Goal: Book appointment/travel/reservation

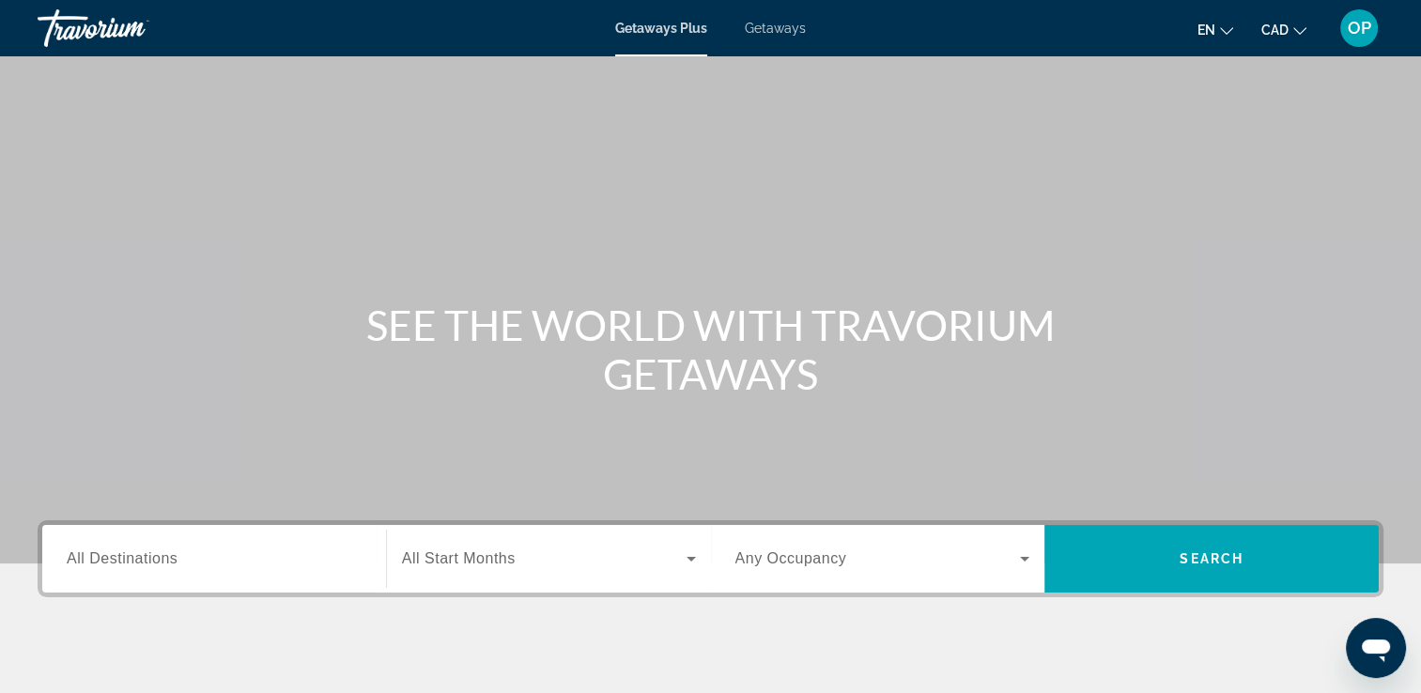
click at [173, 561] on span "All Destinations" at bounding box center [122, 558] width 111 height 16
click at [173, 561] on input "Destination All Destinations" at bounding box center [214, 559] width 295 height 23
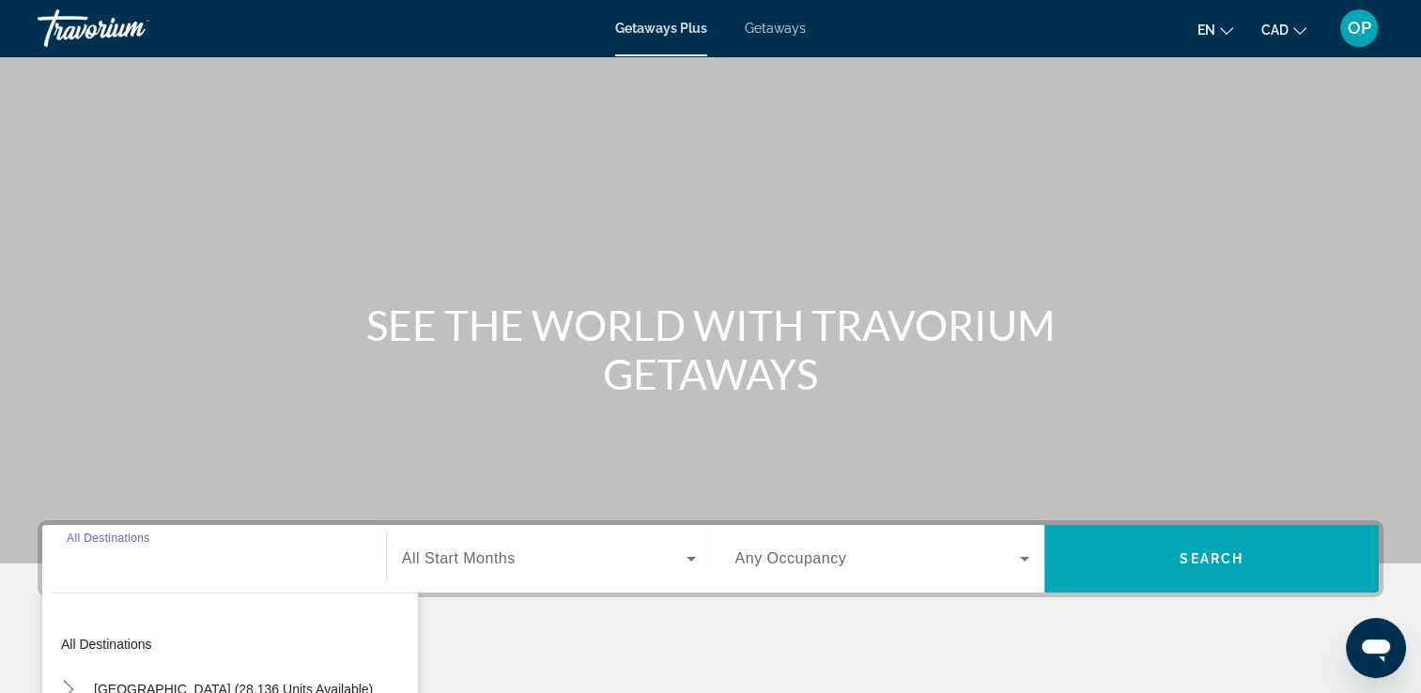
scroll to position [321, 0]
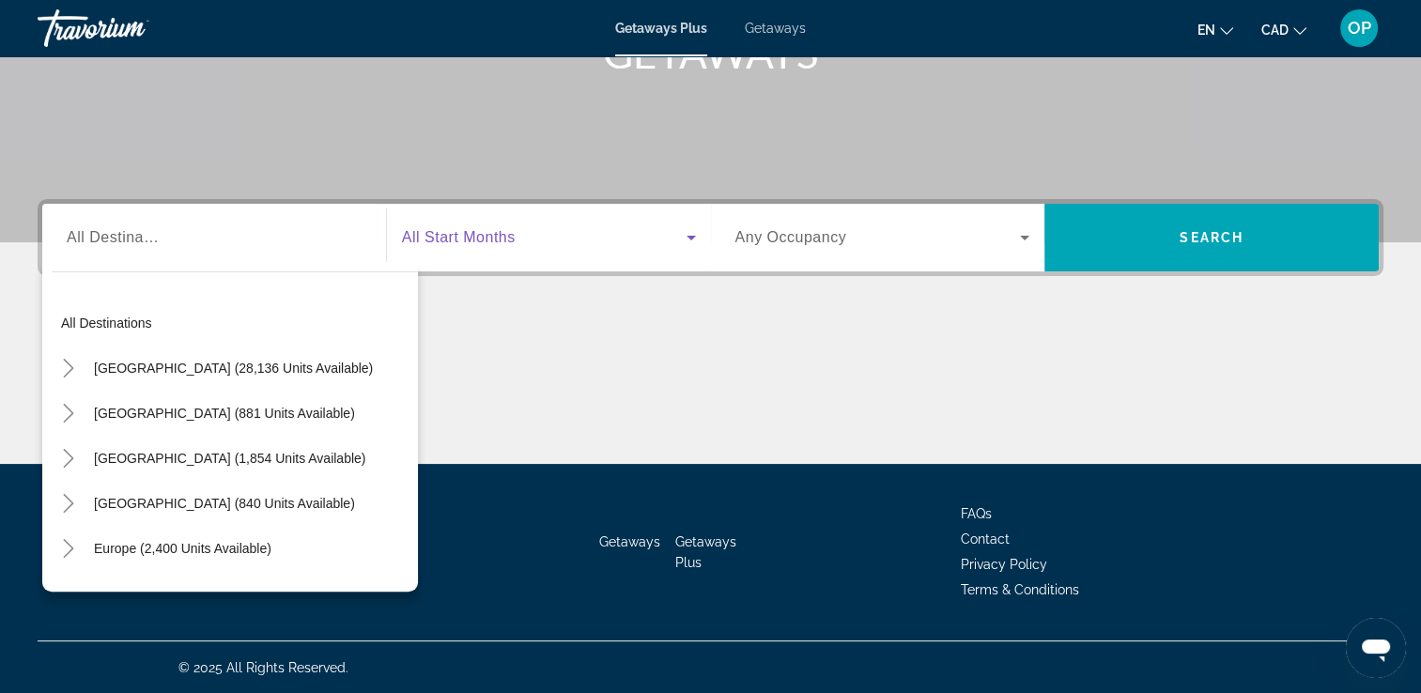
click at [545, 235] on span "Search widget" at bounding box center [544, 237] width 285 height 23
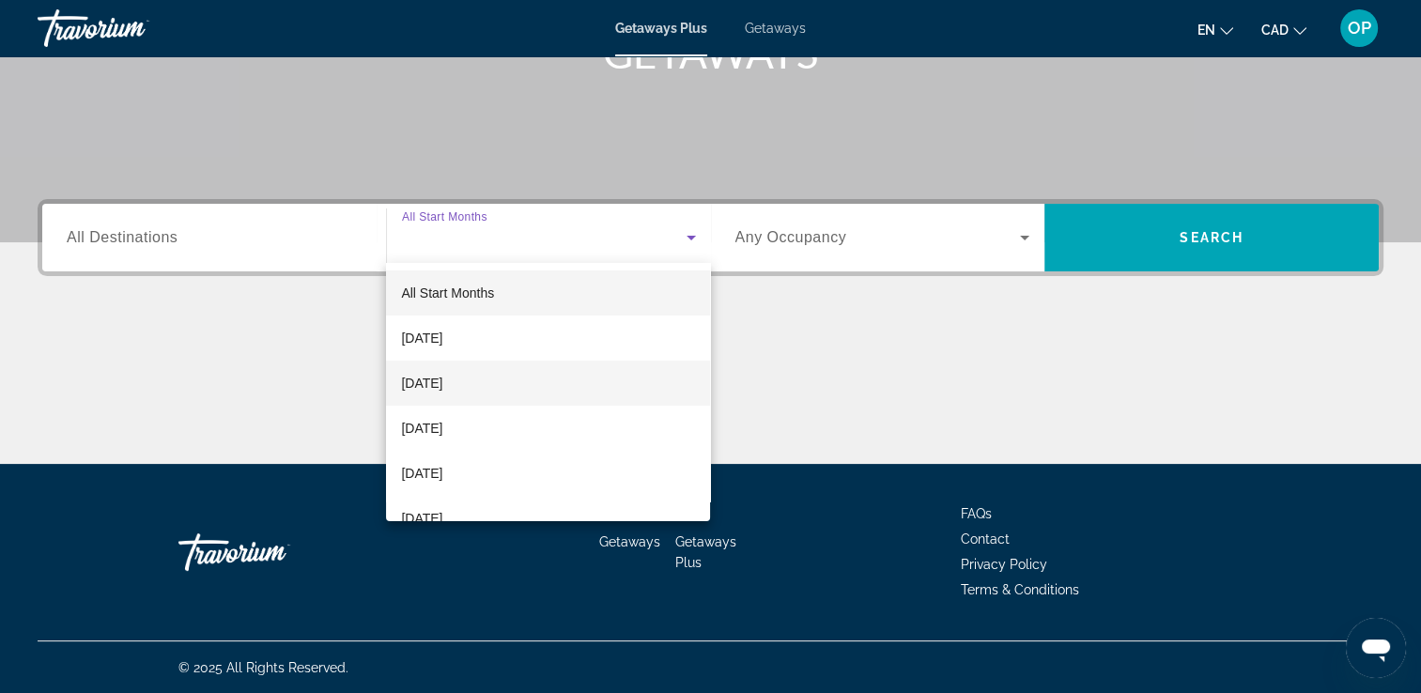
click at [442, 381] on span "[DATE]" at bounding box center [421, 383] width 41 height 23
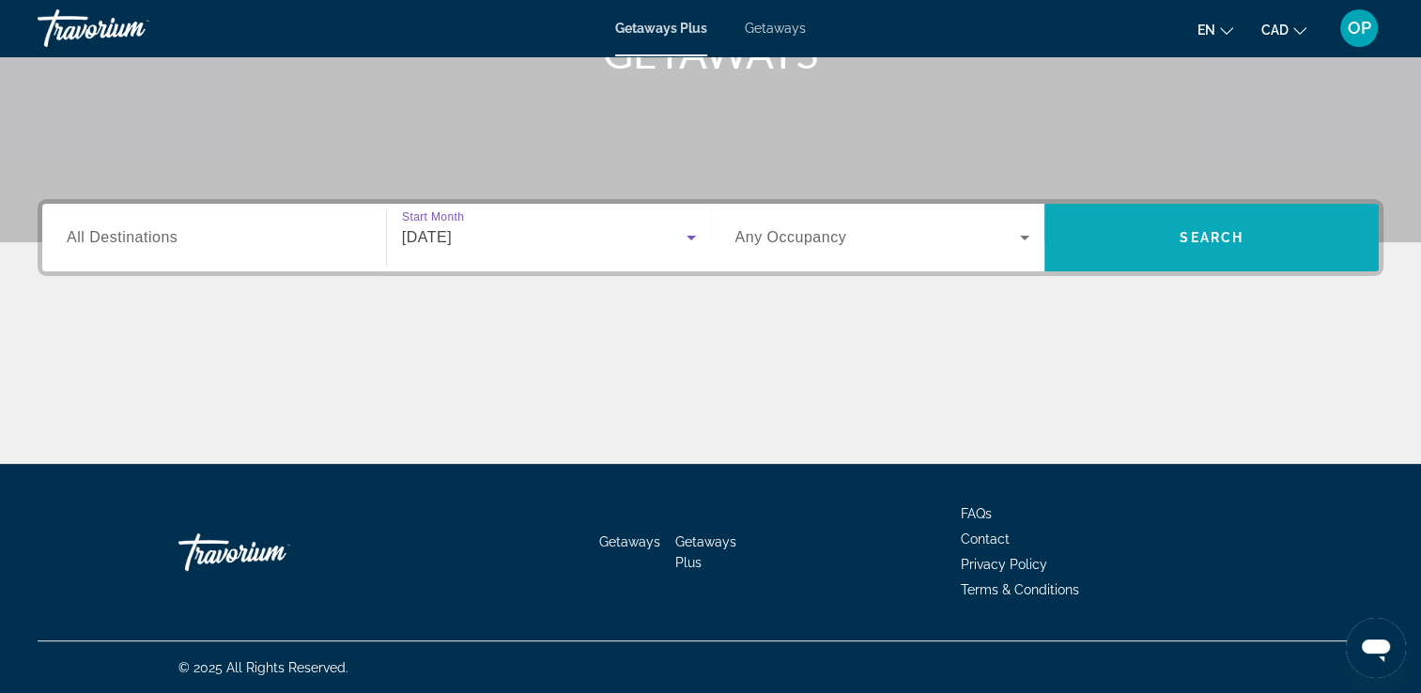
click at [1212, 249] on span "Search widget" at bounding box center [1211, 237] width 334 height 45
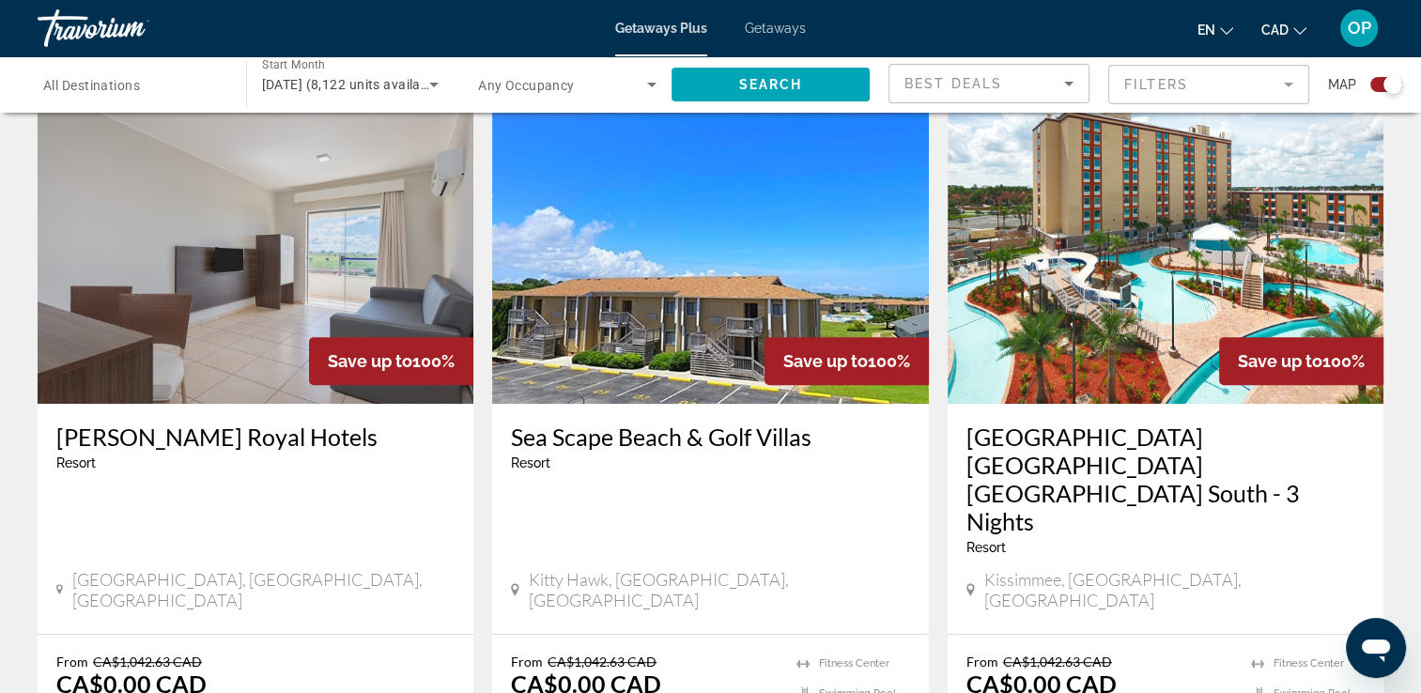
scroll to position [376, 0]
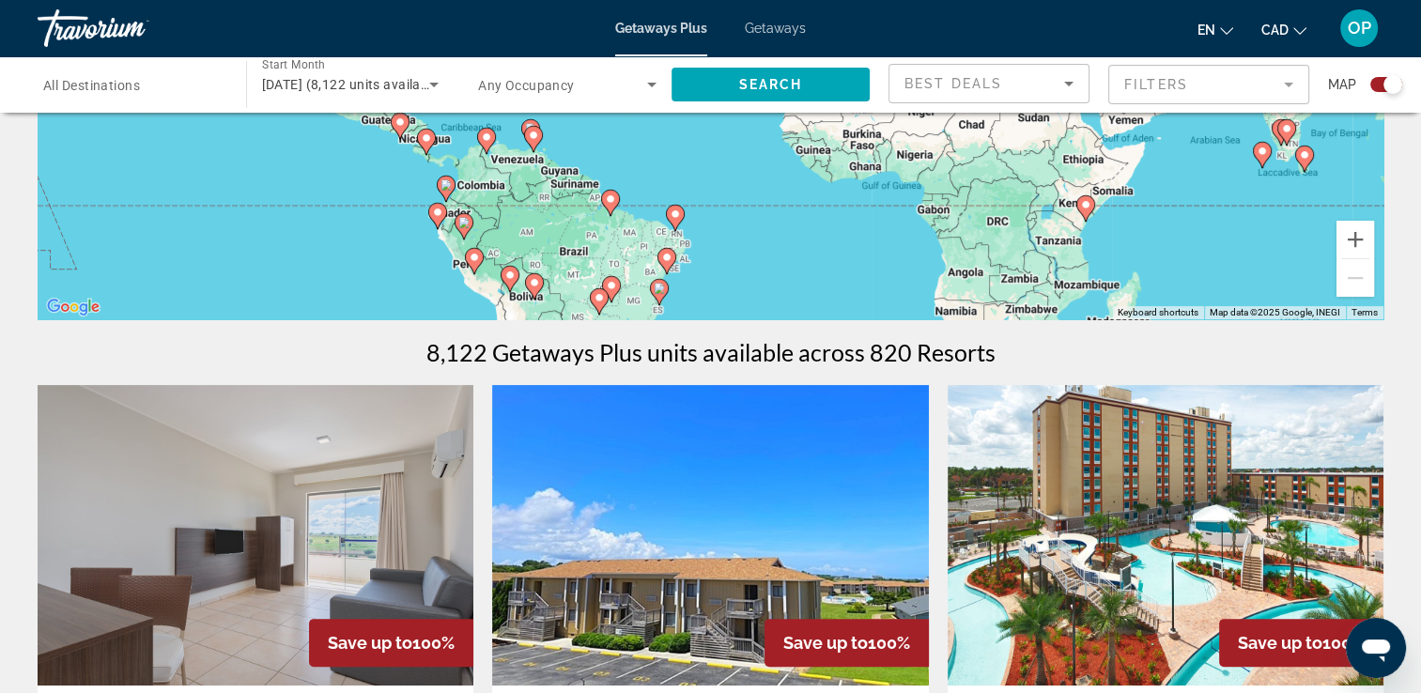
click at [96, 79] on span "All Destinations" at bounding box center [91, 85] width 97 height 15
click at [96, 79] on input "Destination All Destinations" at bounding box center [132, 85] width 178 height 23
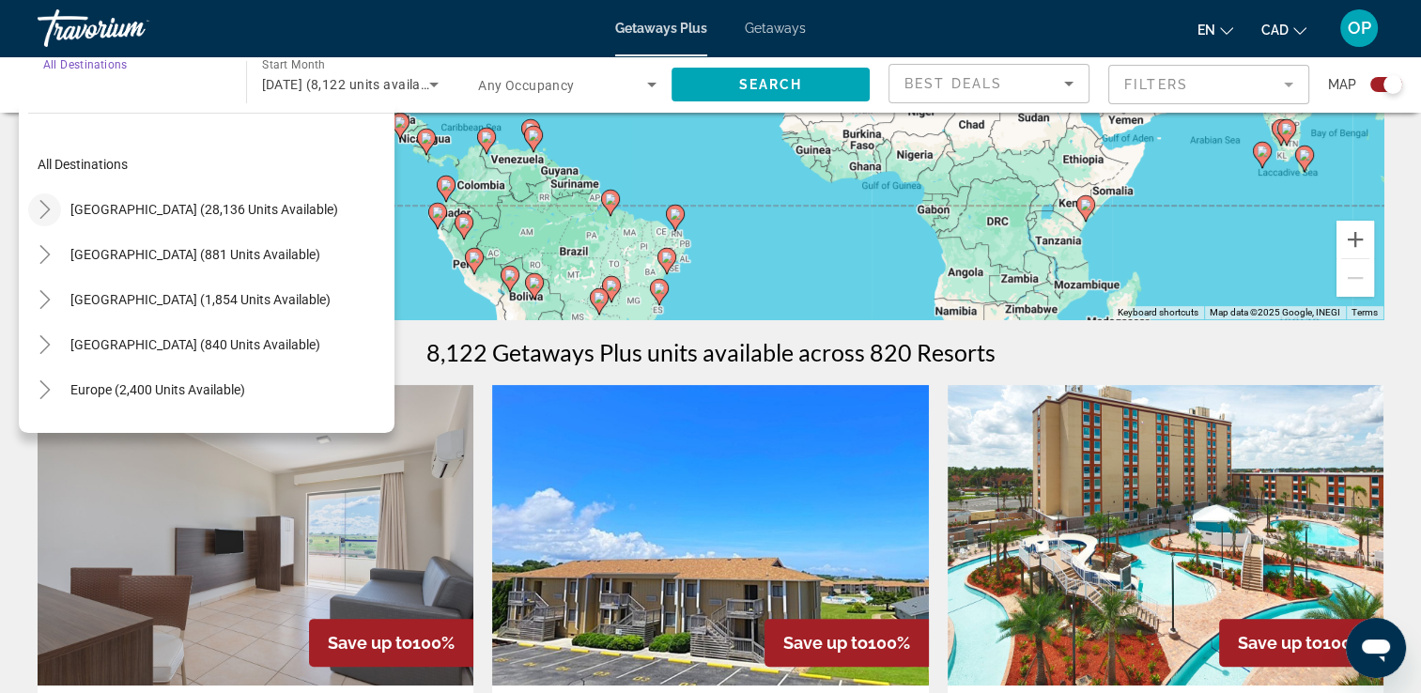
click at [39, 210] on icon "Toggle United States (28,136 units available)" at bounding box center [45, 209] width 19 height 19
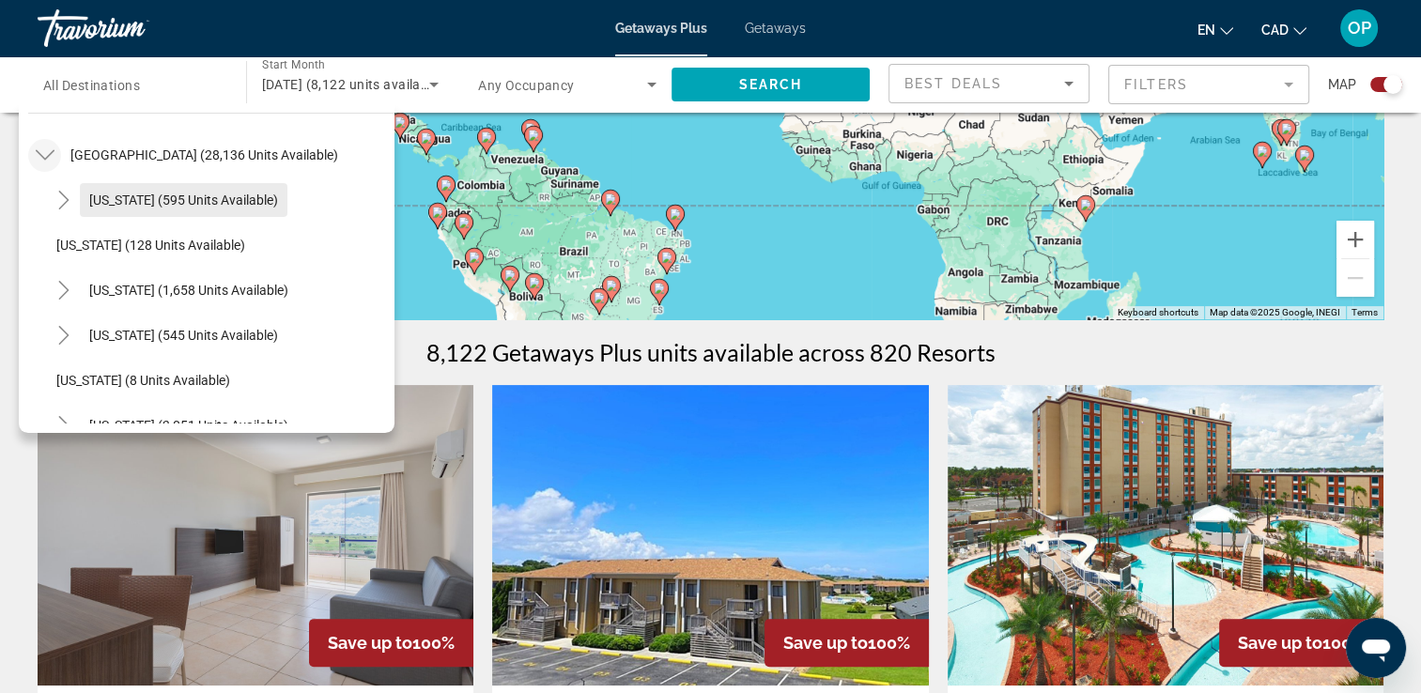
click at [163, 201] on span "[US_STATE] (595 units available)" at bounding box center [183, 200] width 189 height 15
type input "**********"
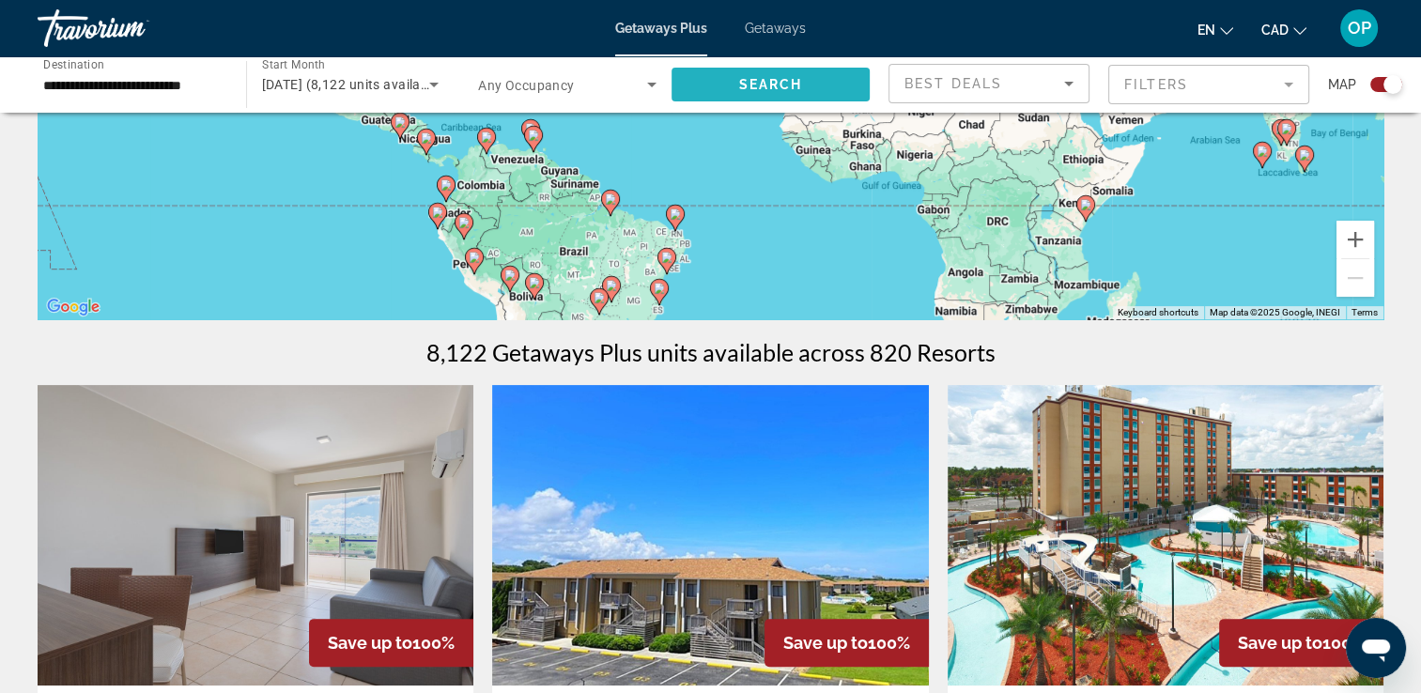
click at [751, 93] on span "Search widget" at bounding box center [770, 84] width 199 height 45
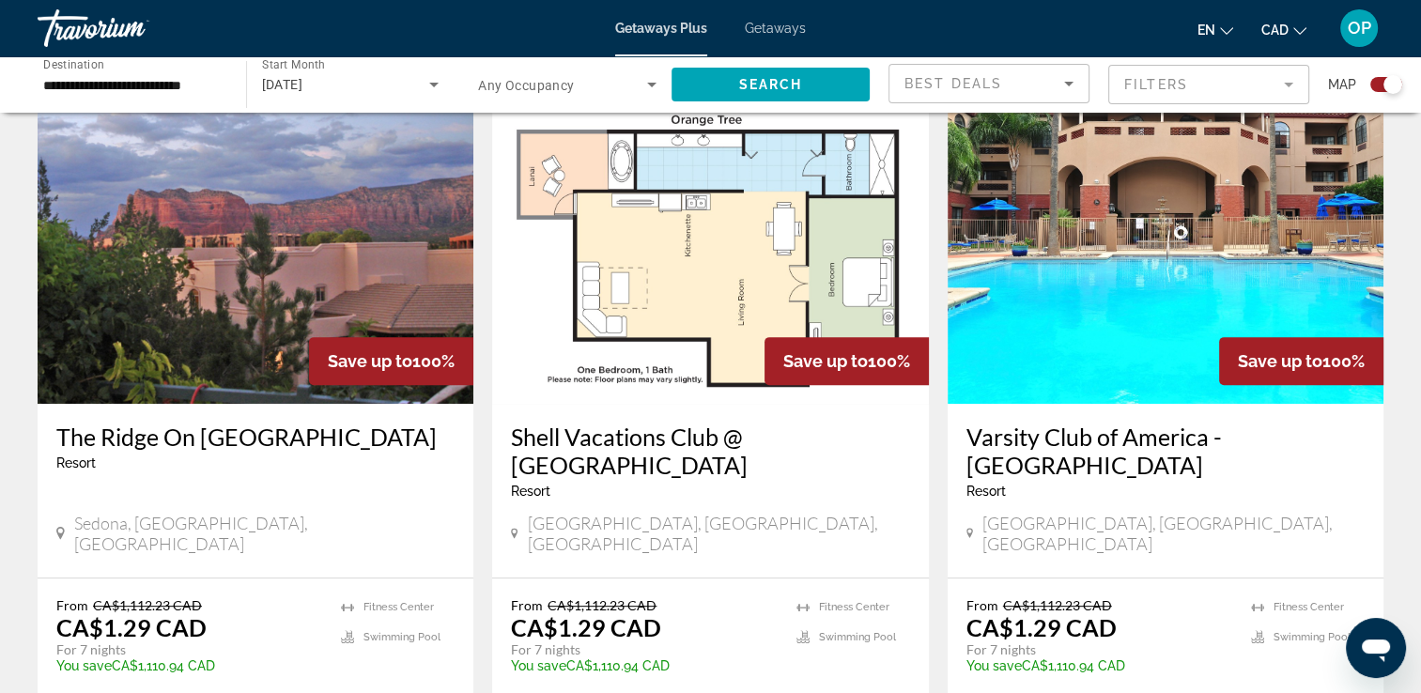
scroll to position [751, 0]
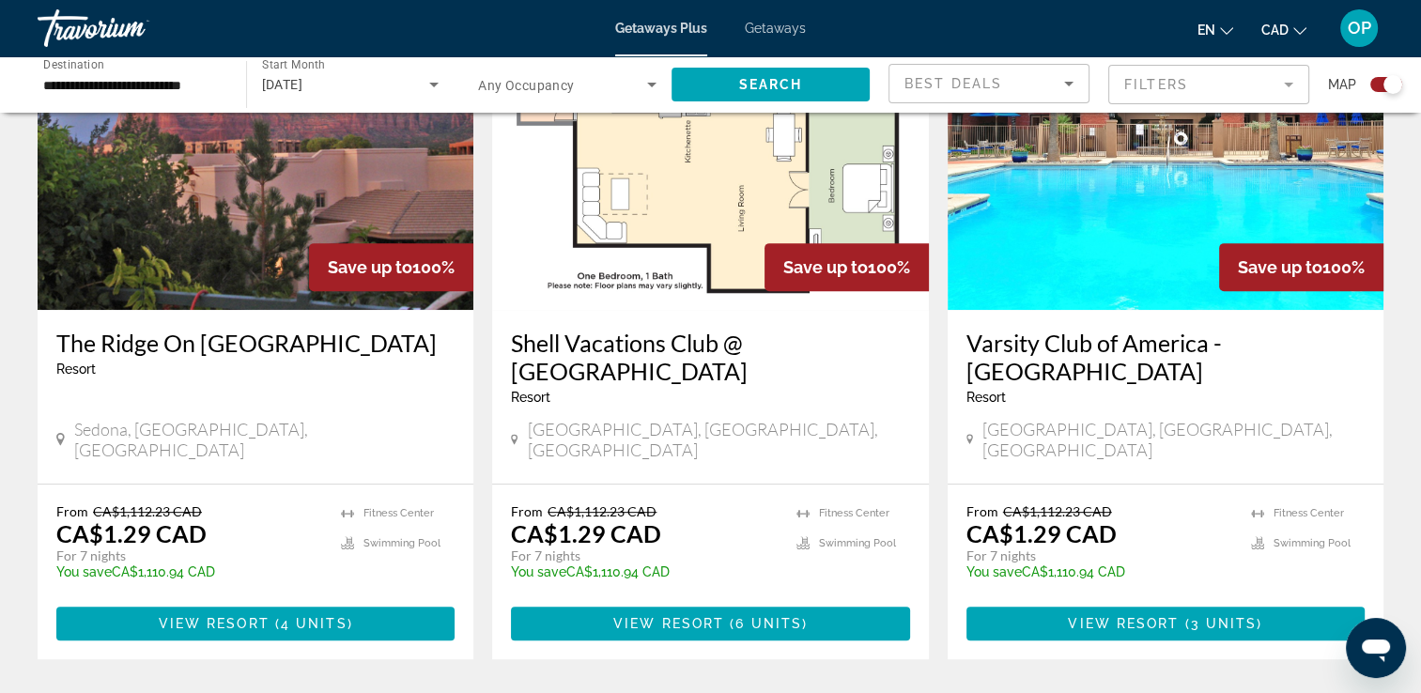
click at [252, 210] on img "Main content" at bounding box center [256, 159] width 436 height 301
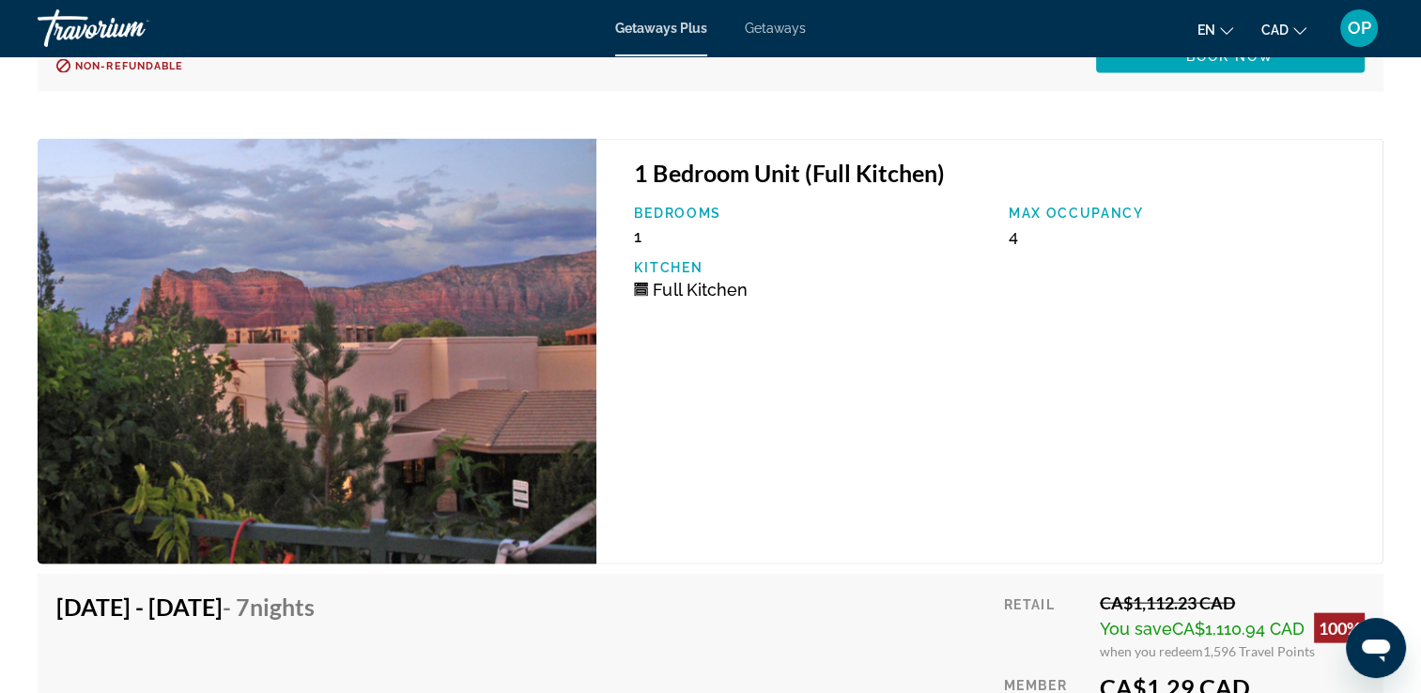
scroll to position [4132, 0]
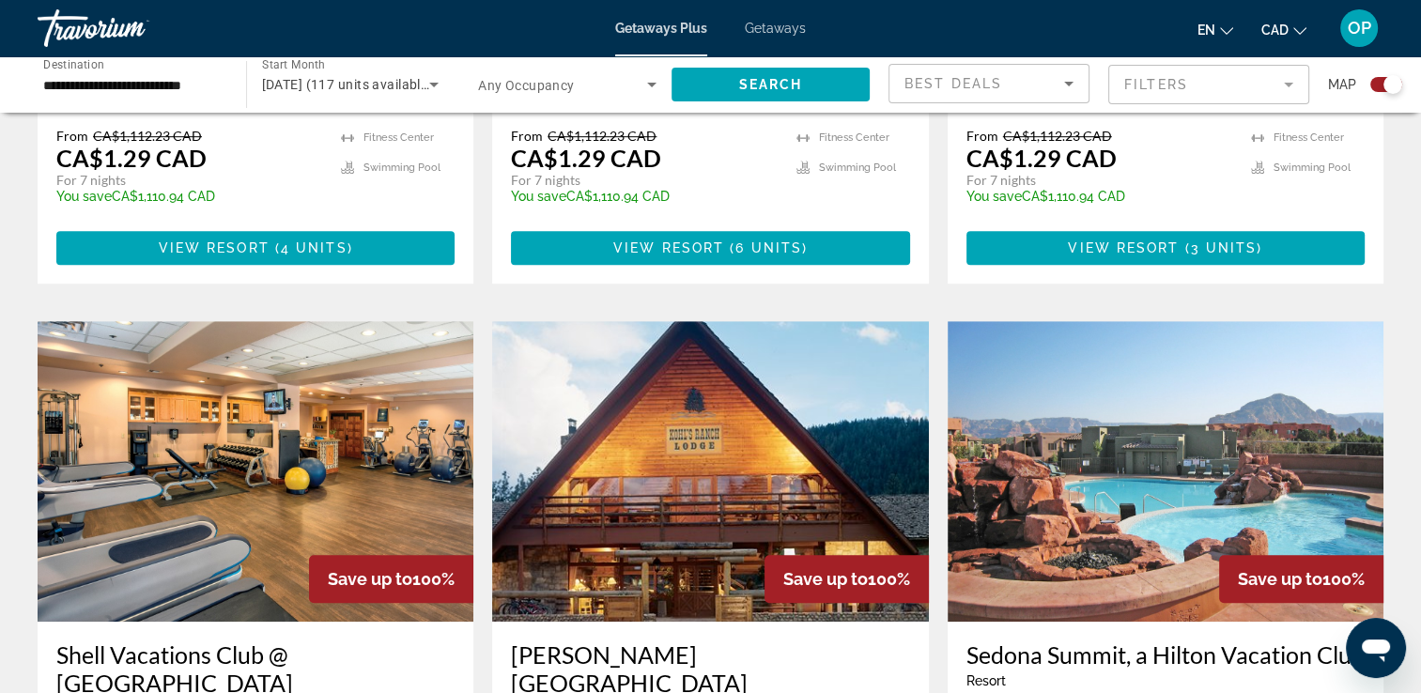
scroll to position [1409, 0]
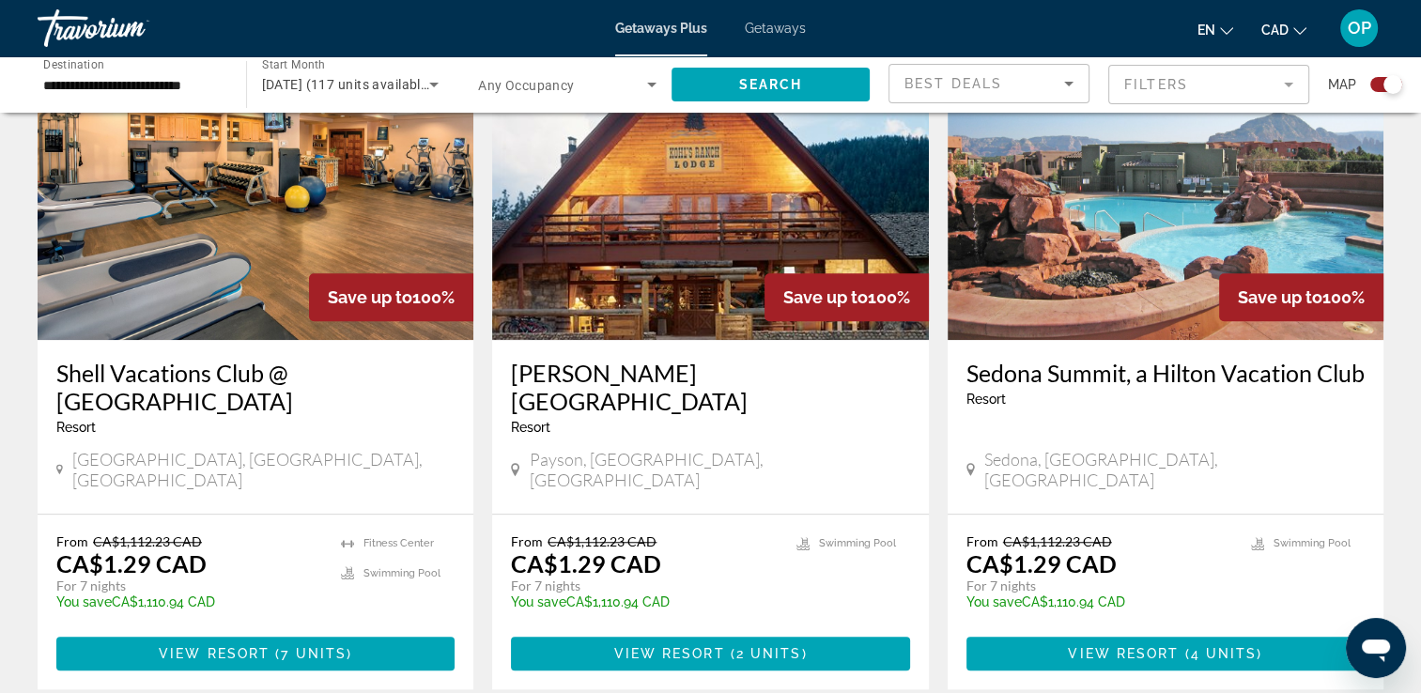
click at [1102, 258] on img "Main content" at bounding box center [1166, 189] width 436 height 301
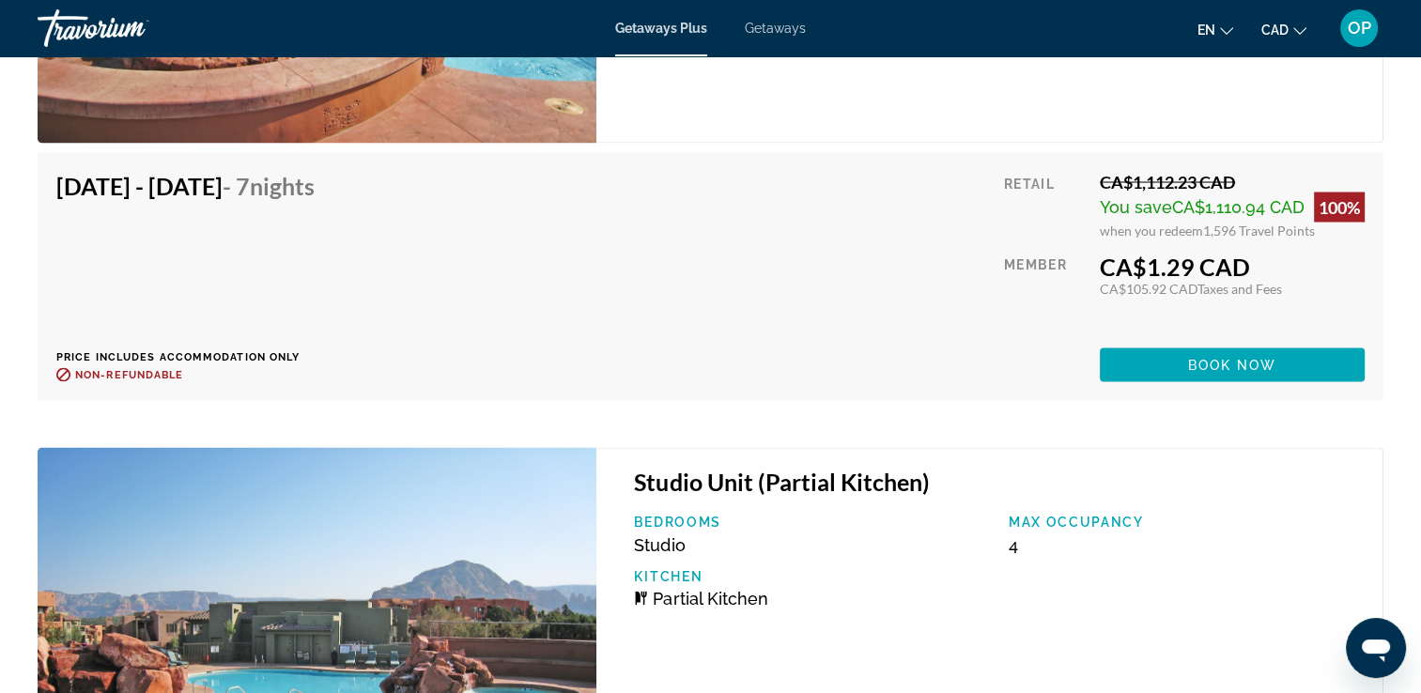
scroll to position [3381, 0]
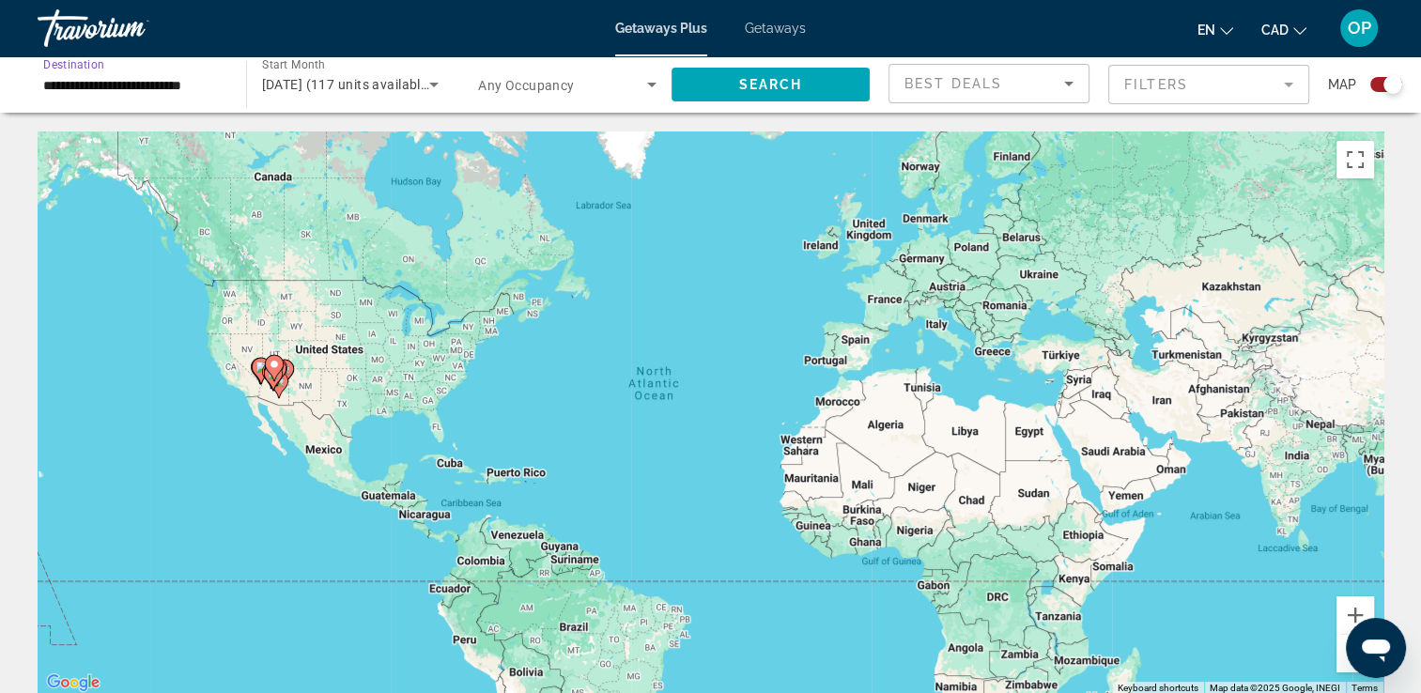
click at [150, 84] on input "**********" at bounding box center [132, 85] width 178 height 23
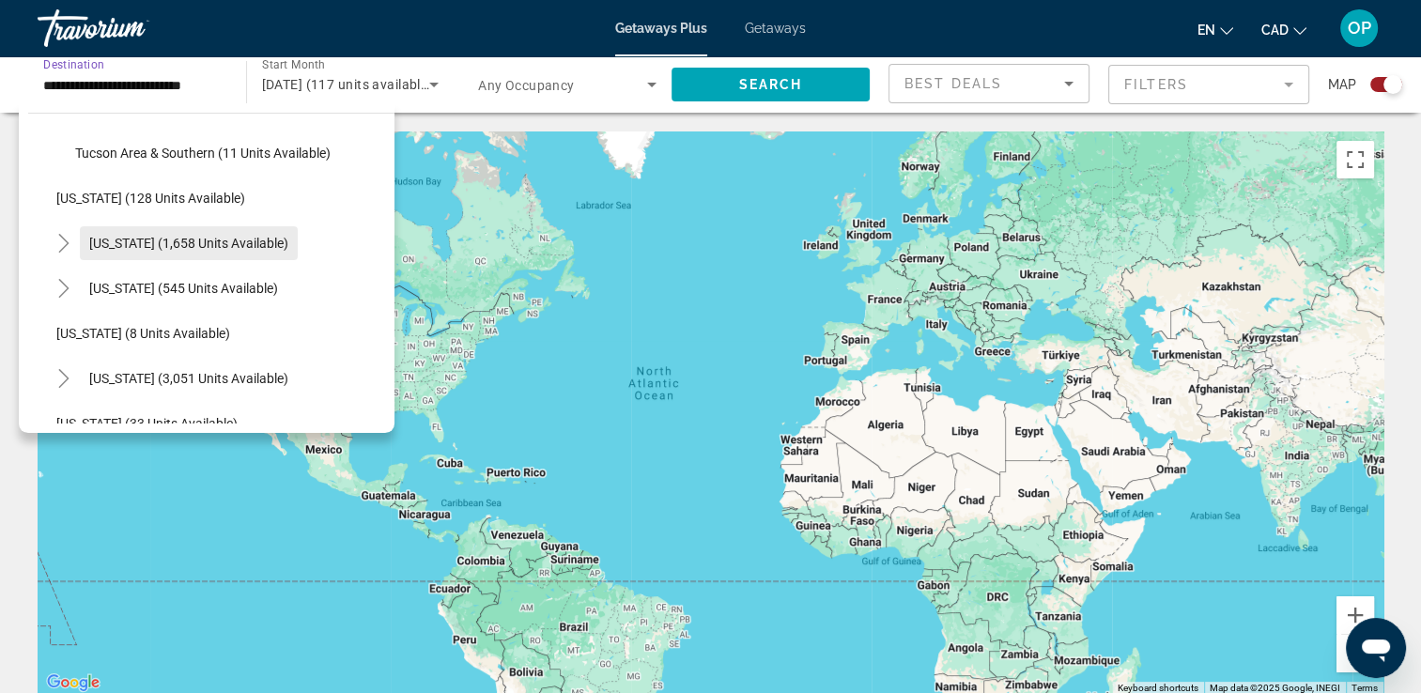
scroll to position [376, 0]
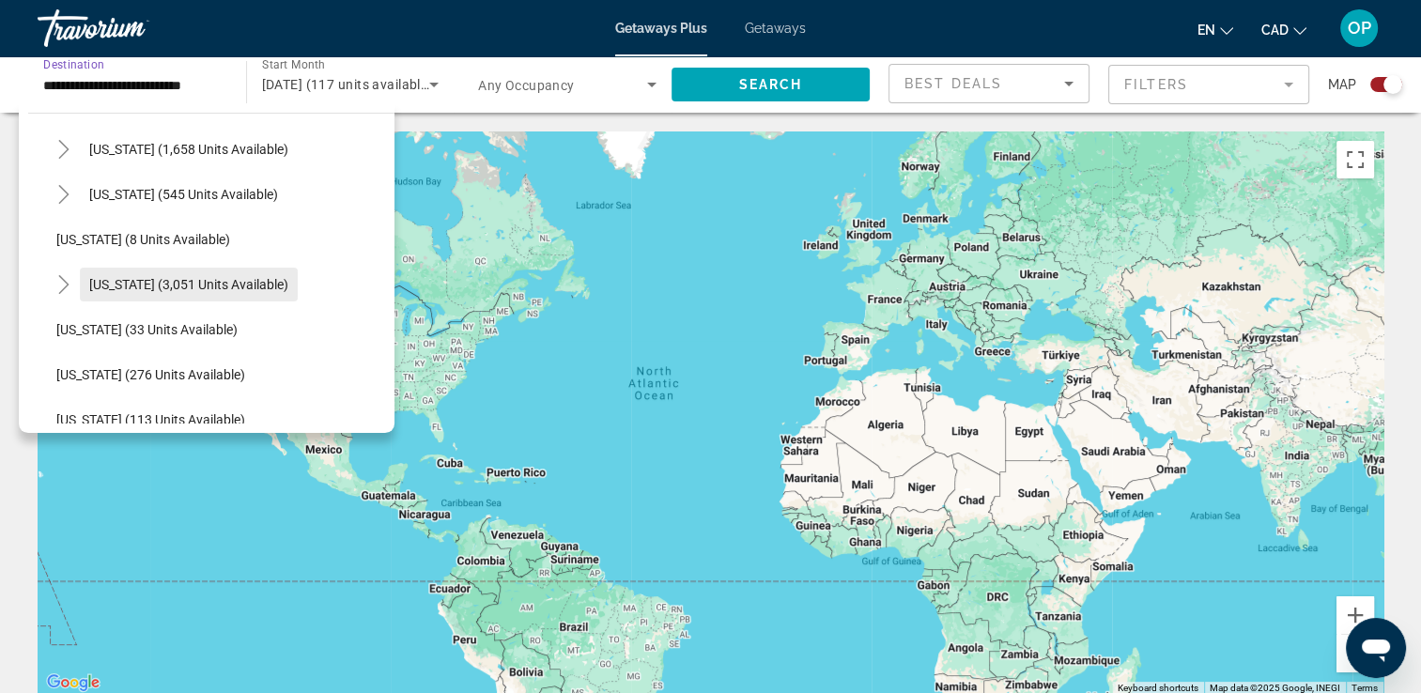
click at [212, 287] on span "[US_STATE] (3,051 units available)" at bounding box center [188, 284] width 199 height 15
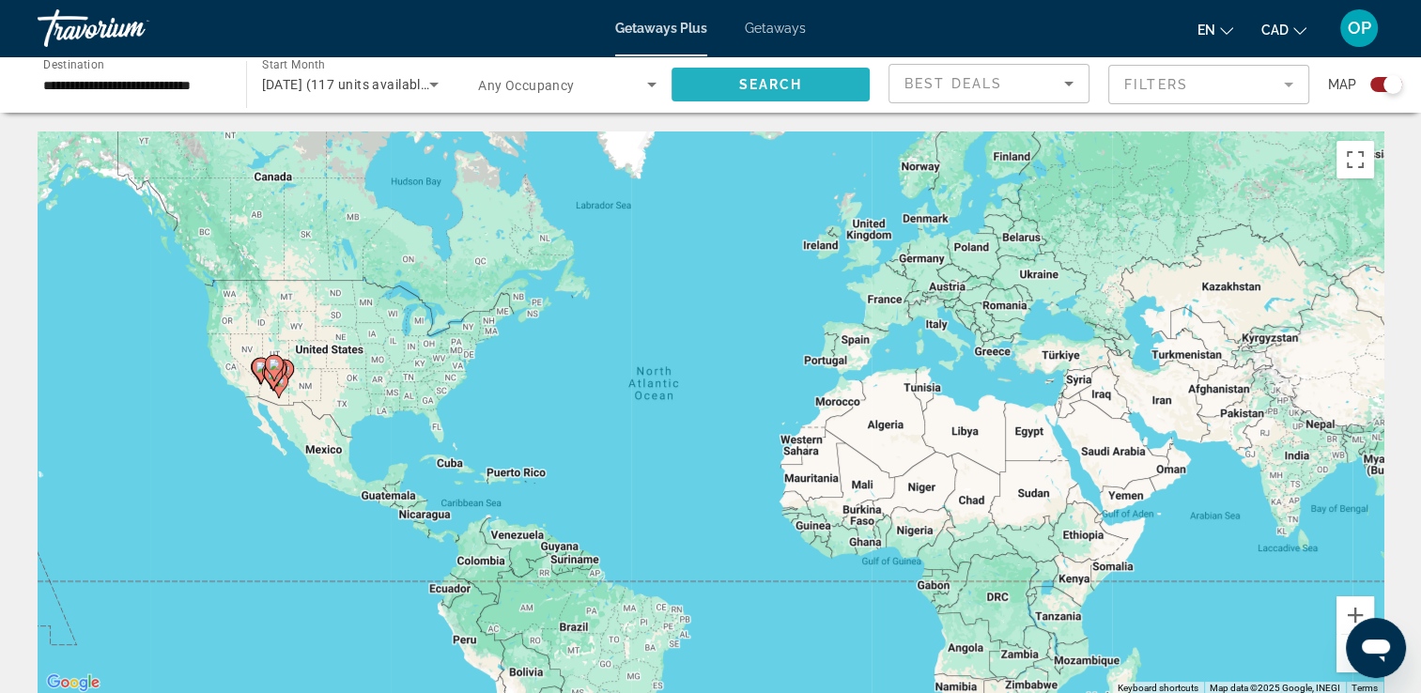
click at [742, 85] on span "Search" at bounding box center [770, 84] width 64 height 15
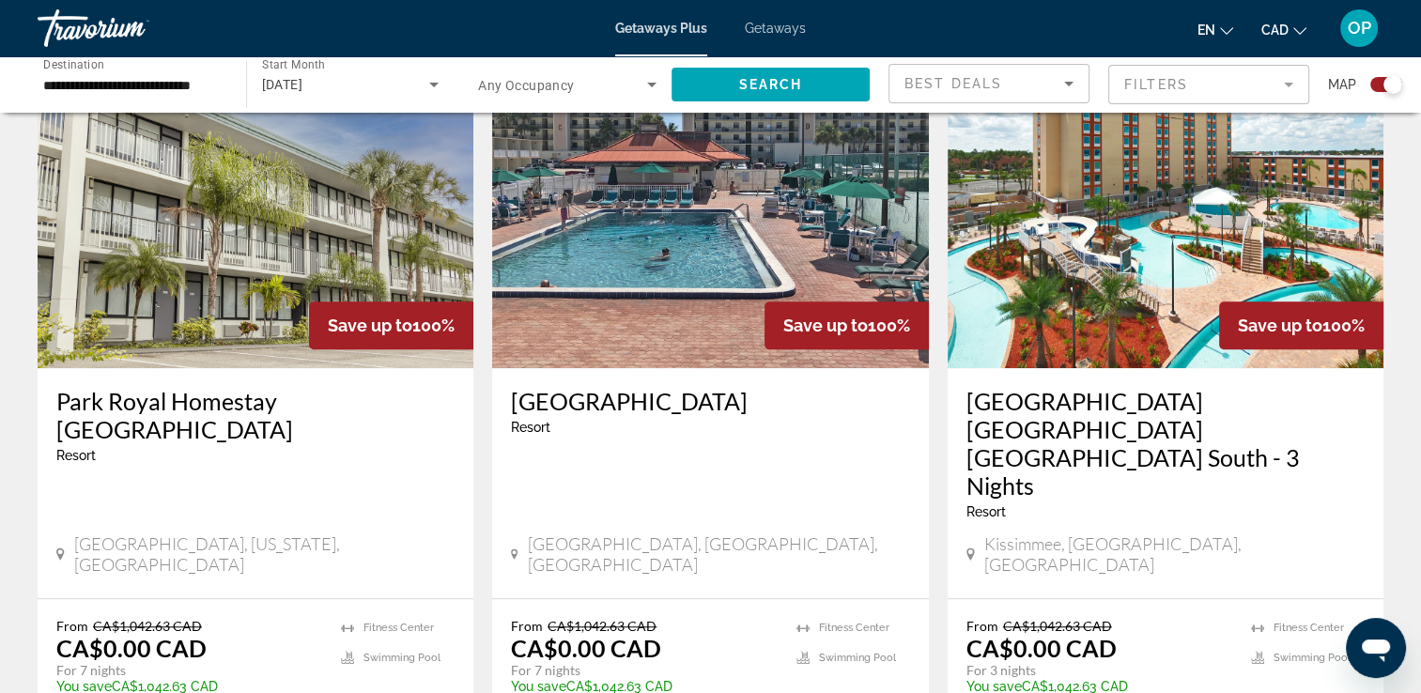
scroll to position [1503, 0]
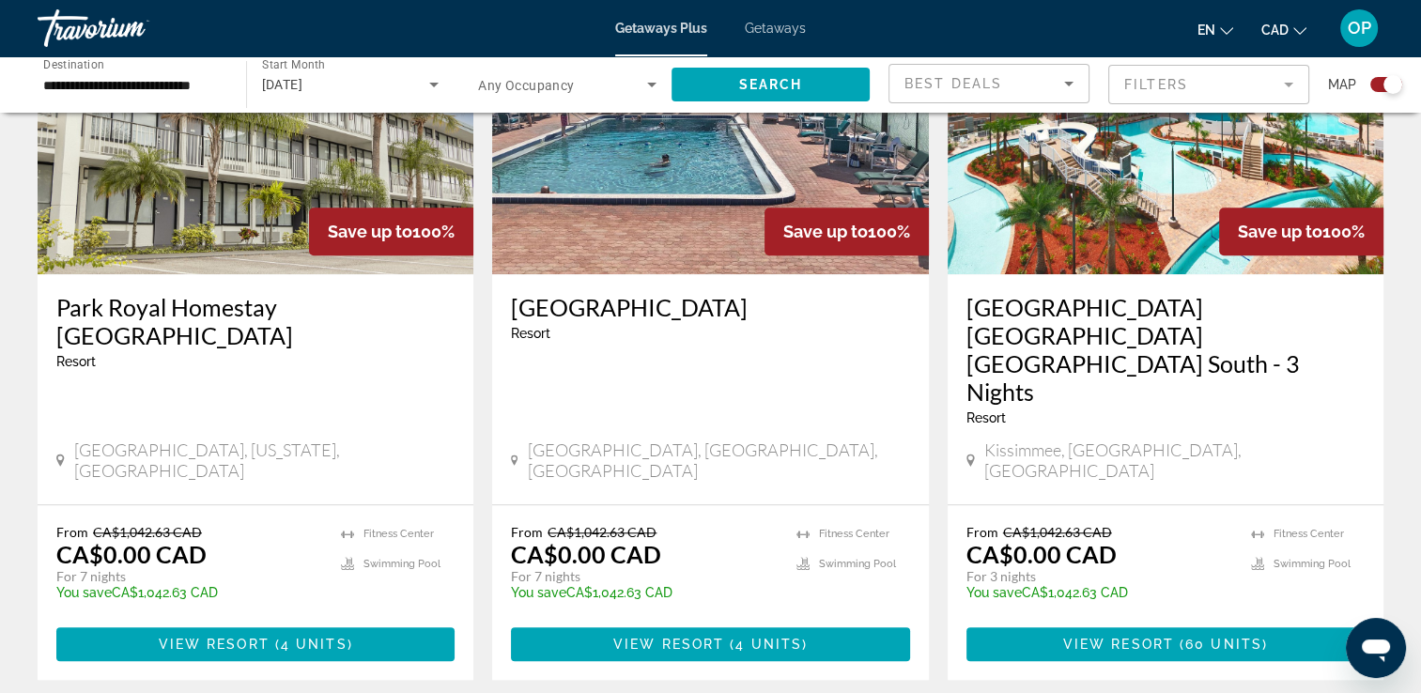
click at [182, 77] on input "**********" at bounding box center [132, 85] width 178 height 23
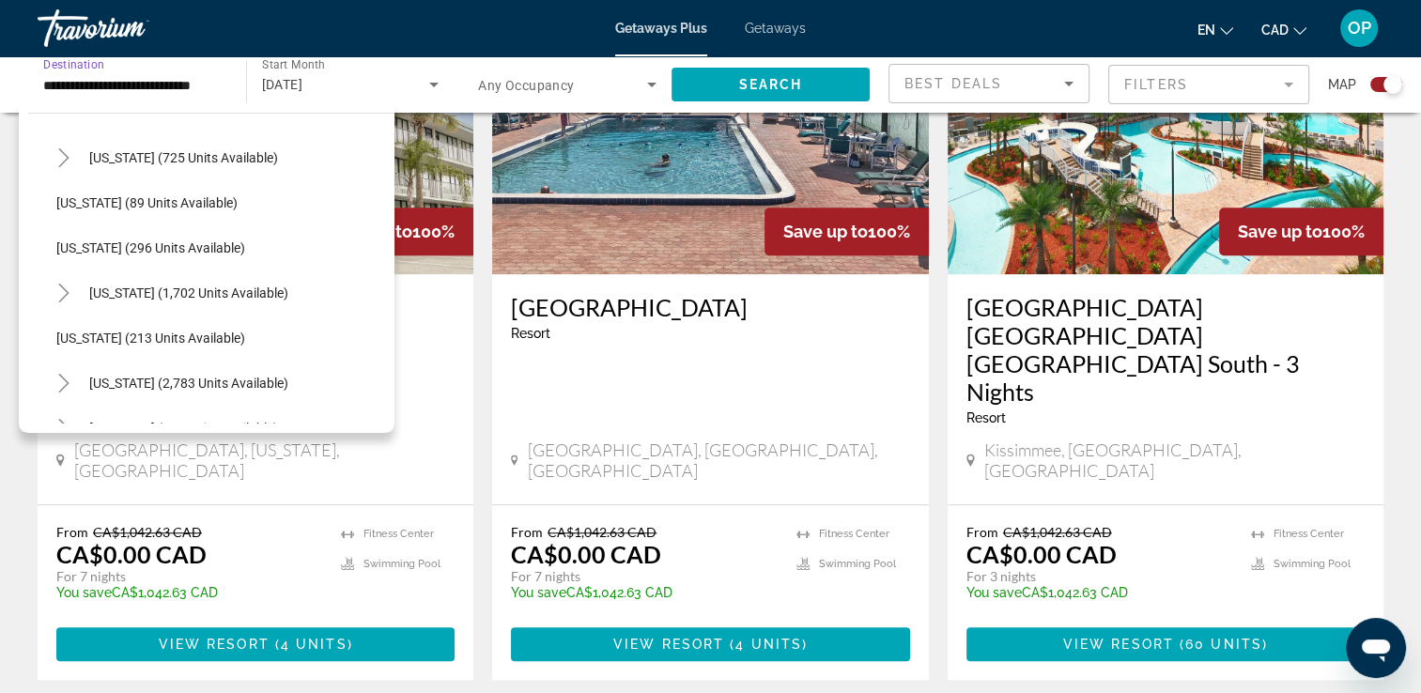
scroll to position [1047, 0]
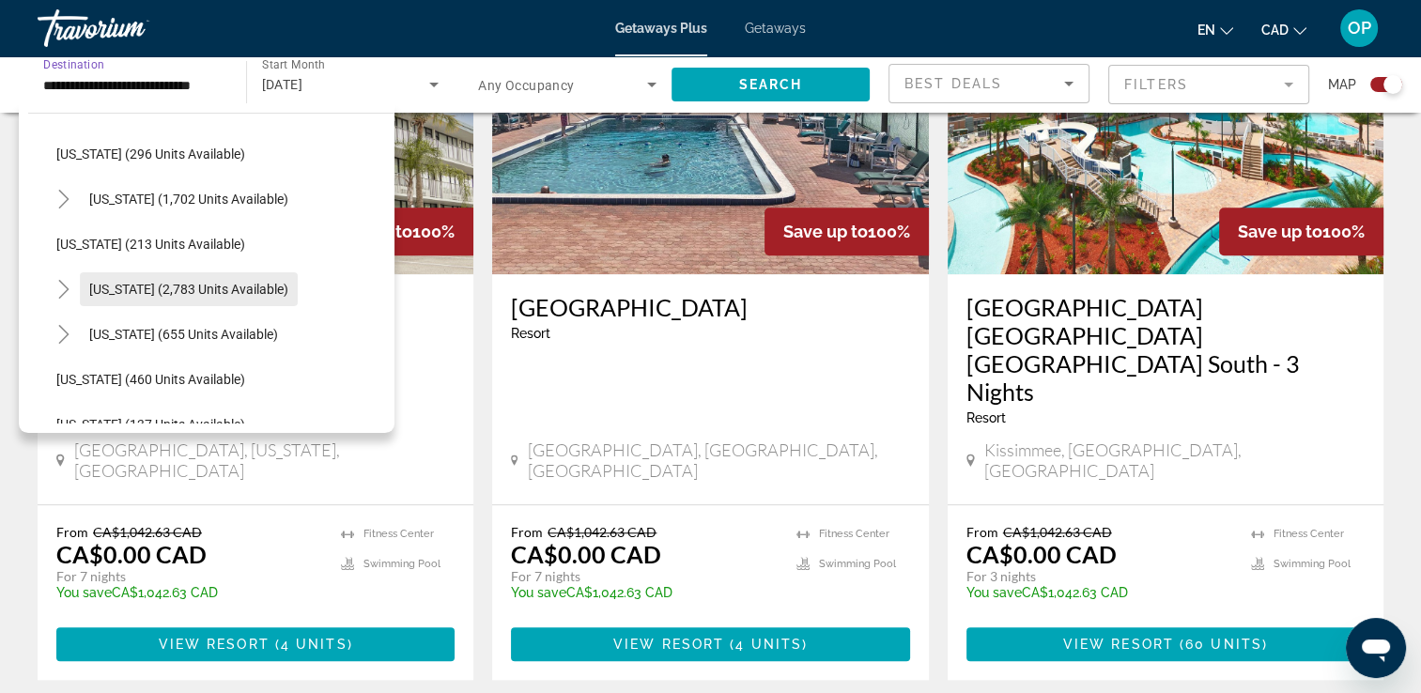
click at [192, 292] on span "[US_STATE] (2,783 units available)" at bounding box center [188, 289] width 199 height 15
type input "**********"
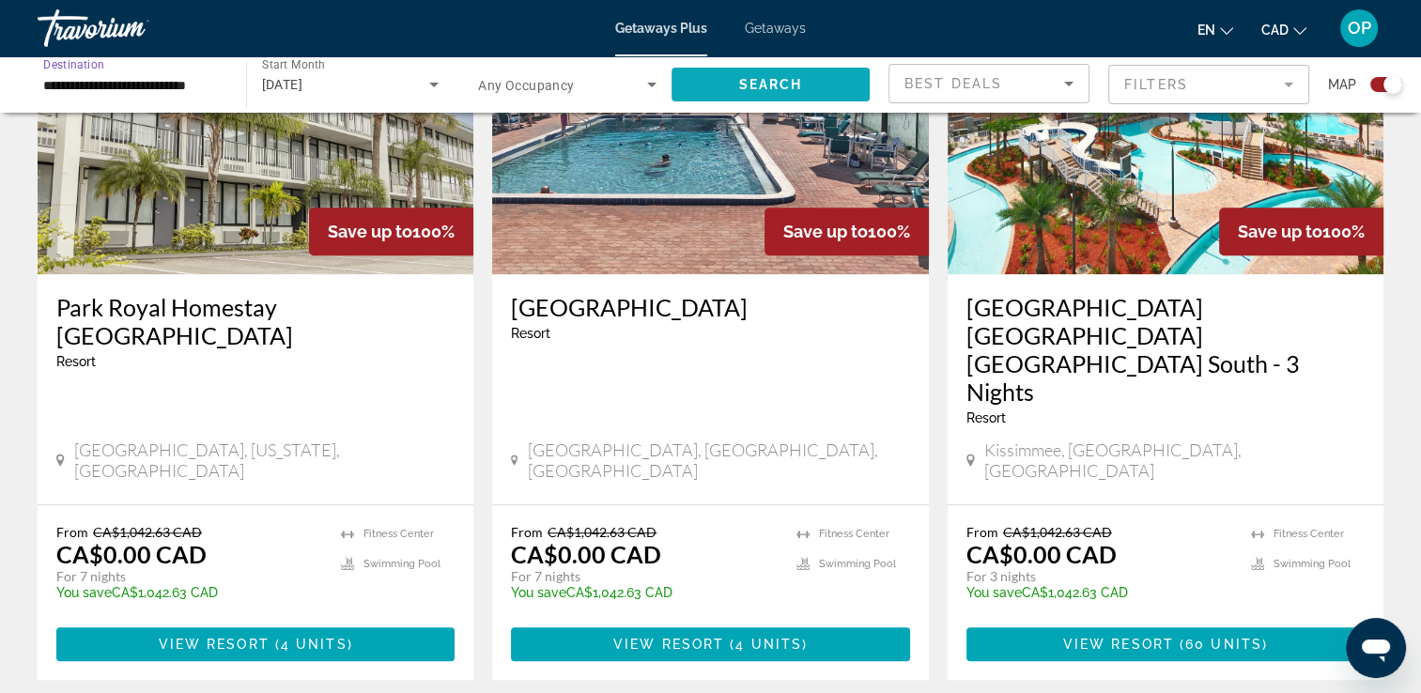
click at [706, 83] on span "Search widget" at bounding box center [770, 84] width 199 height 45
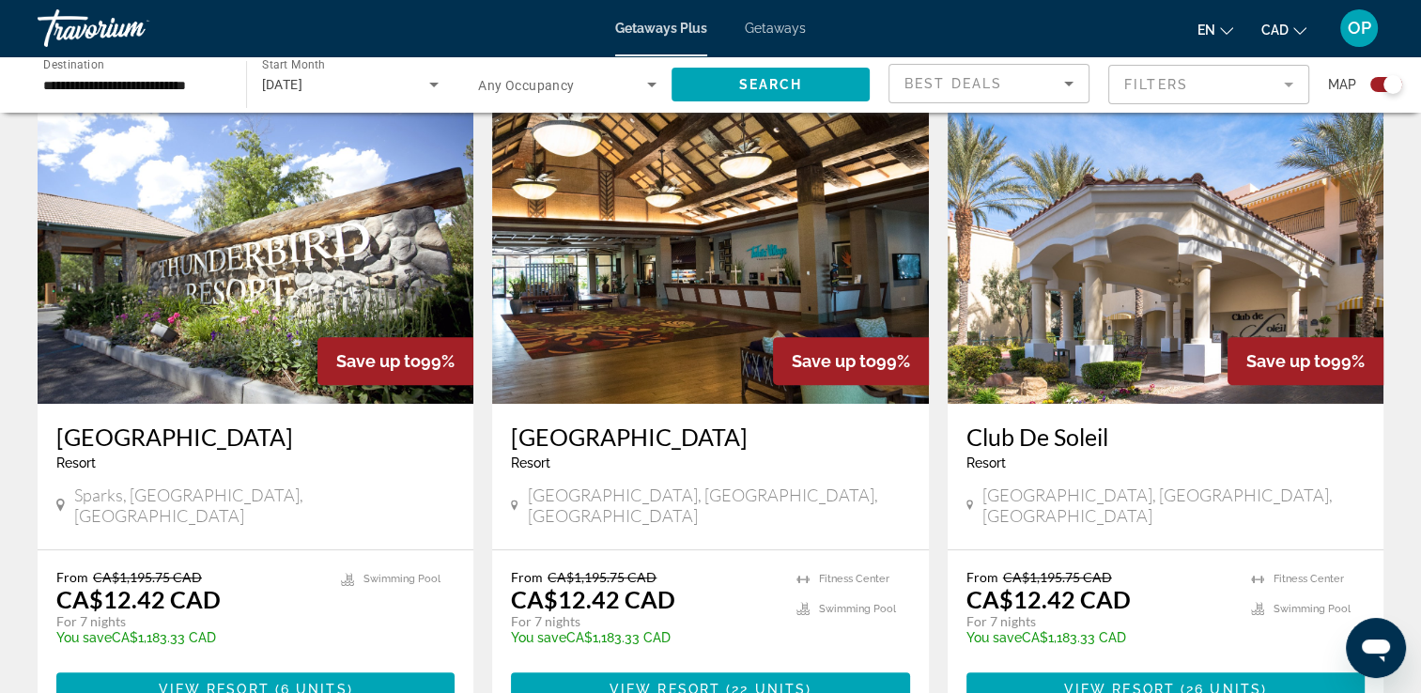
scroll to position [751, 0]
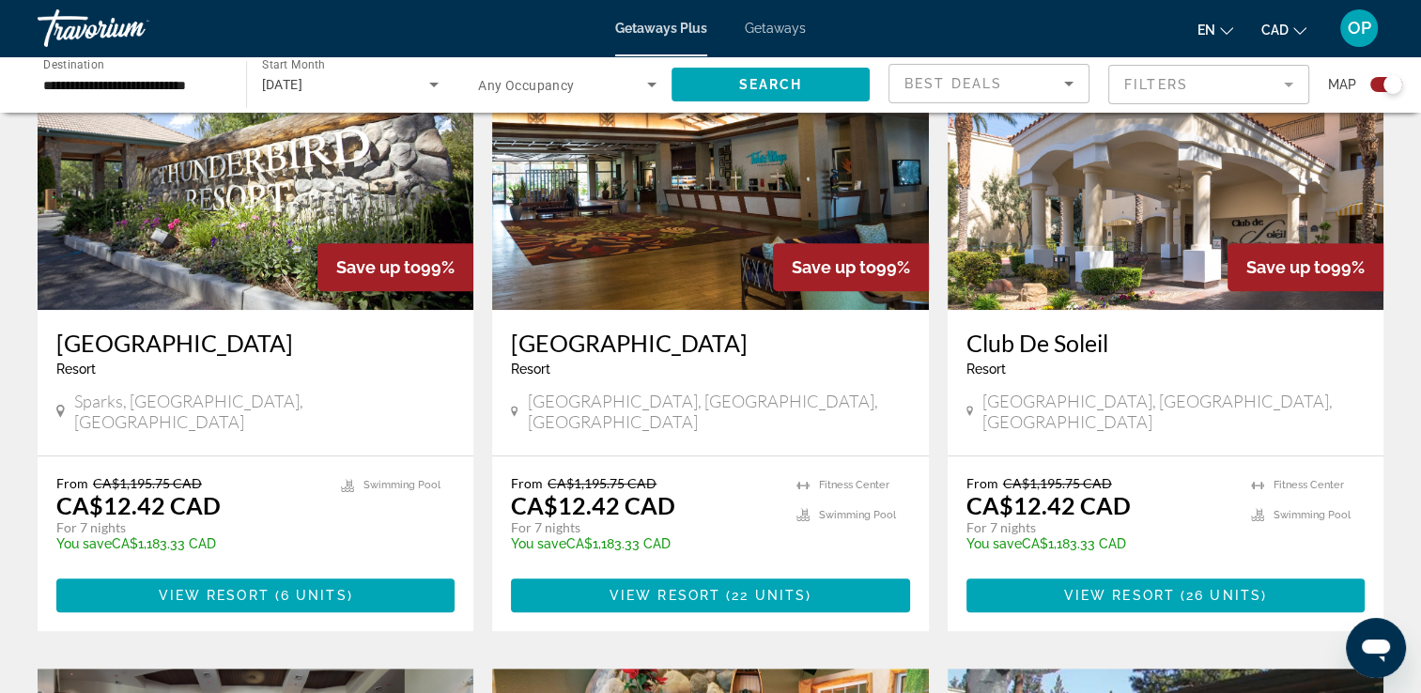
click at [666, 268] on img "Main content" at bounding box center [710, 159] width 436 height 301
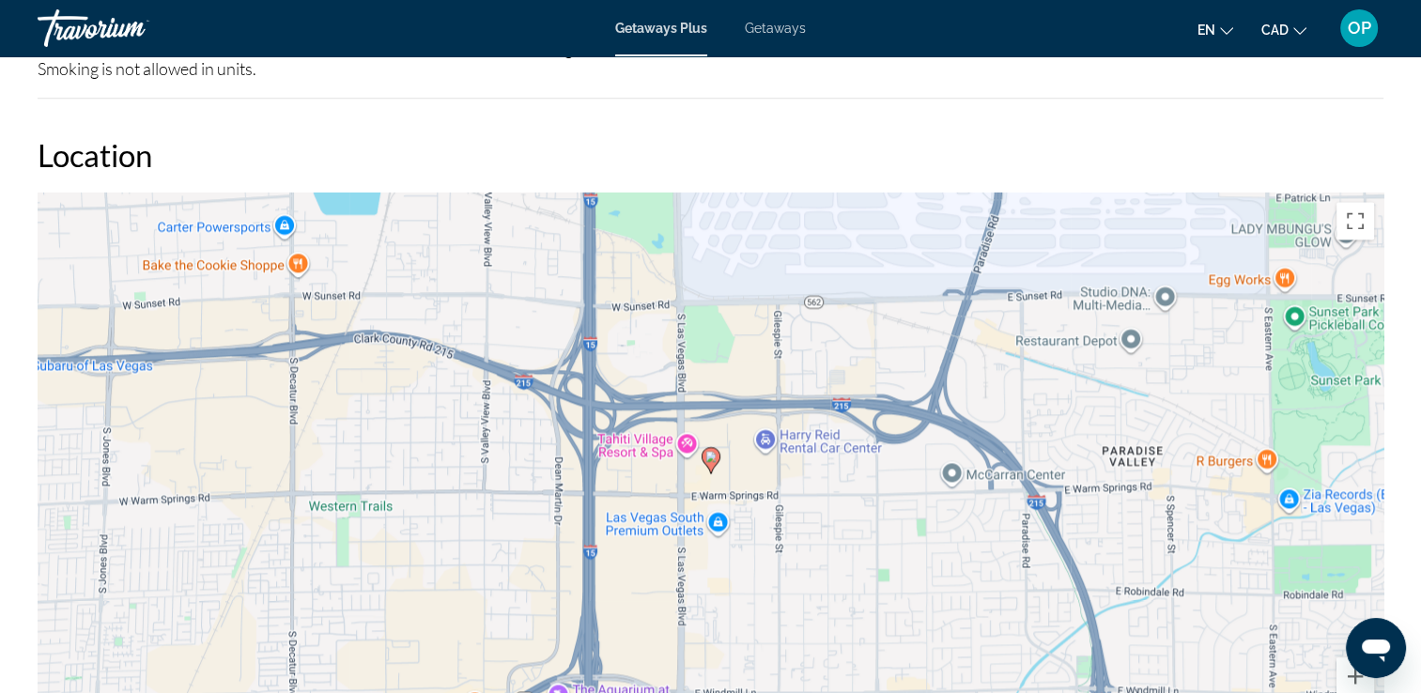
scroll to position [2629, 0]
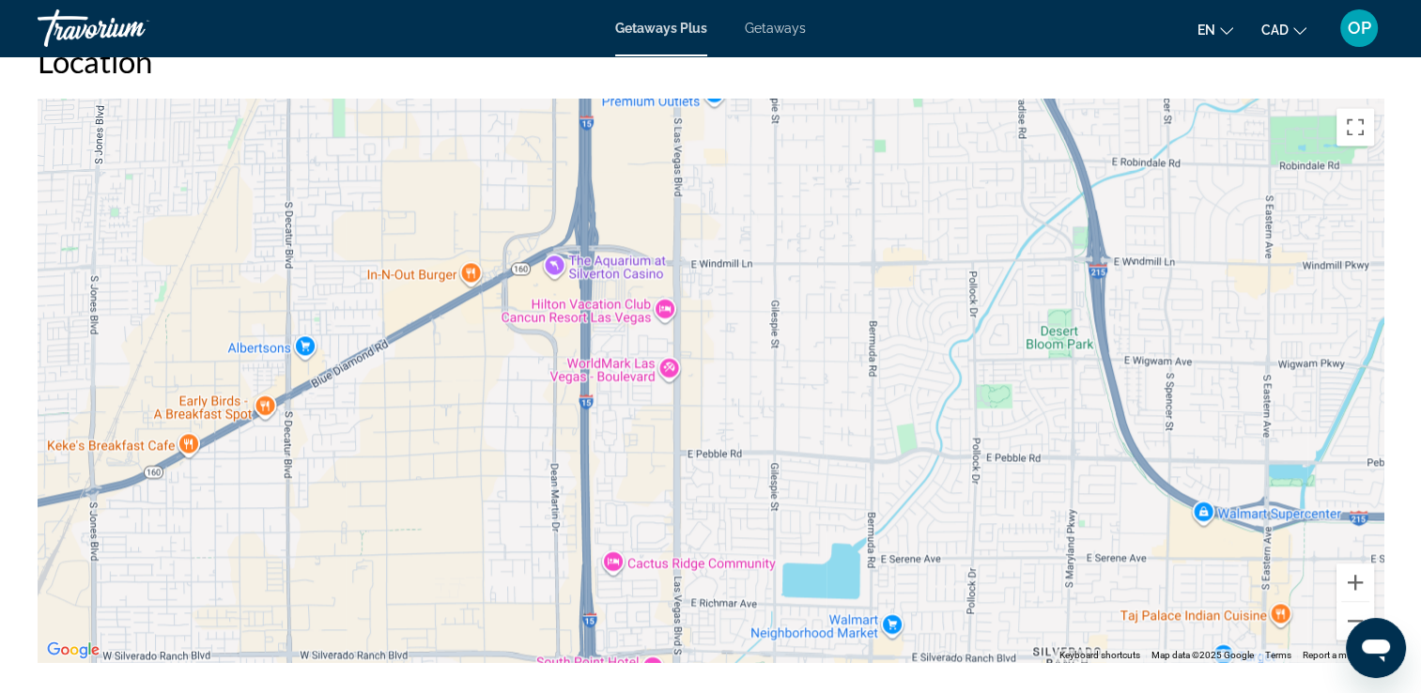
drag, startPoint x: 734, startPoint y: 517, endPoint x: 732, endPoint y: 181, distance: 335.3
click at [732, 181] on div "To activate drag with keyboard, press Alt + Enter. Once in keyboard drag state,…" at bounding box center [711, 380] width 1346 height 563
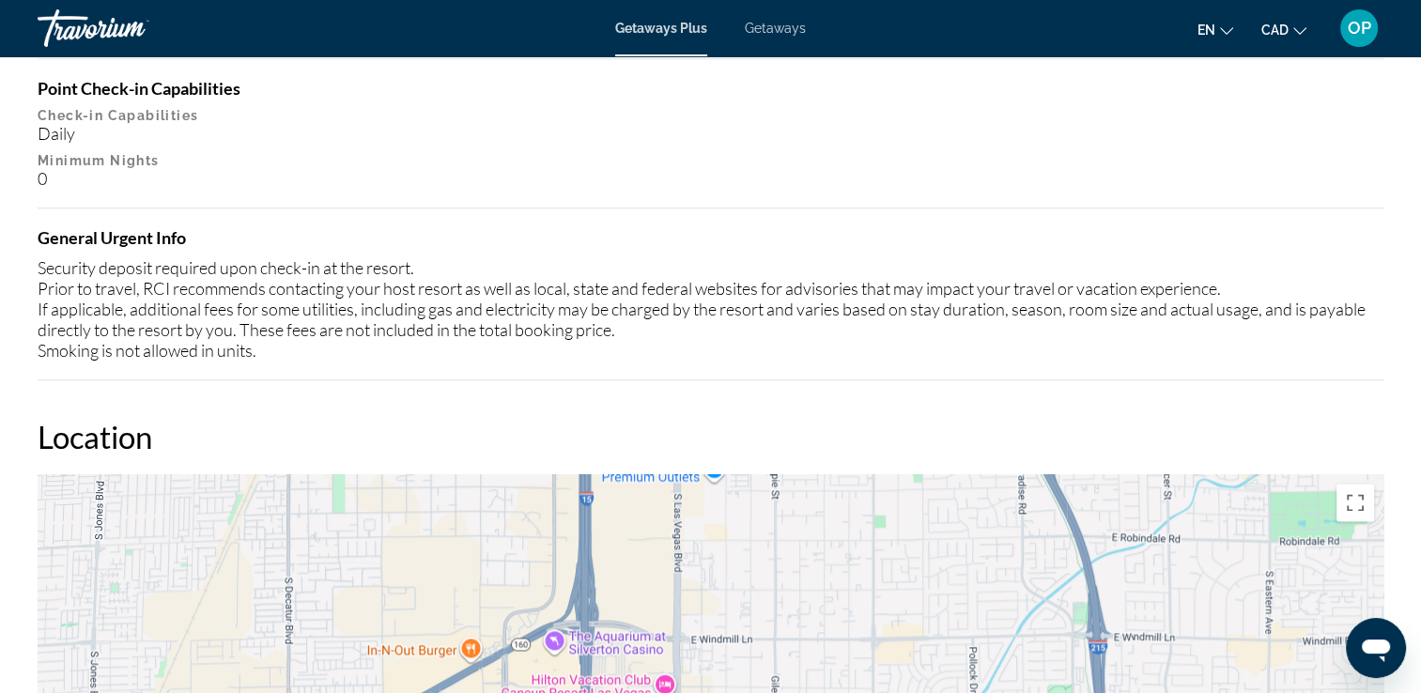
scroll to position [2066, 0]
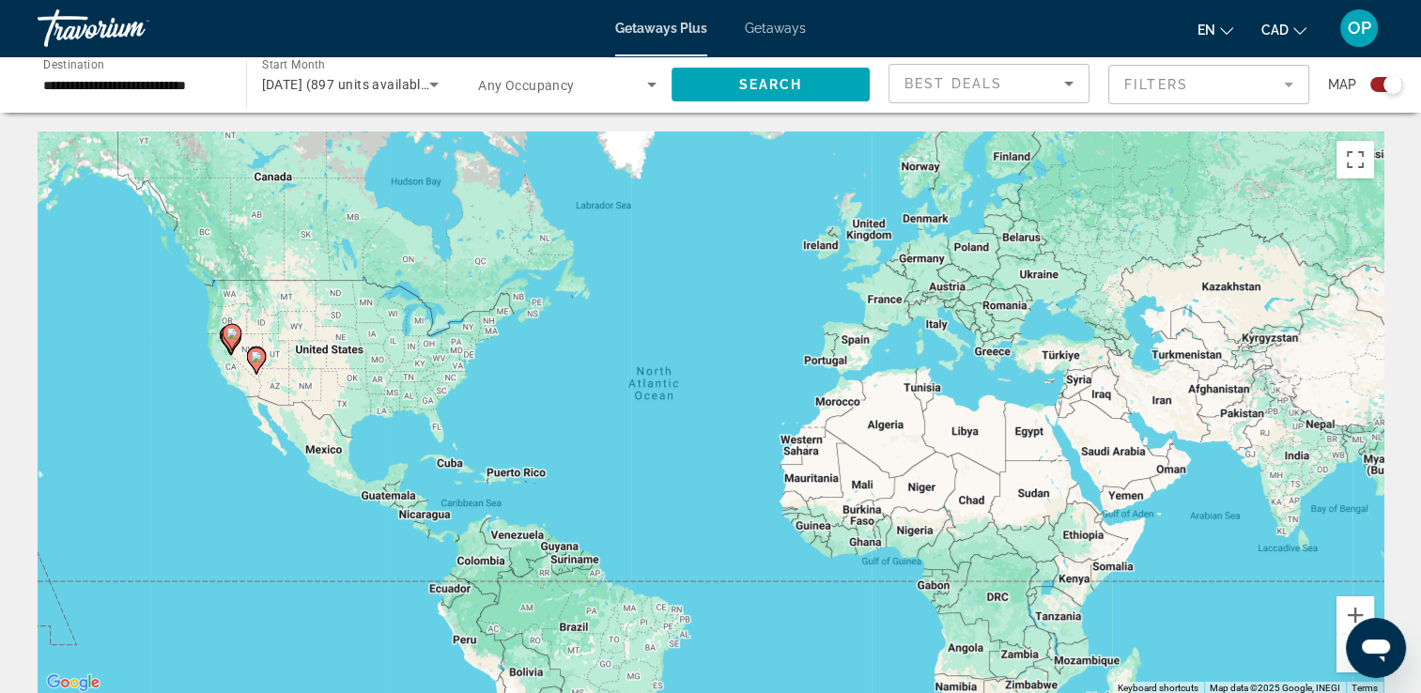
click at [169, 81] on input "**********" at bounding box center [132, 85] width 178 height 23
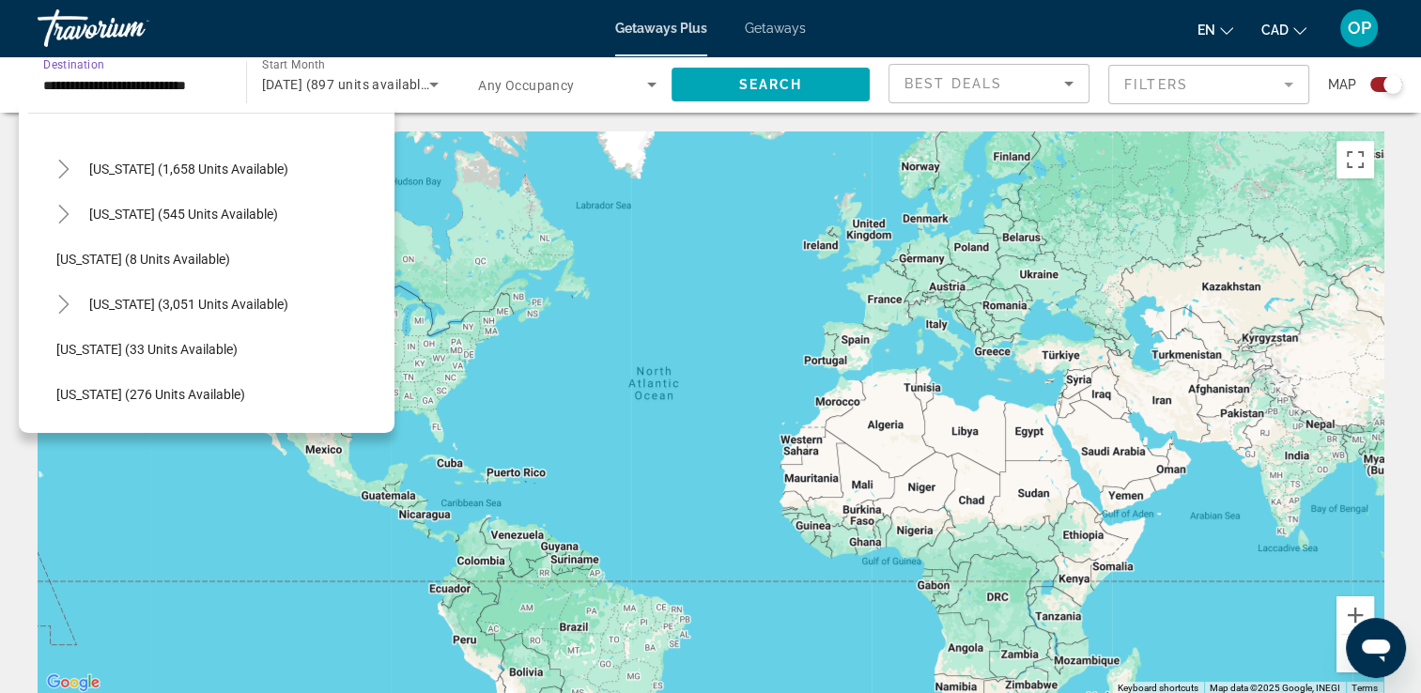
scroll to position [82, 0]
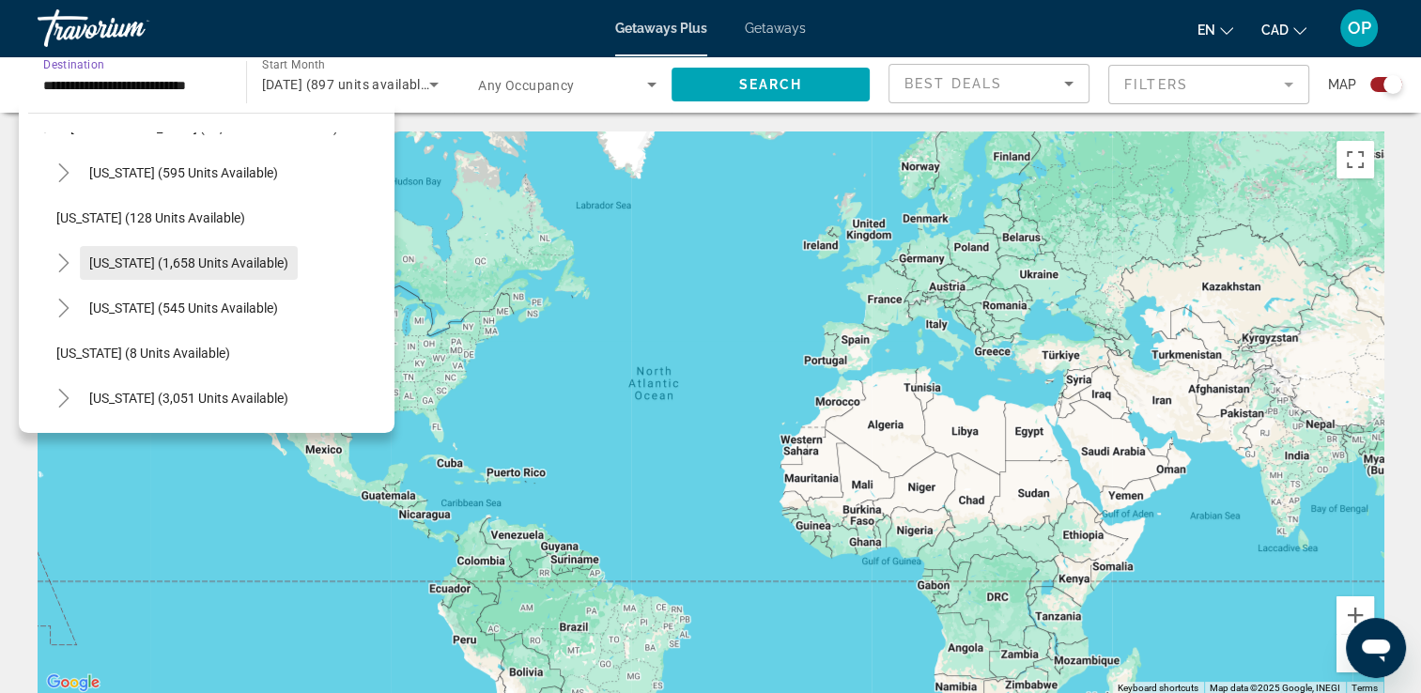
click at [161, 260] on span "[US_STATE] (1,658 units available)" at bounding box center [188, 262] width 199 height 15
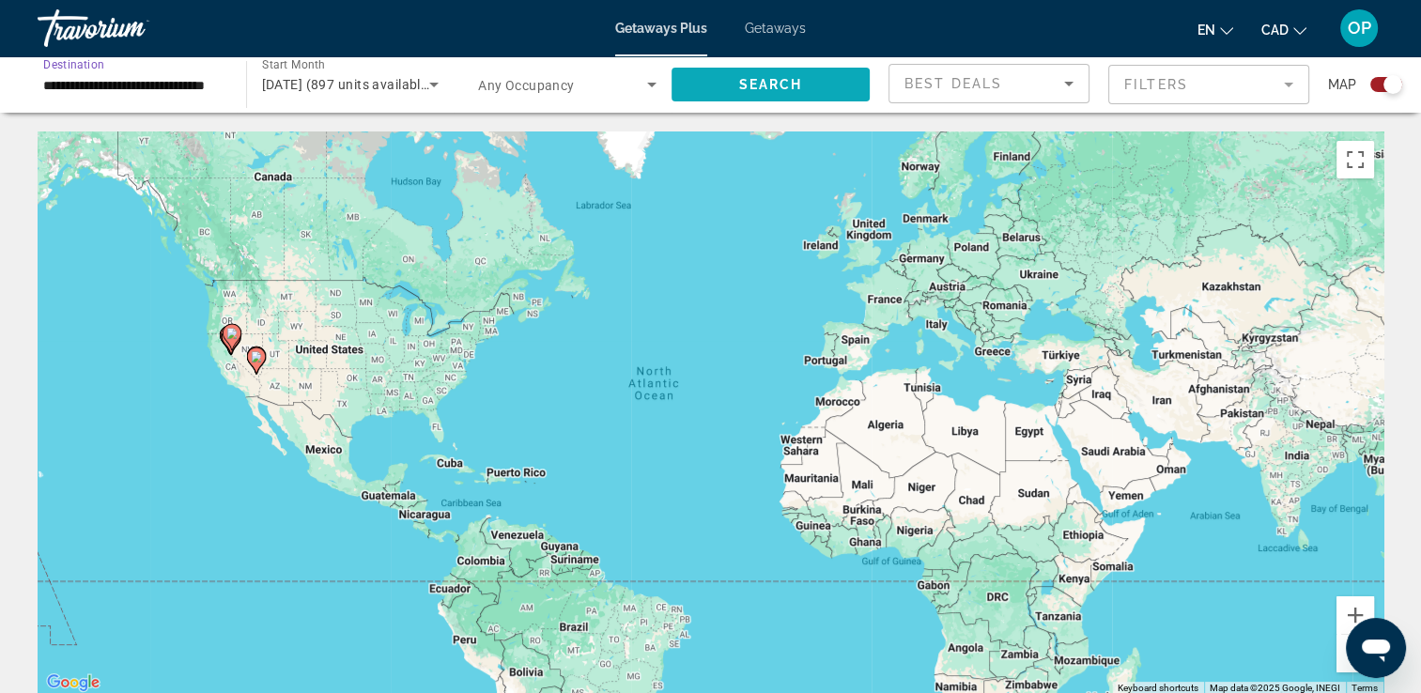
click at [758, 85] on span "Search" at bounding box center [770, 84] width 64 height 15
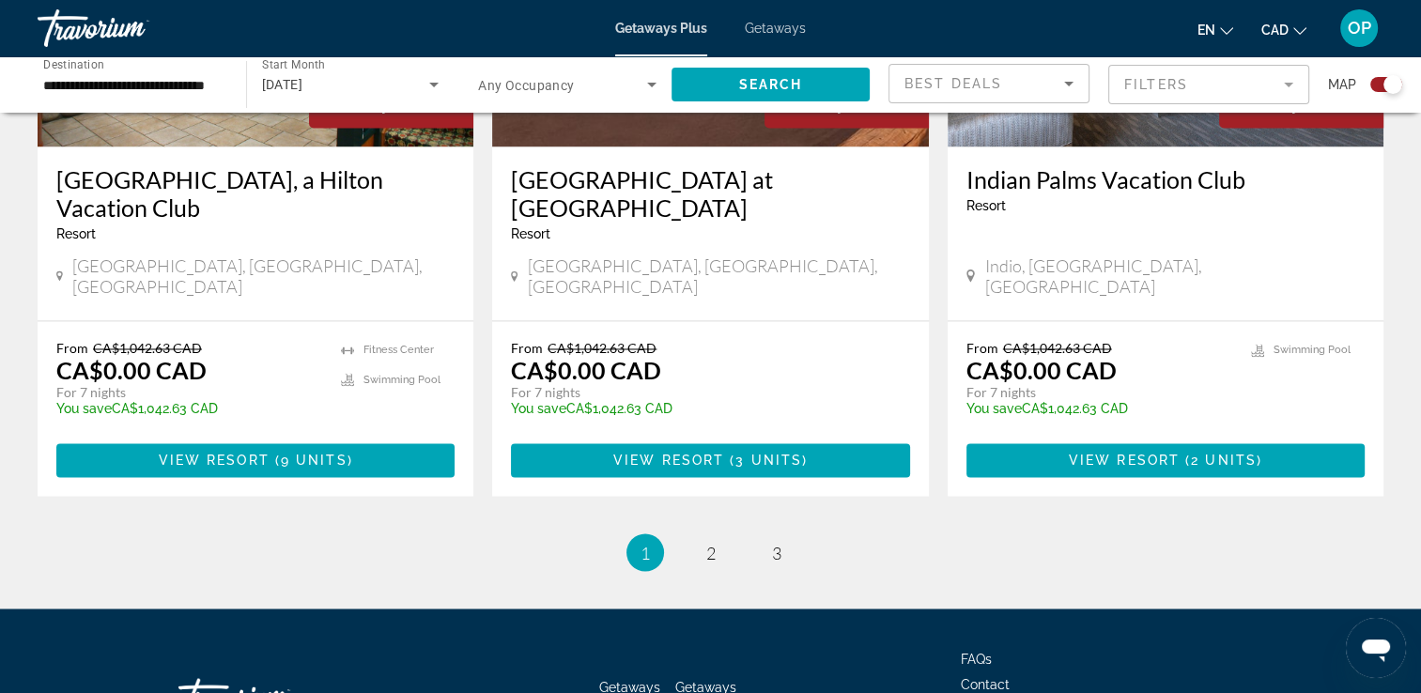
scroll to position [3010, 0]
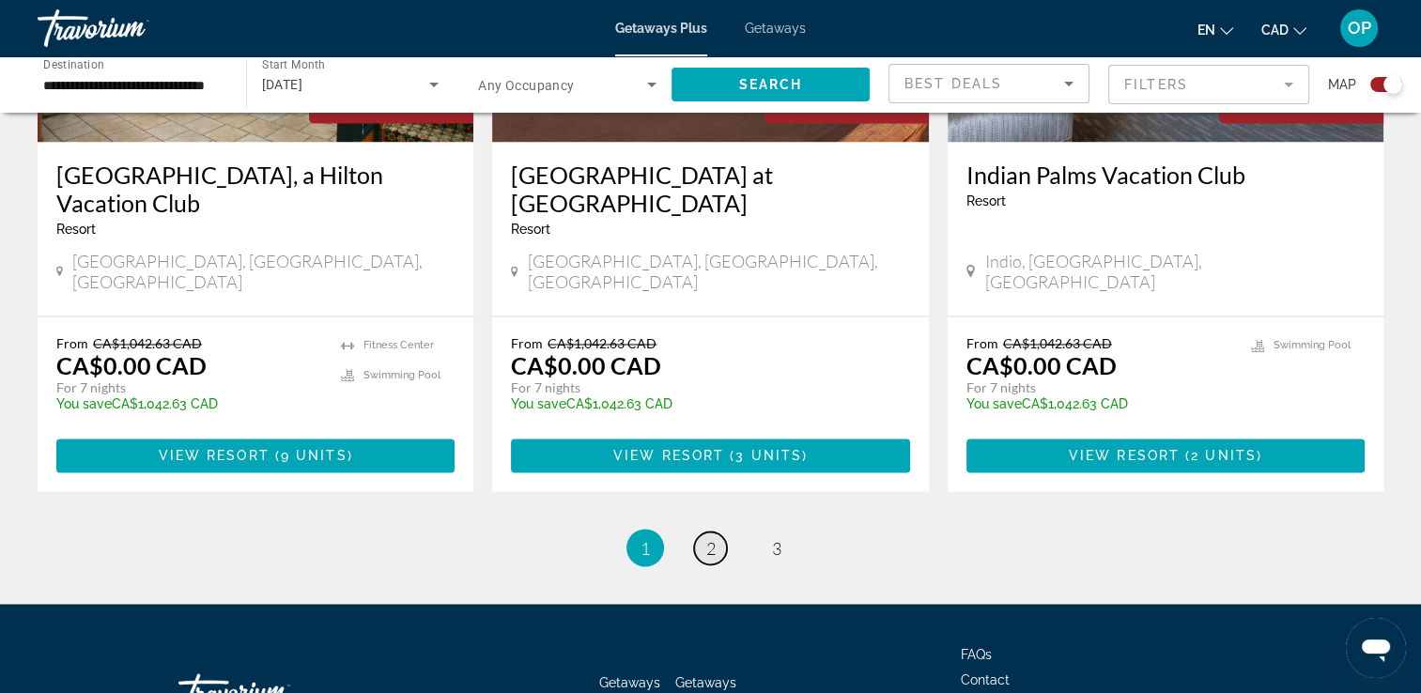
click at [708, 537] on span "2" at bounding box center [710, 547] width 9 height 21
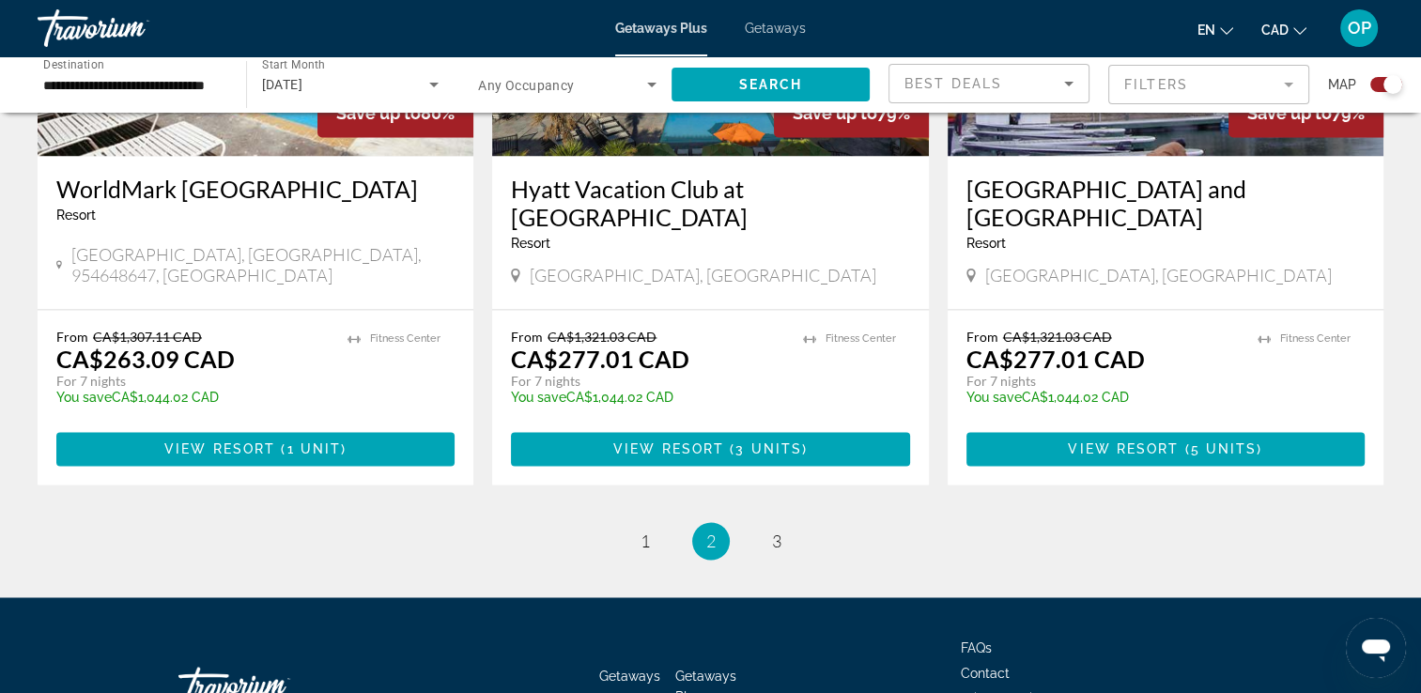
scroll to position [2953, 0]
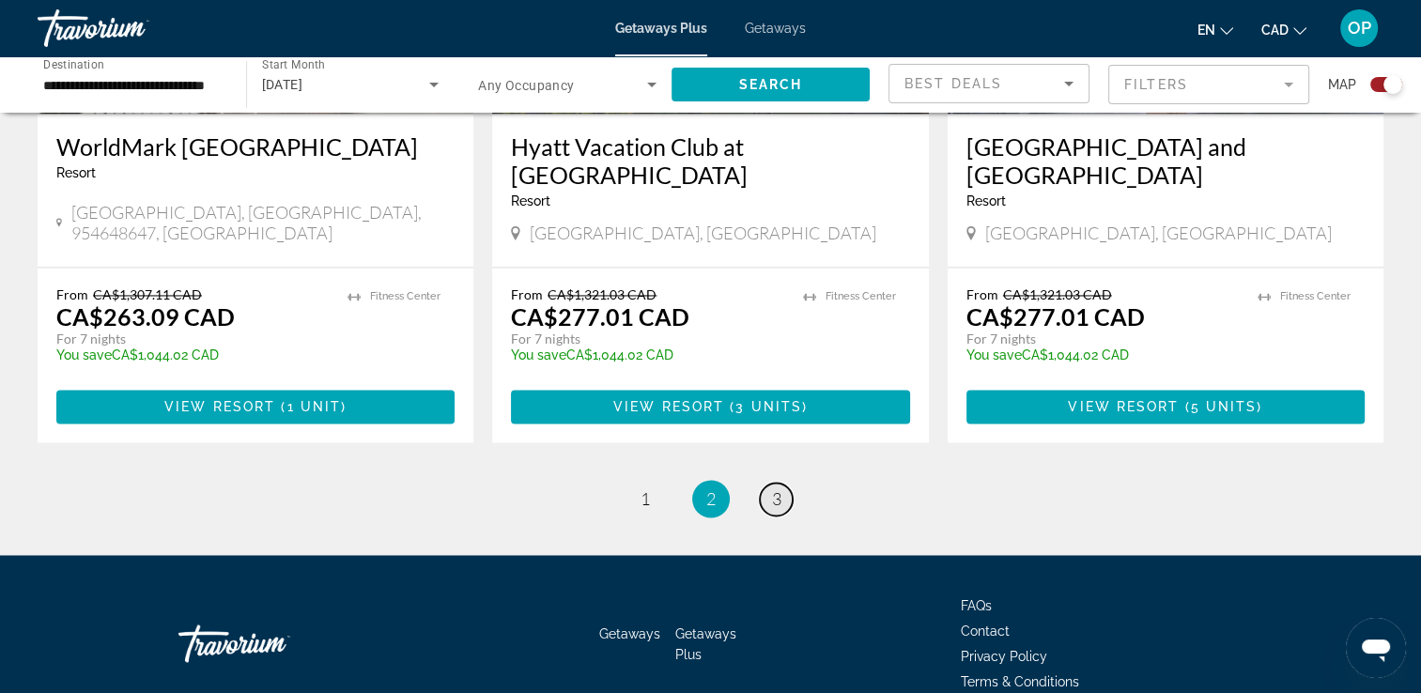
click at [772, 488] on span "3" at bounding box center [776, 498] width 9 height 21
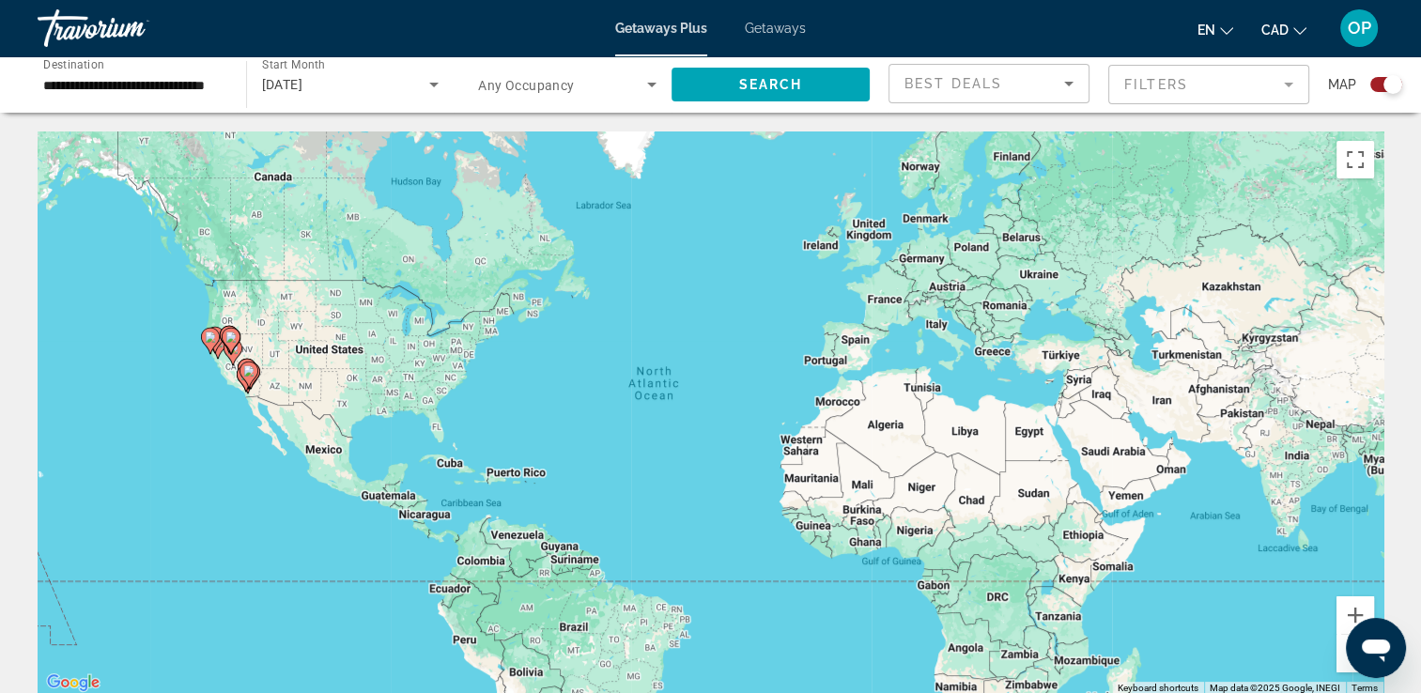
click at [218, 359] on gmp-advanced-marker "Main content" at bounding box center [217, 346] width 19 height 28
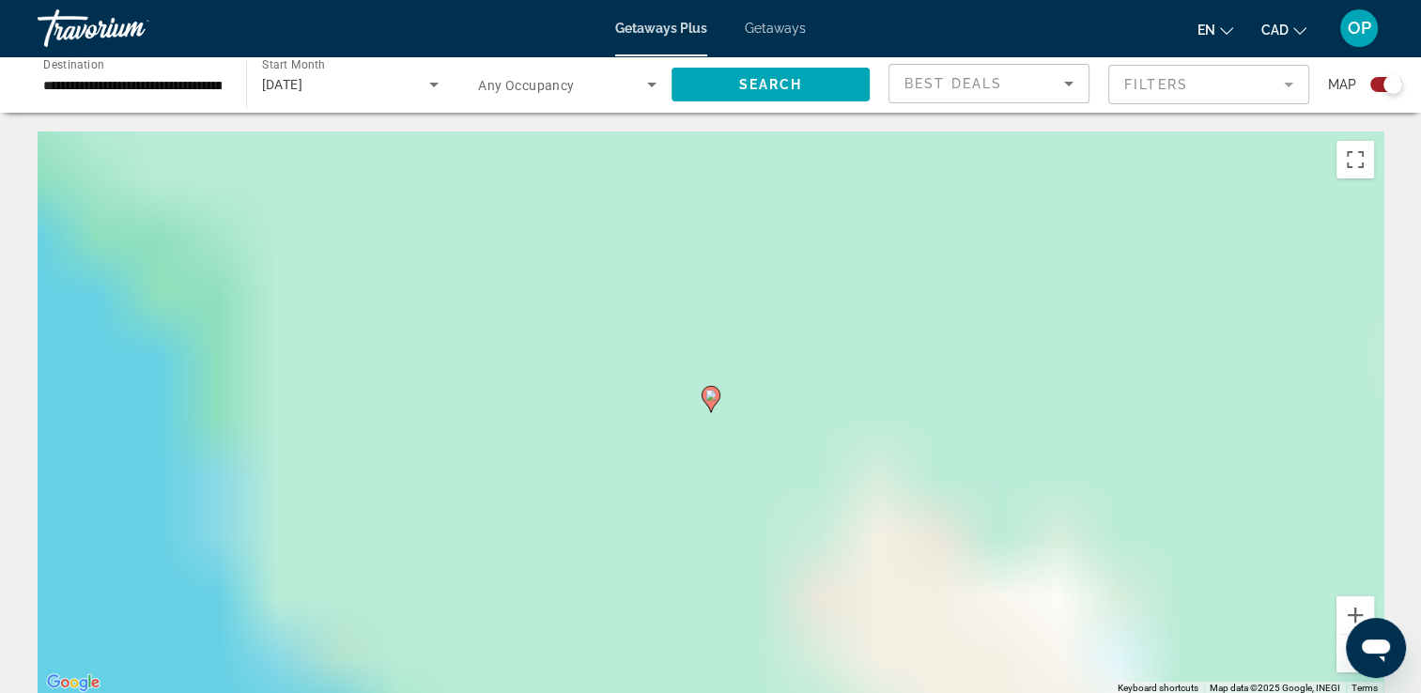
click at [218, 359] on div "To activate drag with keyboard, press Alt + Enter. Once in keyboard drag state,…" at bounding box center [711, 412] width 1346 height 563
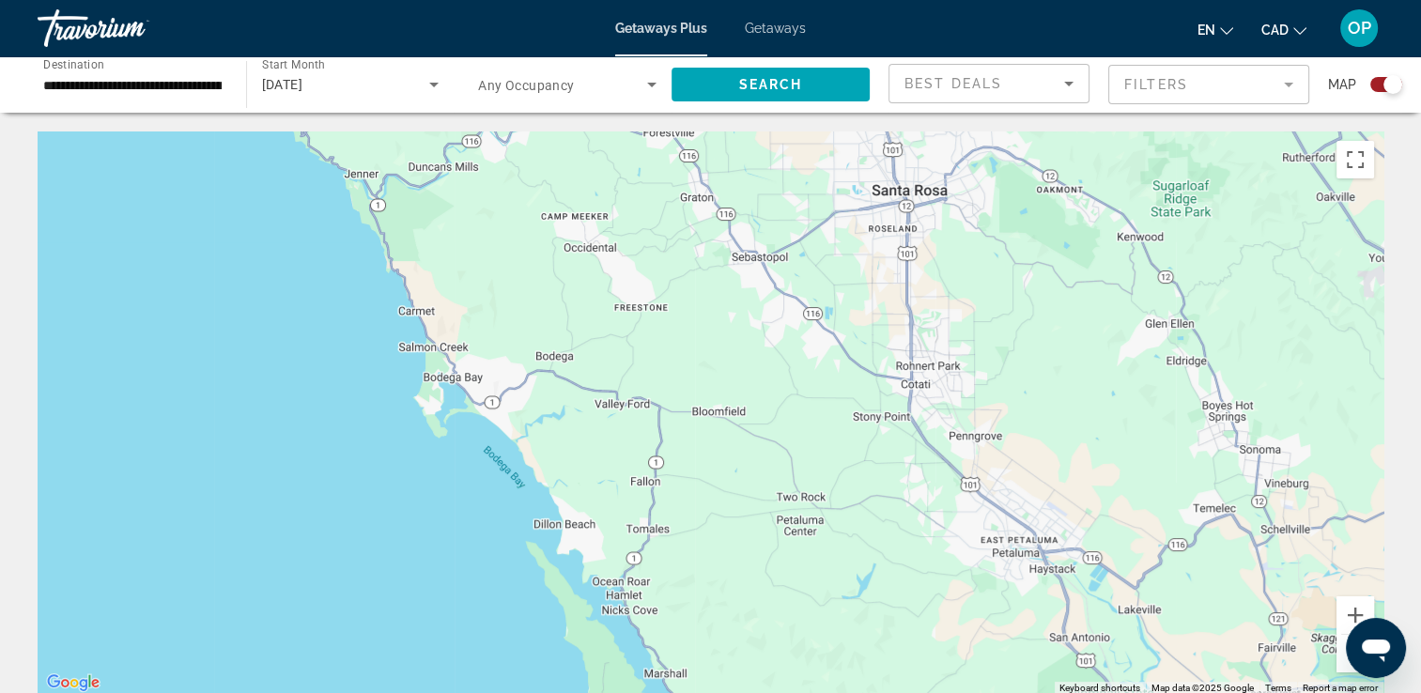
drag, startPoint x: 569, startPoint y: 478, endPoint x: 883, endPoint y: 426, distance: 317.9
click at [883, 426] on div "To activate drag with keyboard, press Alt + Enter. Once in keyboard drag state,…" at bounding box center [711, 412] width 1346 height 563
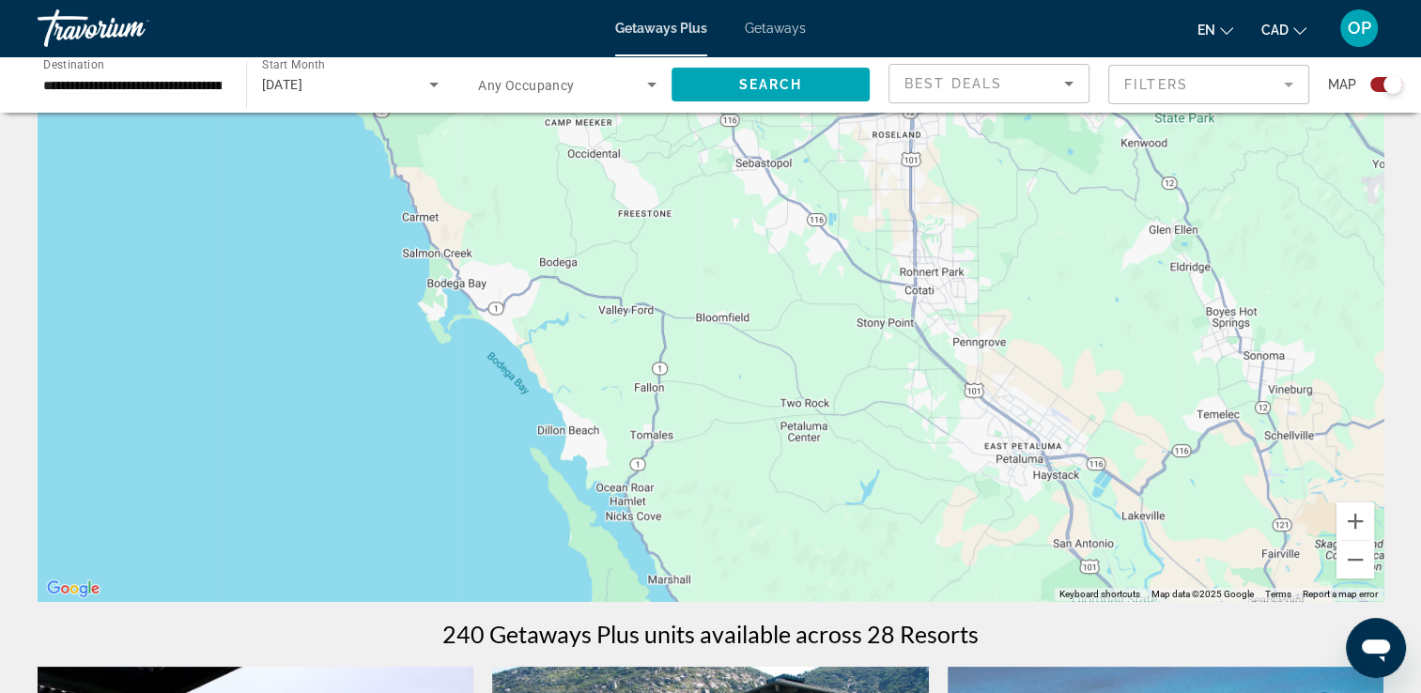
scroll to position [188, 0]
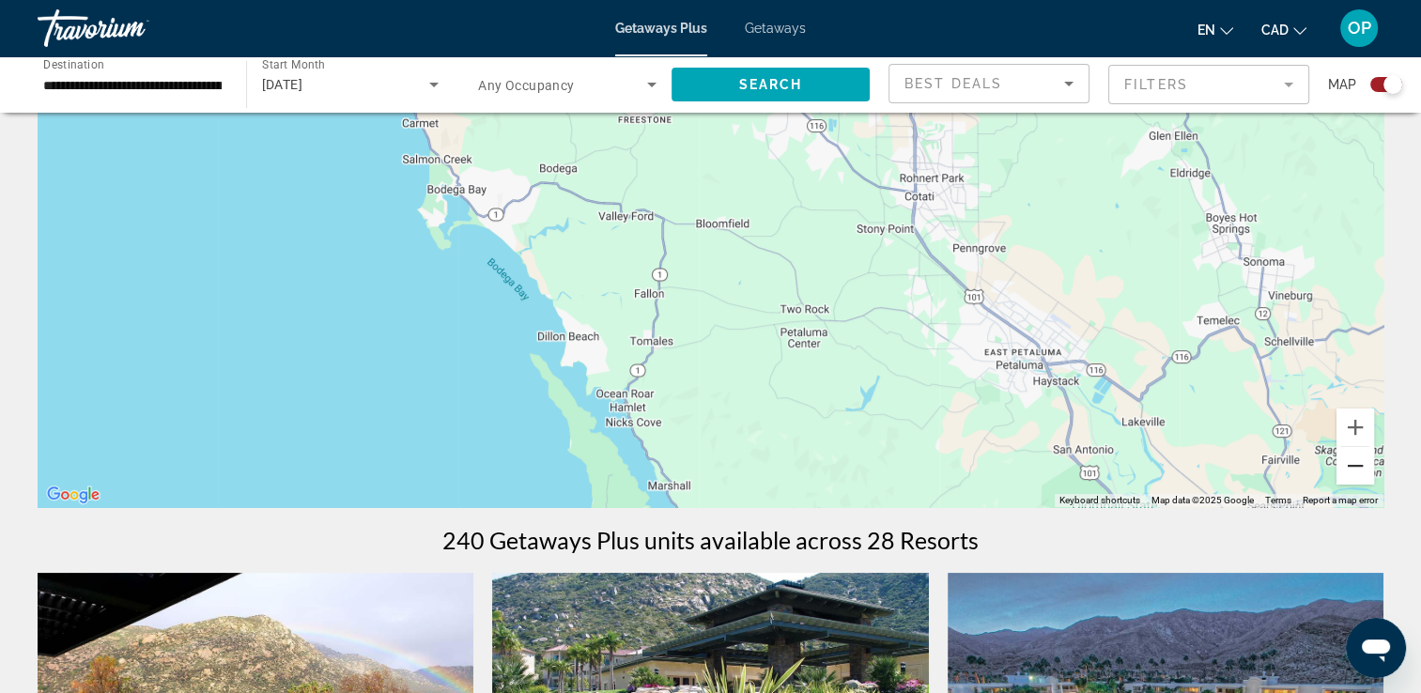
click at [1359, 466] on button "Zoom out" at bounding box center [1355, 466] width 38 height 38
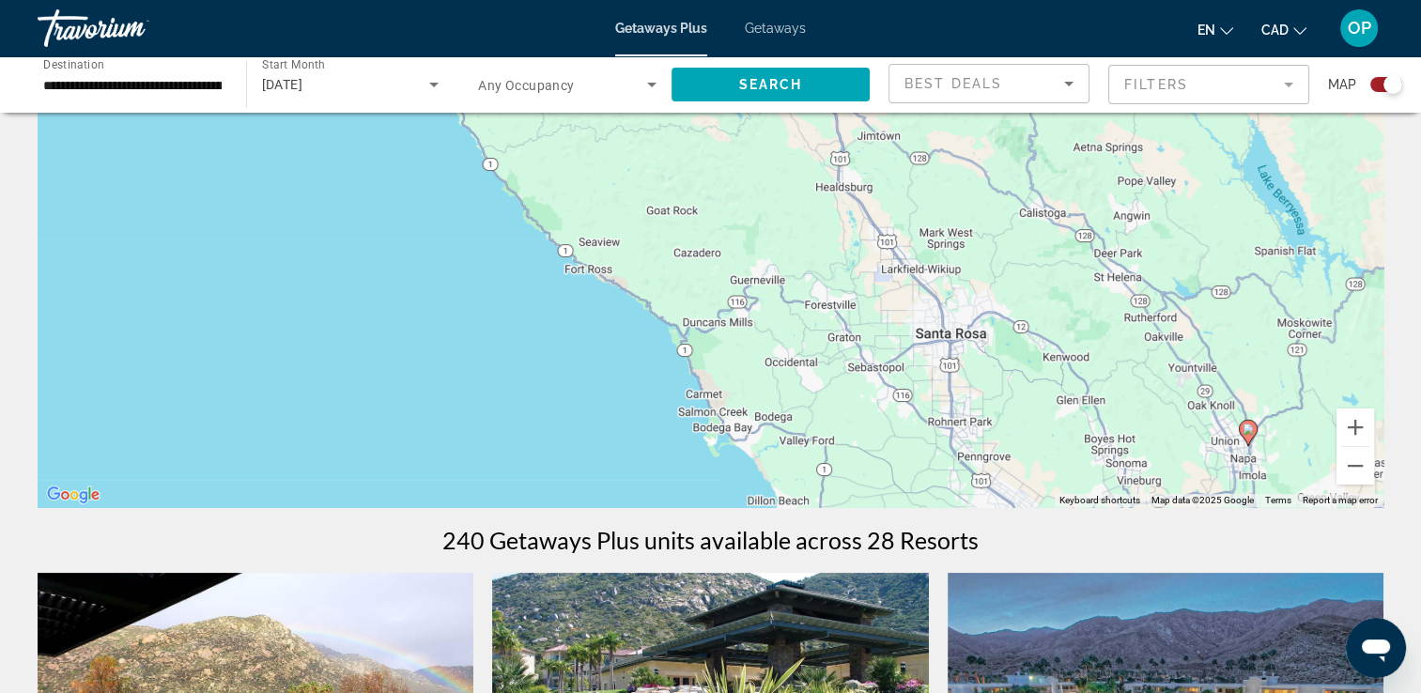
drag, startPoint x: 804, startPoint y: 261, endPoint x: 949, endPoint y: 498, distance: 277.8
click at [949, 499] on div "To activate drag with keyboard, press Alt + Enter. Once in keyboard drag state,…" at bounding box center [711, 225] width 1346 height 563
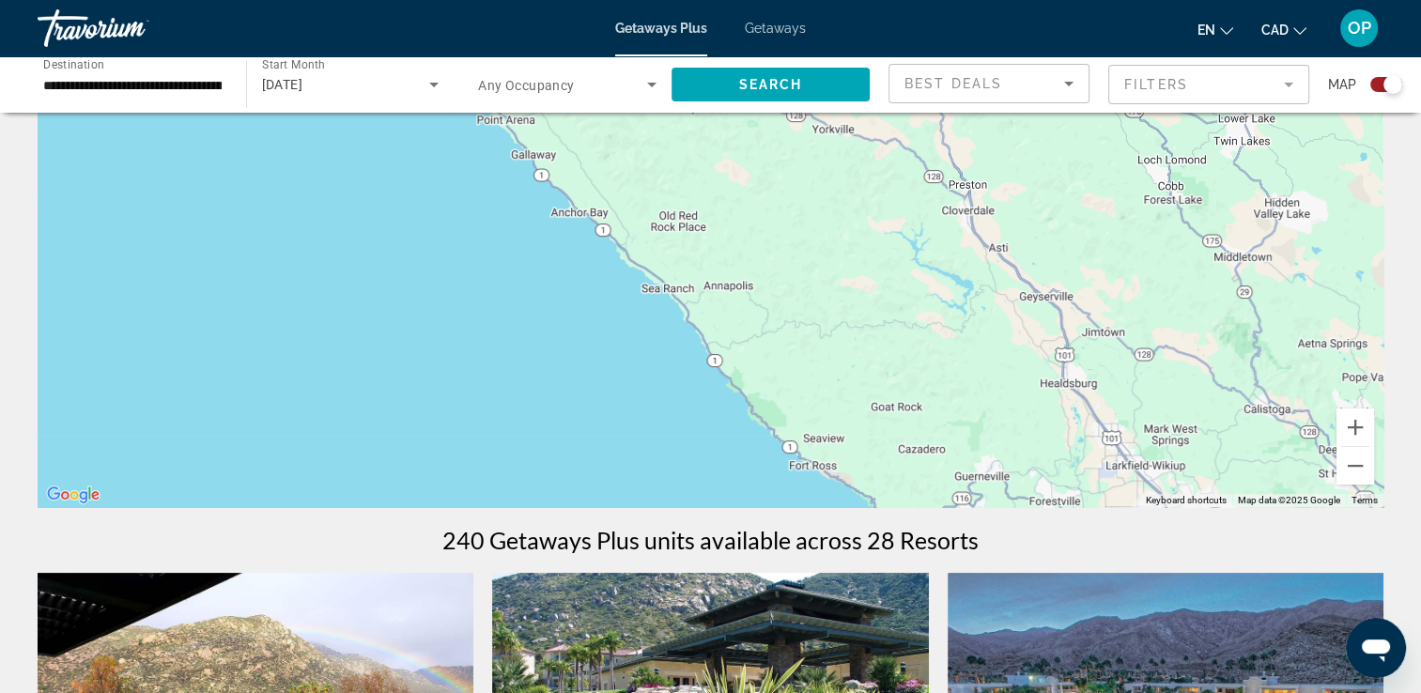
drag, startPoint x: 679, startPoint y: 270, endPoint x: 904, endPoint y: 448, distance: 286.9
click at [904, 448] on div "To activate drag with keyboard, press Alt + Enter. Once in keyboard drag state,…" at bounding box center [711, 225] width 1346 height 563
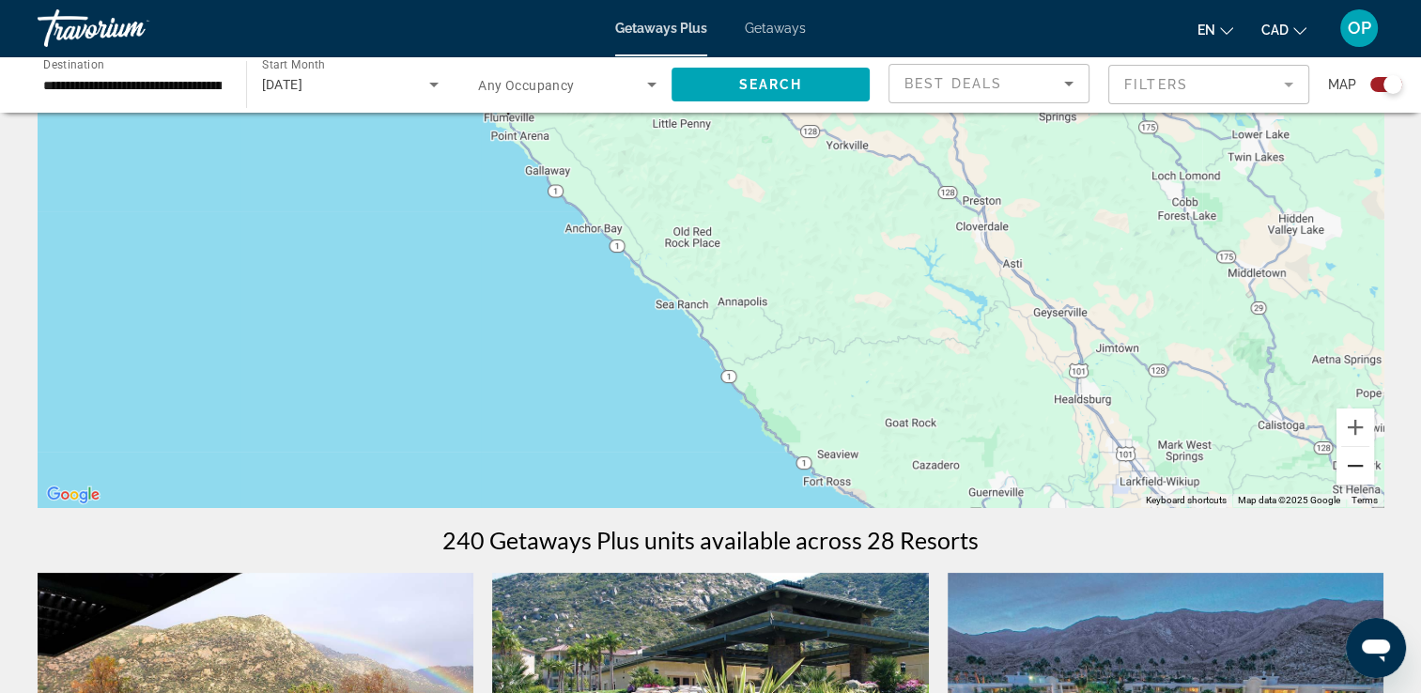
click at [1354, 469] on button "Zoom out" at bounding box center [1355, 466] width 38 height 38
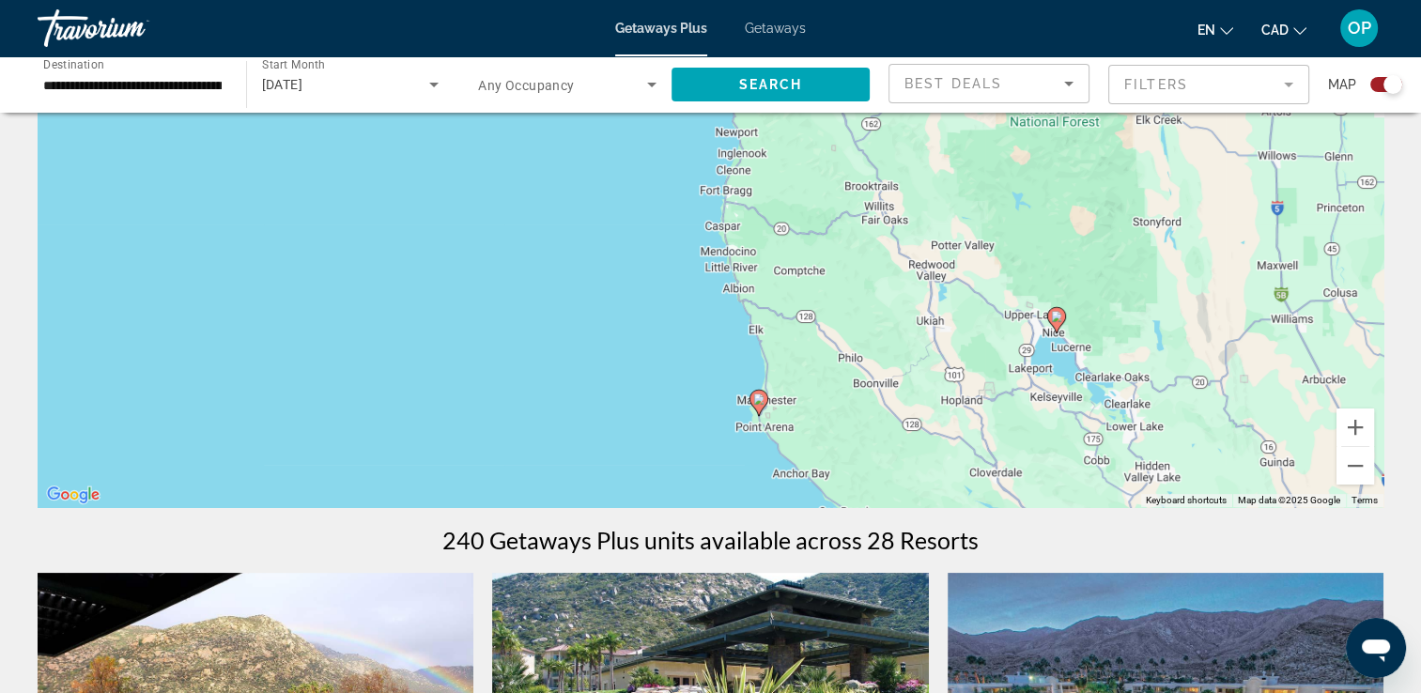
drag, startPoint x: 836, startPoint y: 272, endPoint x: 998, endPoint y: 572, distance: 340.8
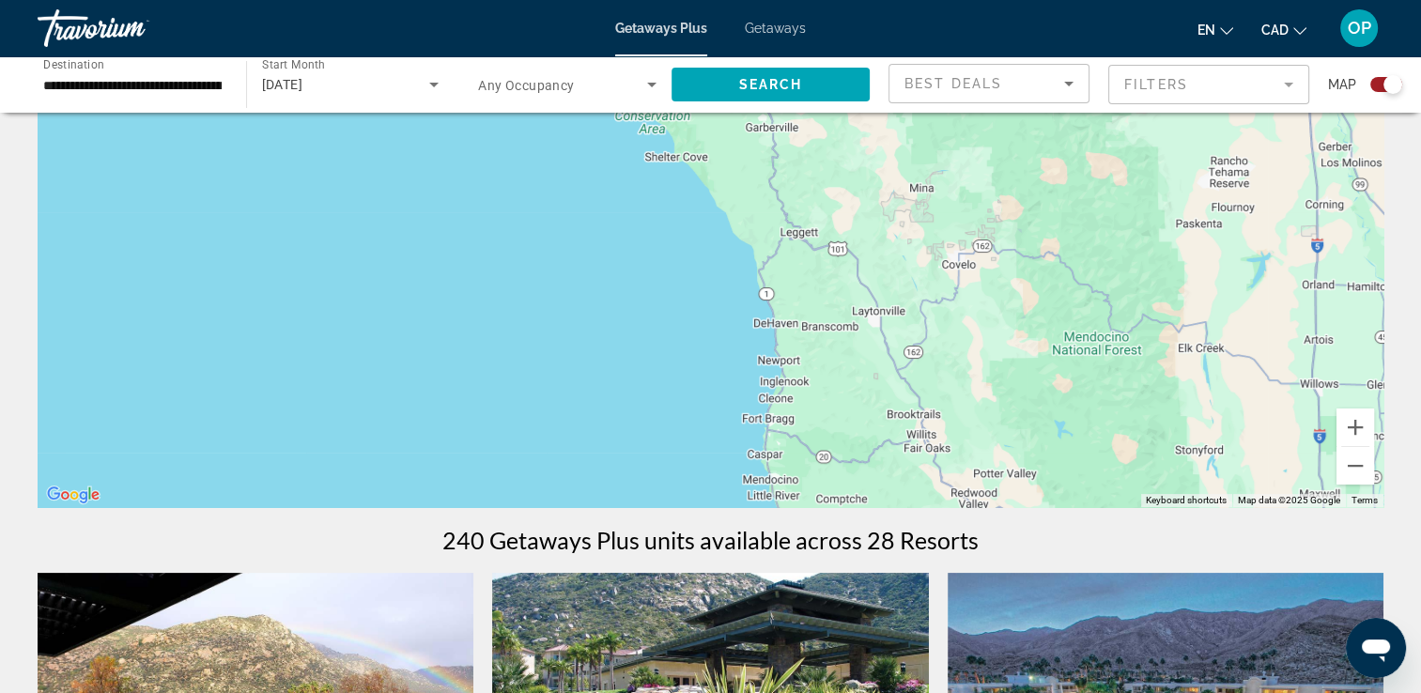
drag, startPoint x: 920, startPoint y: 319, endPoint x: 955, endPoint y: 505, distance: 189.2
click at [952, 504] on div "To activate drag with keyboard, press Alt + Enter. Once in keyboard drag state,…" at bounding box center [711, 225] width 1346 height 563
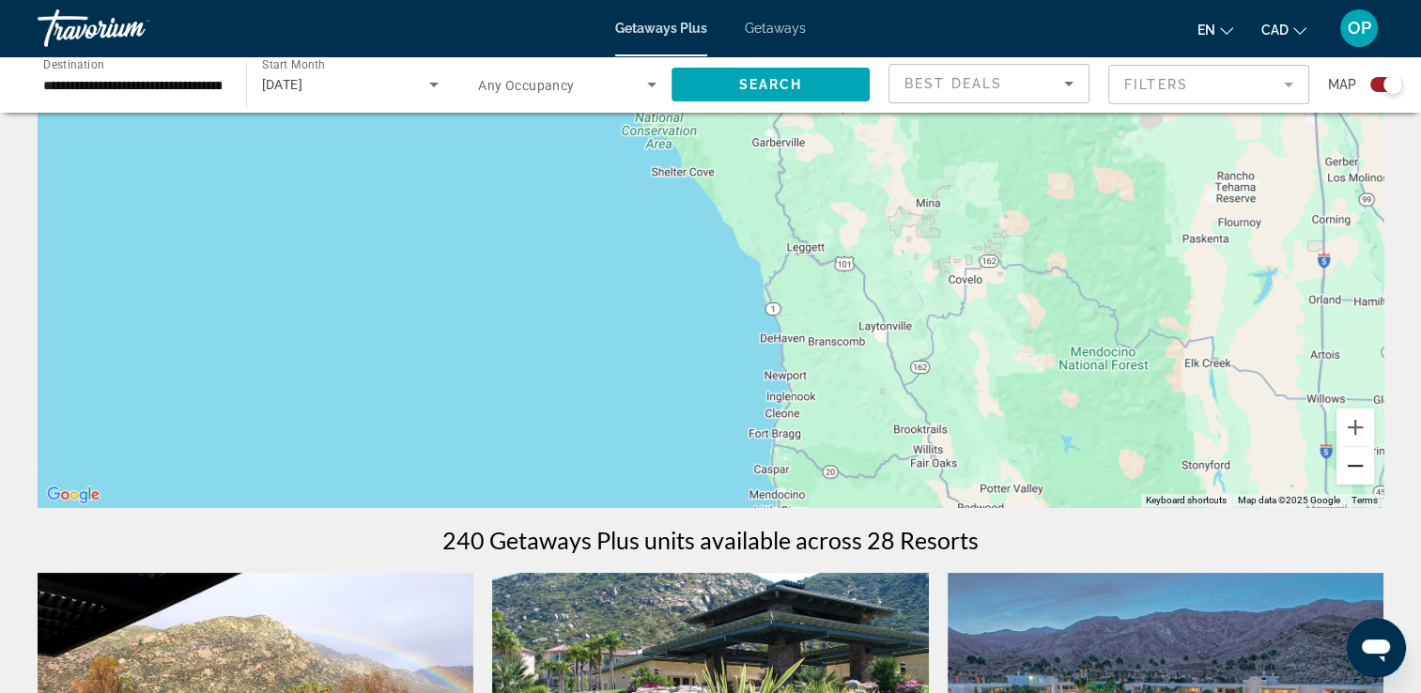
click at [1352, 470] on button "Zoom out" at bounding box center [1355, 466] width 38 height 38
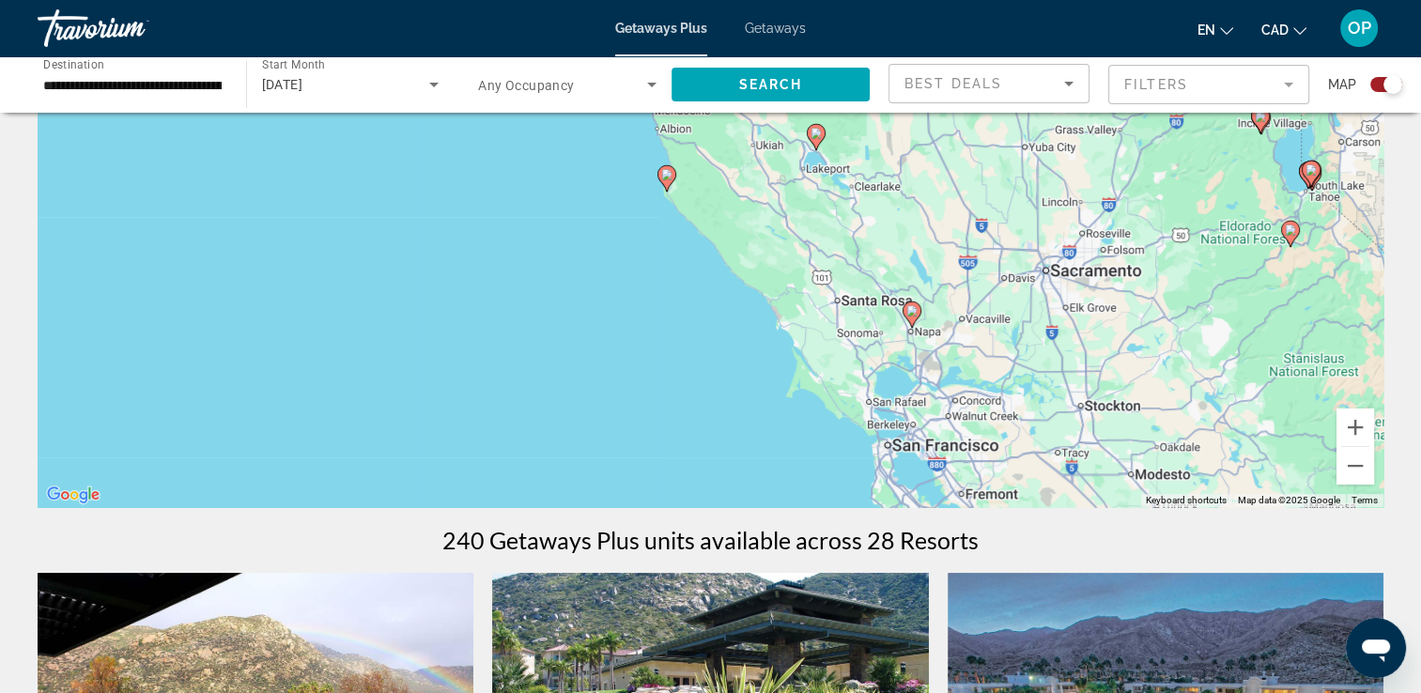
drag, startPoint x: 983, startPoint y: 395, endPoint x: 890, endPoint y: 139, distance: 272.7
click at [890, 139] on div "To activate drag with keyboard, press Alt + Enter. Once in keyboard drag state,…" at bounding box center [711, 225] width 1346 height 563
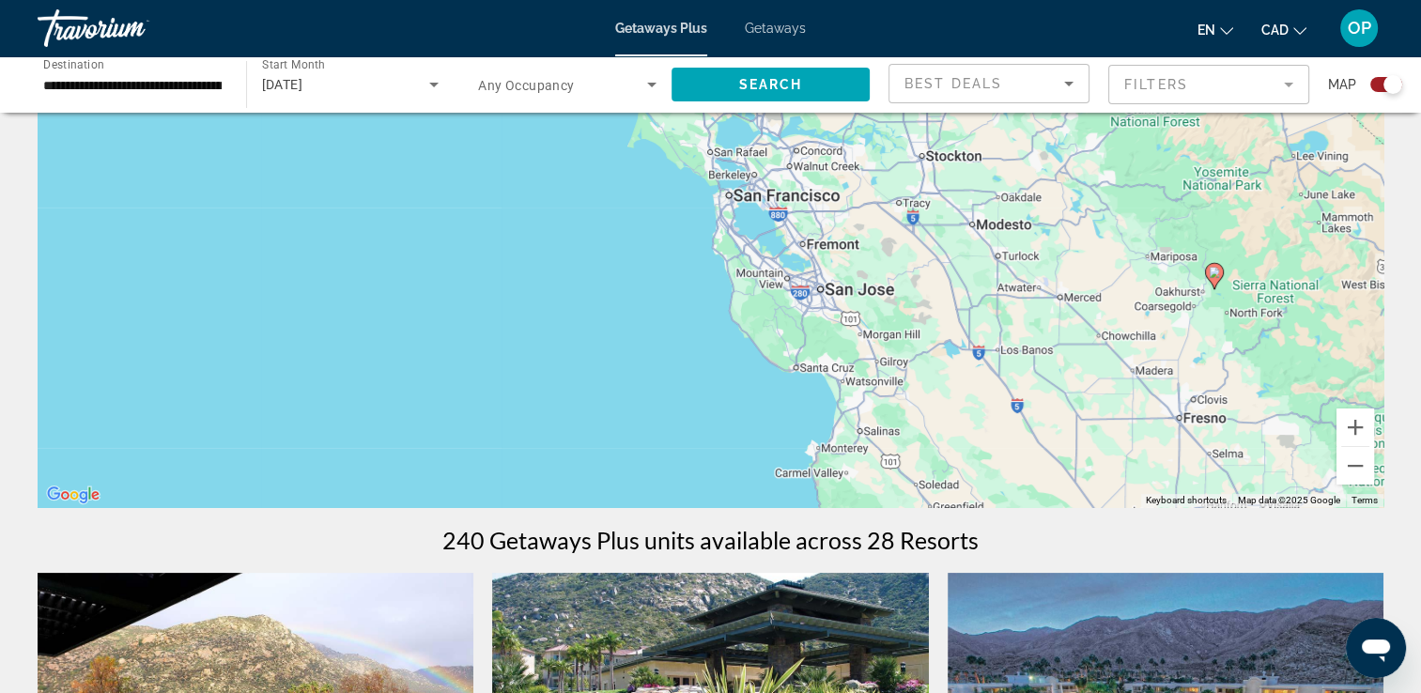
drag, startPoint x: 1064, startPoint y: 404, endPoint x: 904, endPoint y: 149, distance: 300.4
click at [904, 149] on div "To activate drag with keyboard, press Alt + Enter. Once in keyboard drag state,…" at bounding box center [711, 225] width 1346 height 563
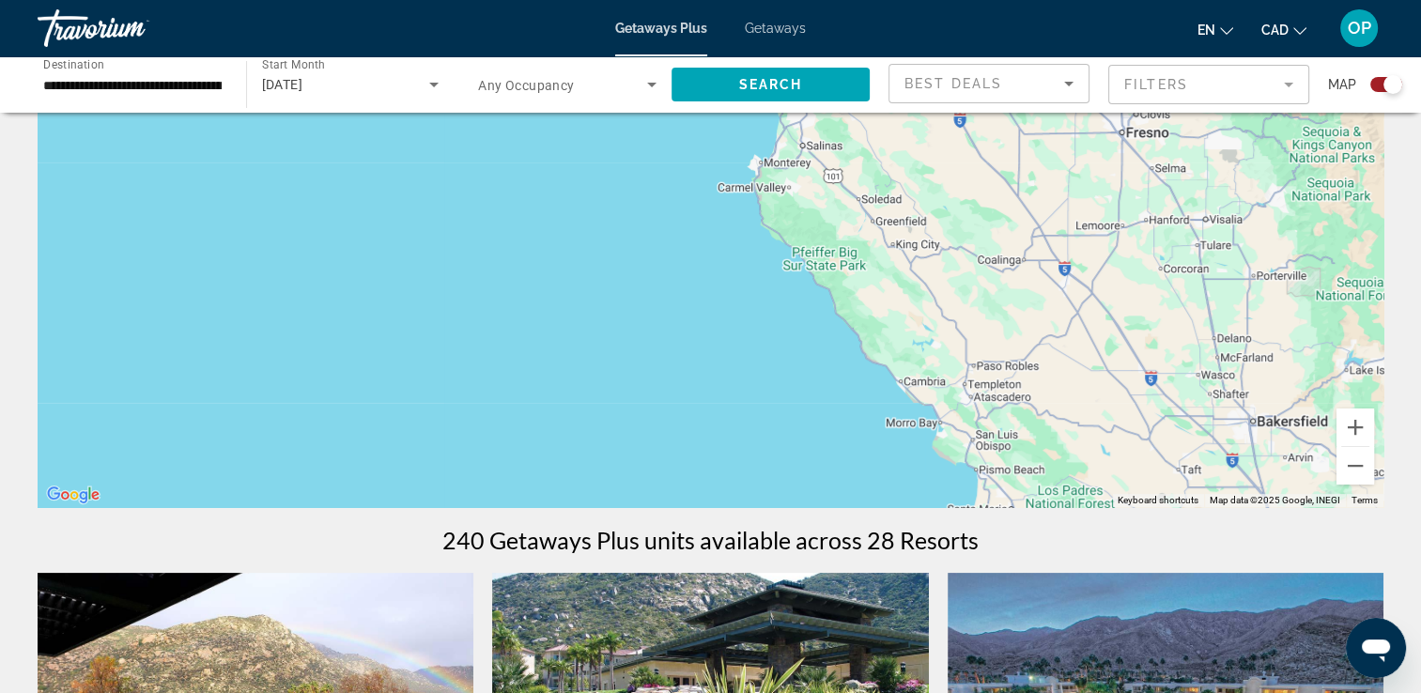
drag, startPoint x: 1025, startPoint y: 419, endPoint x: 972, endPoint y: 134, distance: 289.4
click at [972, 134] on div "To activate drag with keyboard, press Alt + Enter. Once in keyboard drag state,…" at bounding box center [711, 225] width 1346 height 563
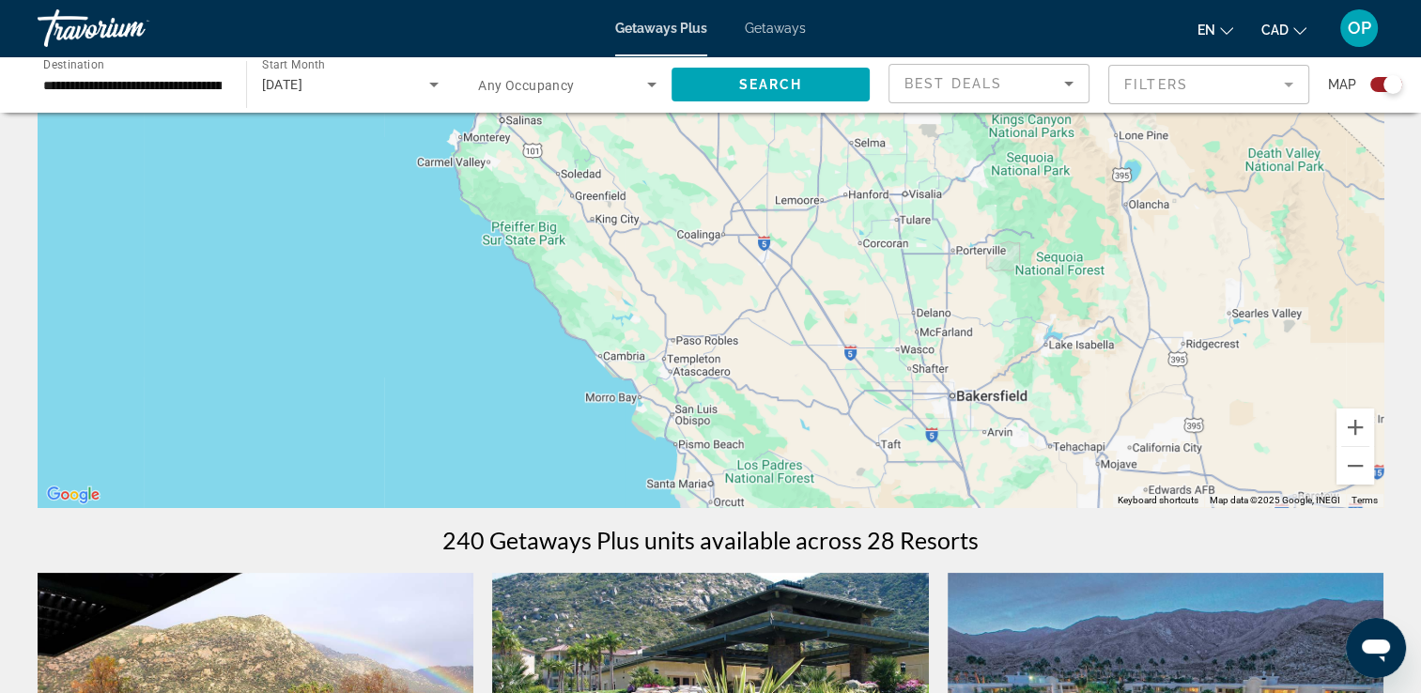
drag, startPoint x: 1011, startPoint y: 288, endPoint x: 712, endPoint y: 270, distance: 300.2
click at [712, 270] on div "To activate drag with keyboard, press Alt + Enter. Once in keyboard drag state,…" at bounding box center [711, 225] width 1346 height 563
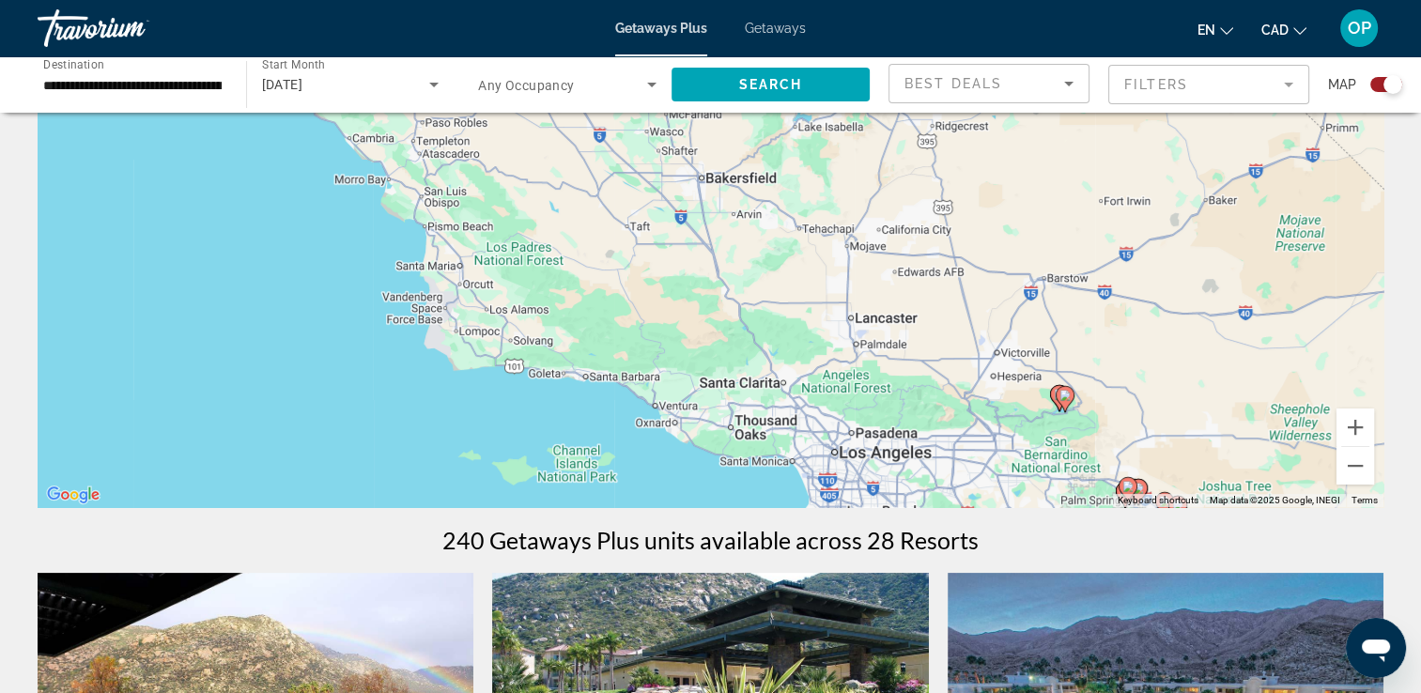
drag, startPoint x: 785, startPoint y: 363, endPoint x: 520, endPoint y: 106, distance: 369.2
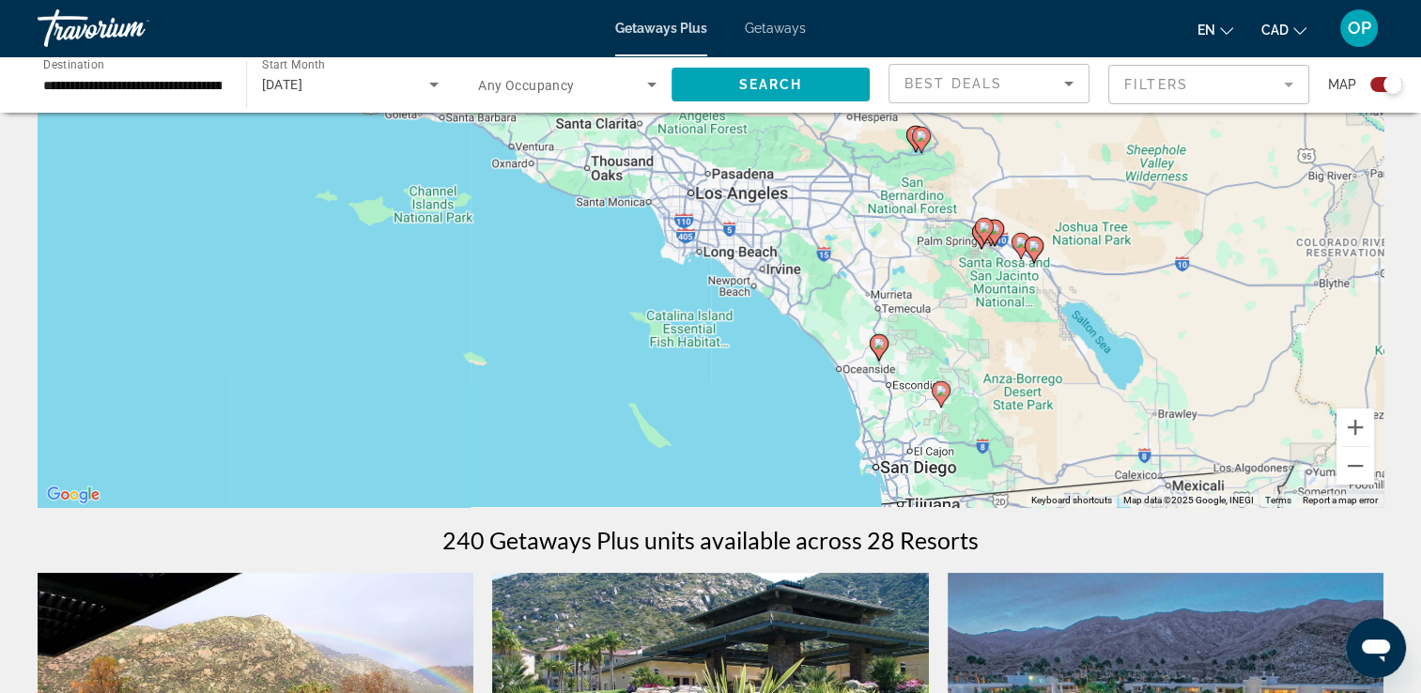
drag, startPoint x: 949, startPoint y: 379, endPoint x: 826, endPoint y: 168, distance: 244.5
click at [826, 168] on div "To activate drag with keyboard, press Alt + Enter. Once in keyboard drag state,…" at bounding box center [711, 225] width 1346 height 563
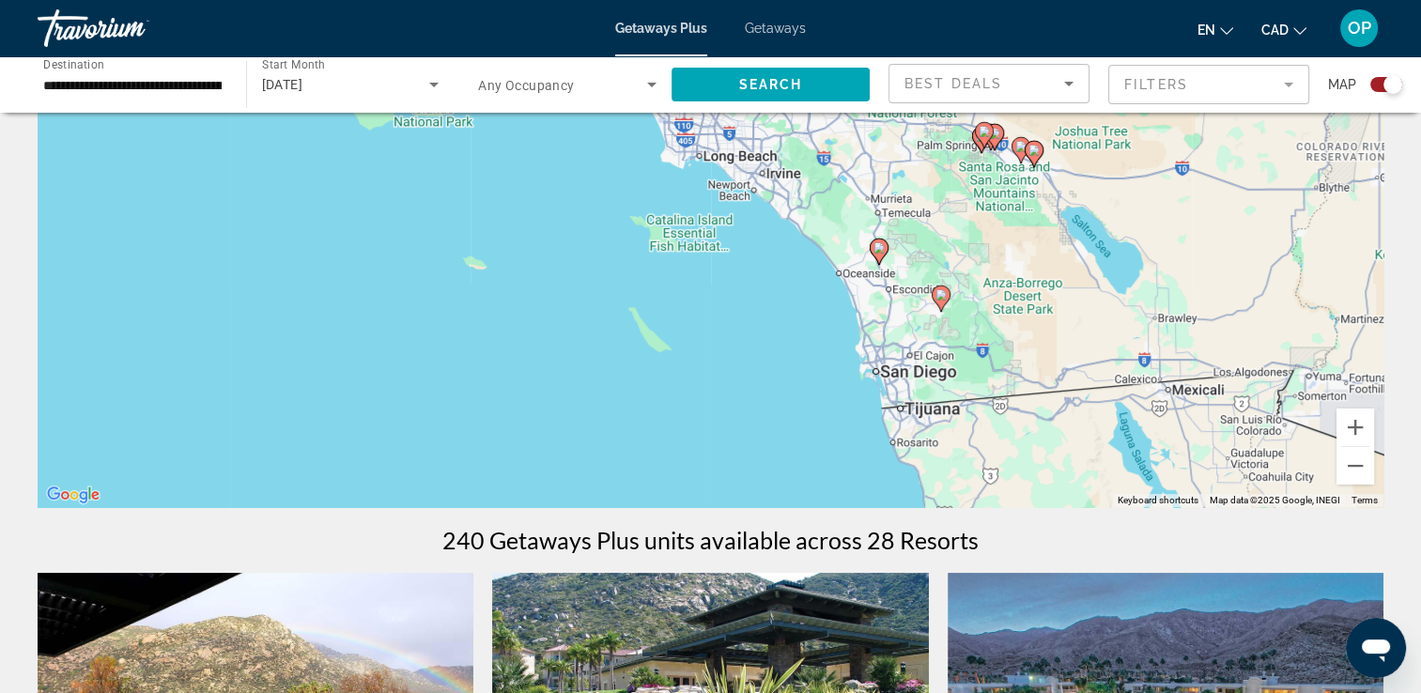
drag, startPoint x: 895, startPoint y: 408, endPoint x: 895, endPoint y: 314, distance: 93.9
click at [895, 314] on div "To activate drag with keyboard, press Alt + Enter. Once in keyboard drag state,…" at bounding box center [711, 225] width 1346 height 563
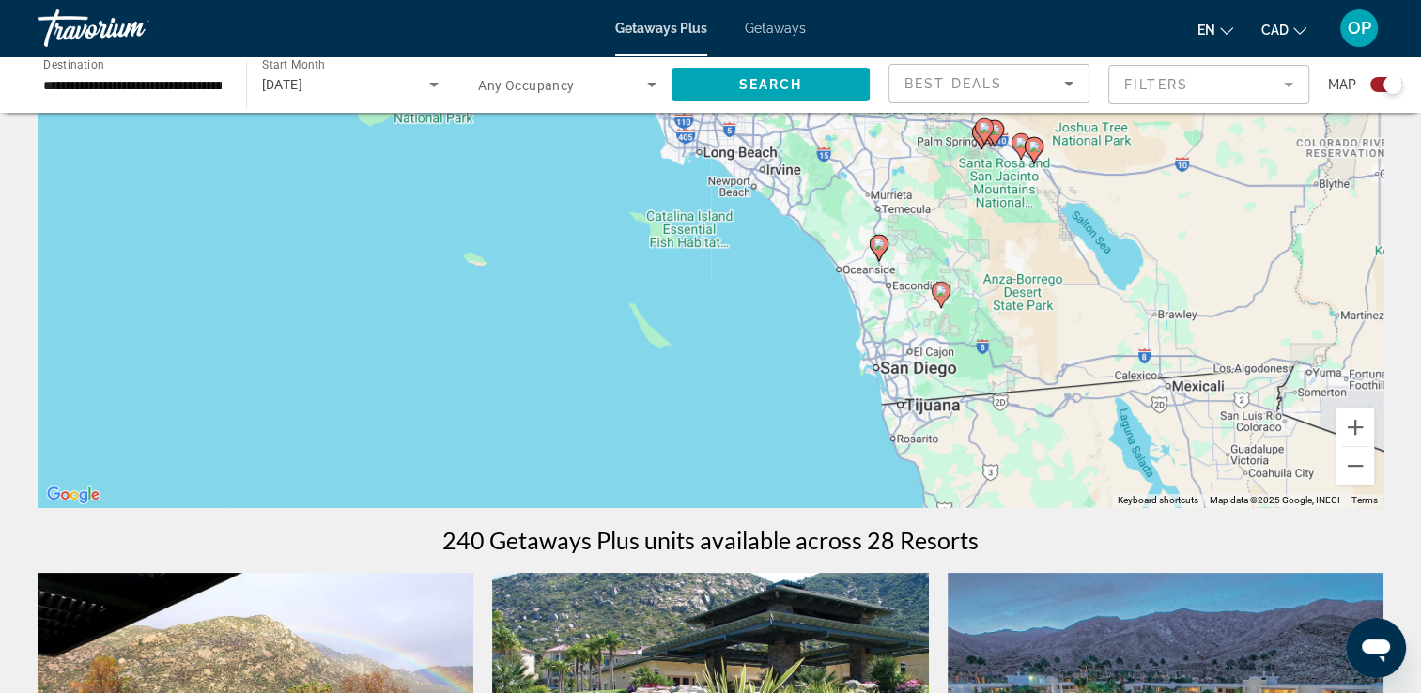
click at [871, 248] on icon "Main content" at bounding box center [879, 248] width 19 height 26
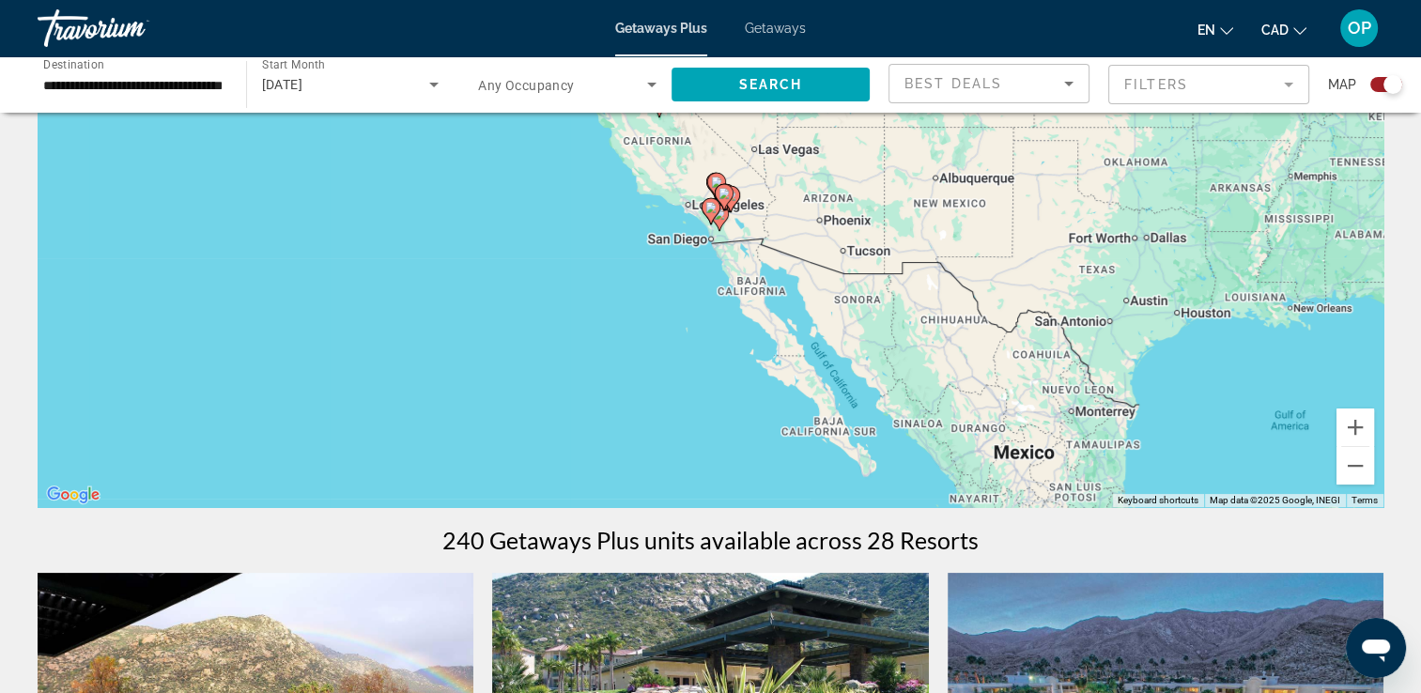
click at [705, 207] on image "Main content" at bounding box center [710, 207] width 11 height 11
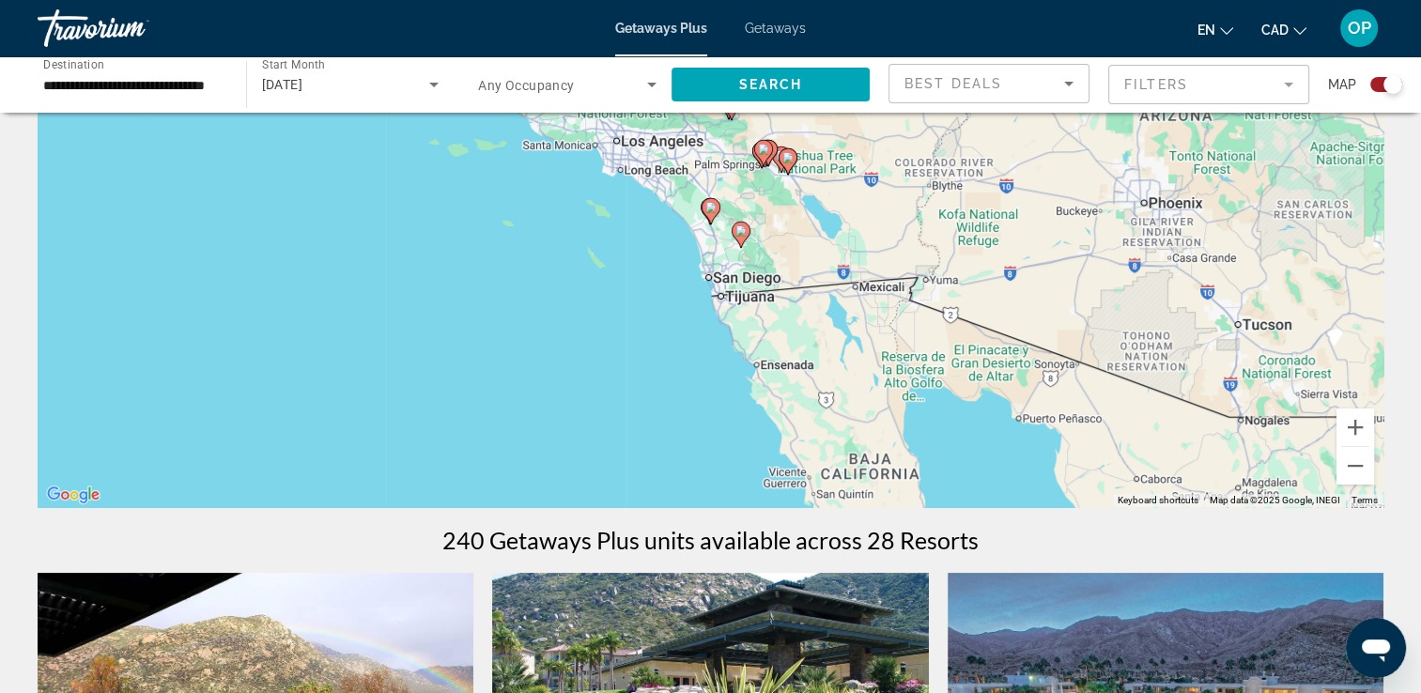
click at [706, 212] on image "Main content" at bounding box center [710, 207] width 11 height 11
type input "**********"
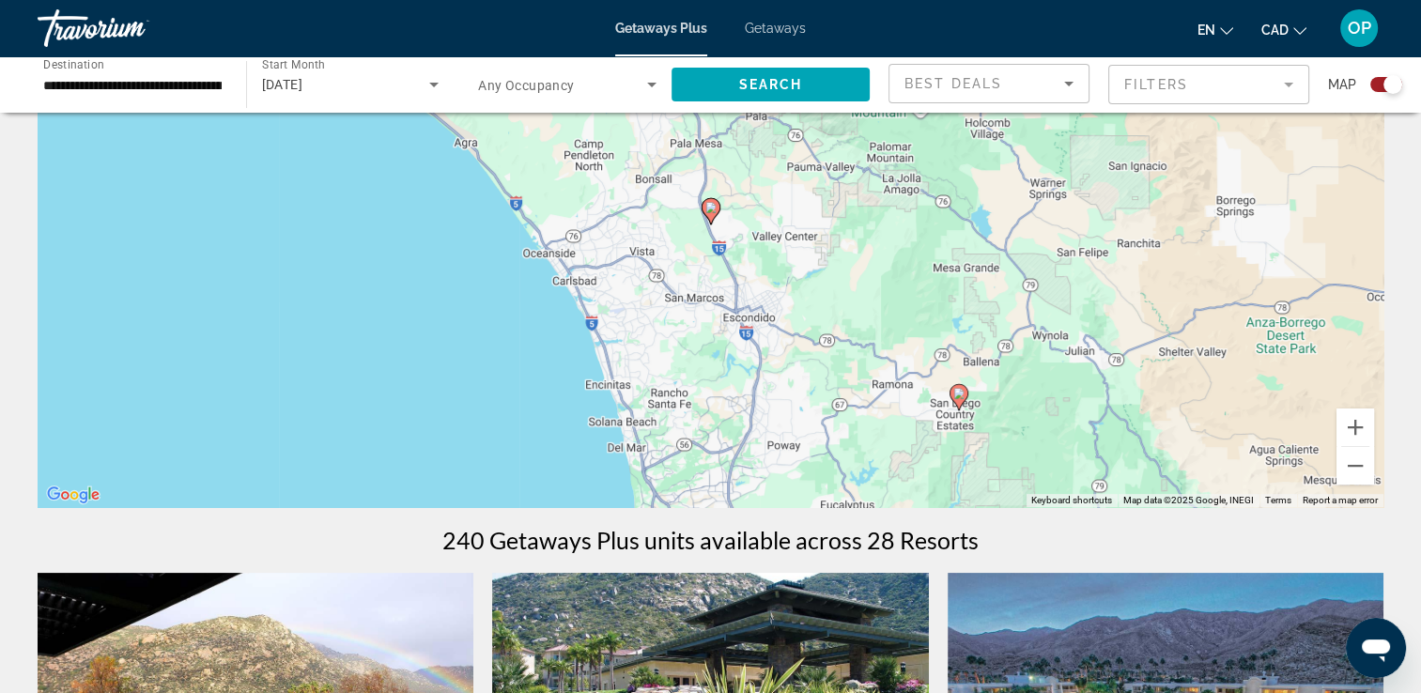
click at [706, 212] on image "Main content" at bounding box center [710, 207] width 11 height 11
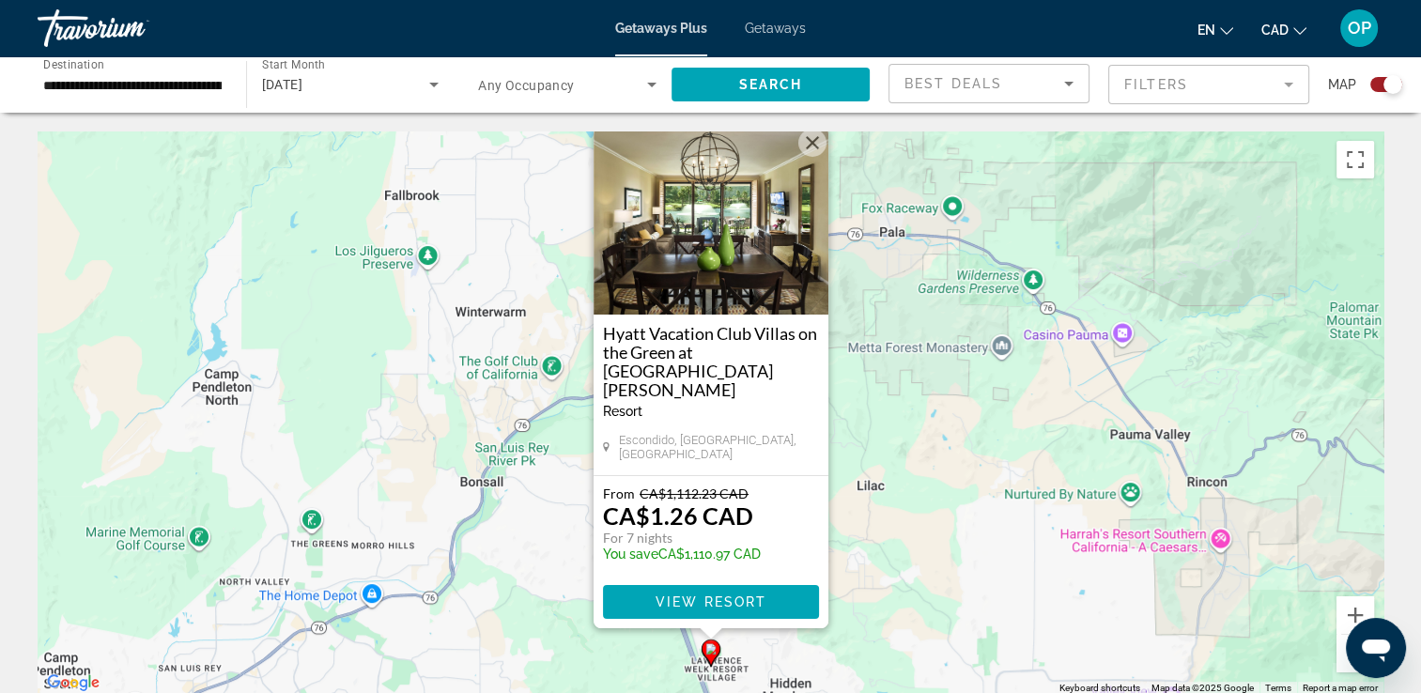
click at [806, 157] on button "Close" at bounding box center [812, 143] width 28 height 28
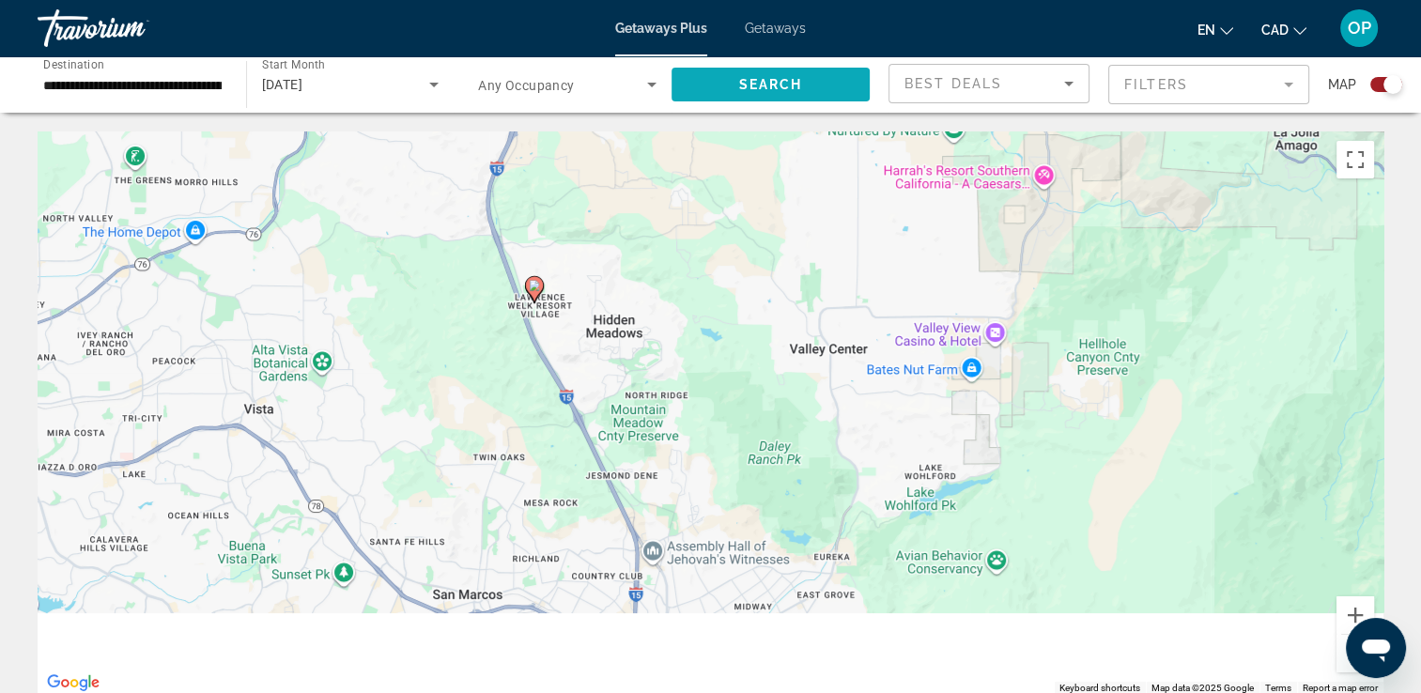
drag, startPoint x: 754, startPoint y: 301, endPoint x: 683, endPoint y: 94, distance: 219.5
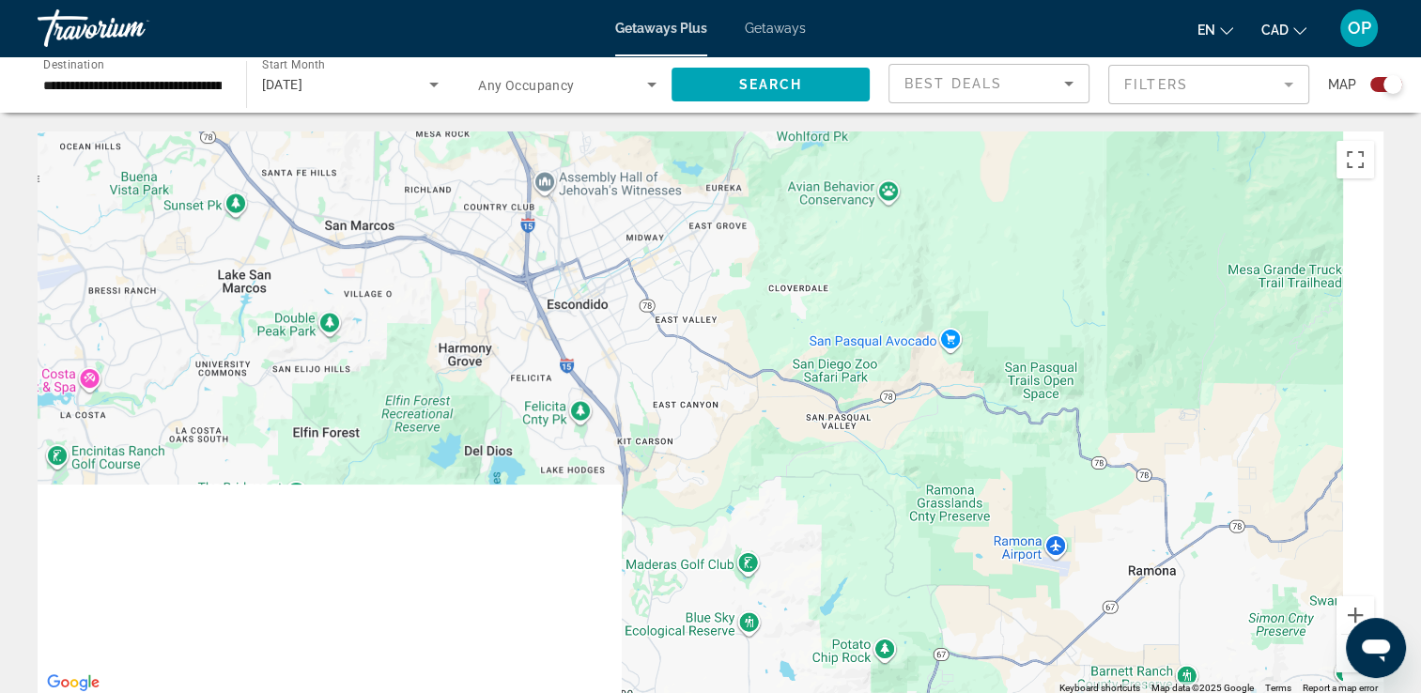
drag, startPoint x: 778, startPoint y: 240, endPoint x: 676, endPoint y: 117, distance: 159.4
click at [687, 2] on div "**********" at bounding box center [710, 346] width 1421 height 693
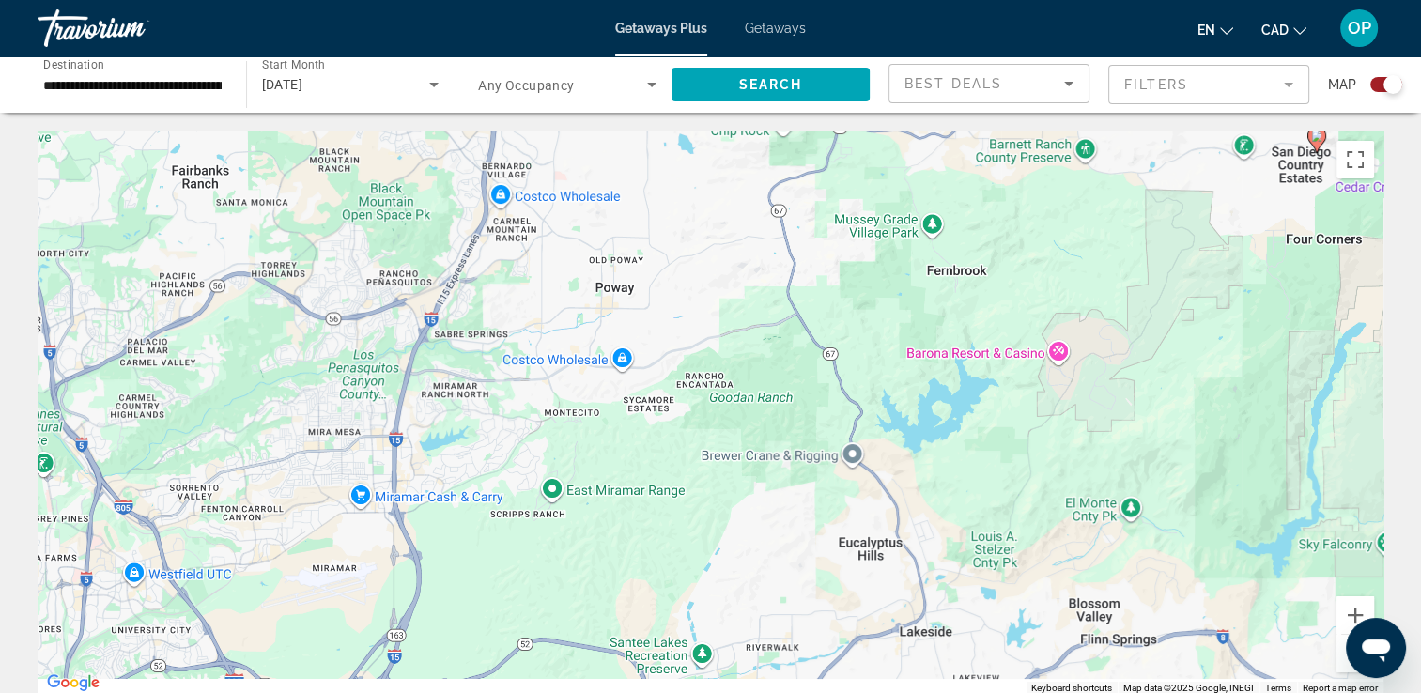
drag, startPoint x: 918, startPoint y: 395, endPoint x: 887, endPoint y: 80, distance: 317.1
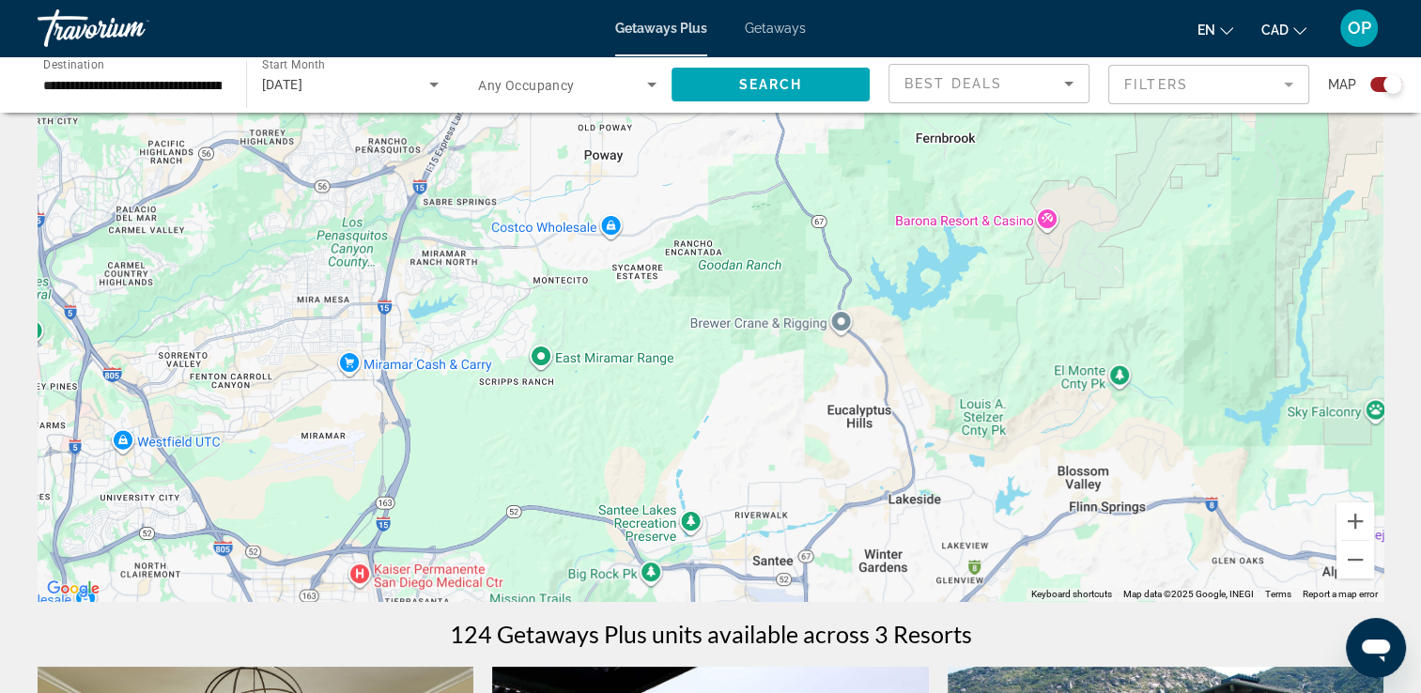
scroll to position [188, 0]
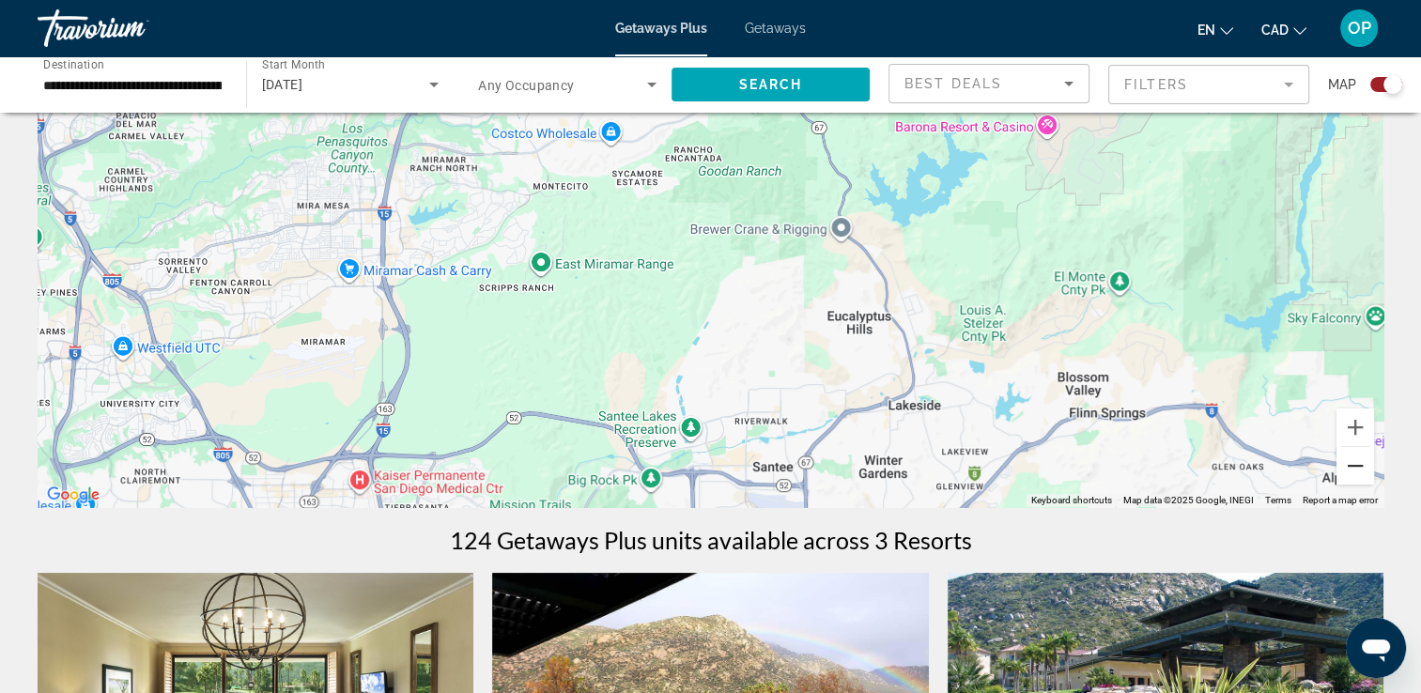
click at [1344, 471] on button "Zoom out" at bounding box center [1355, 466] width 38 height 38
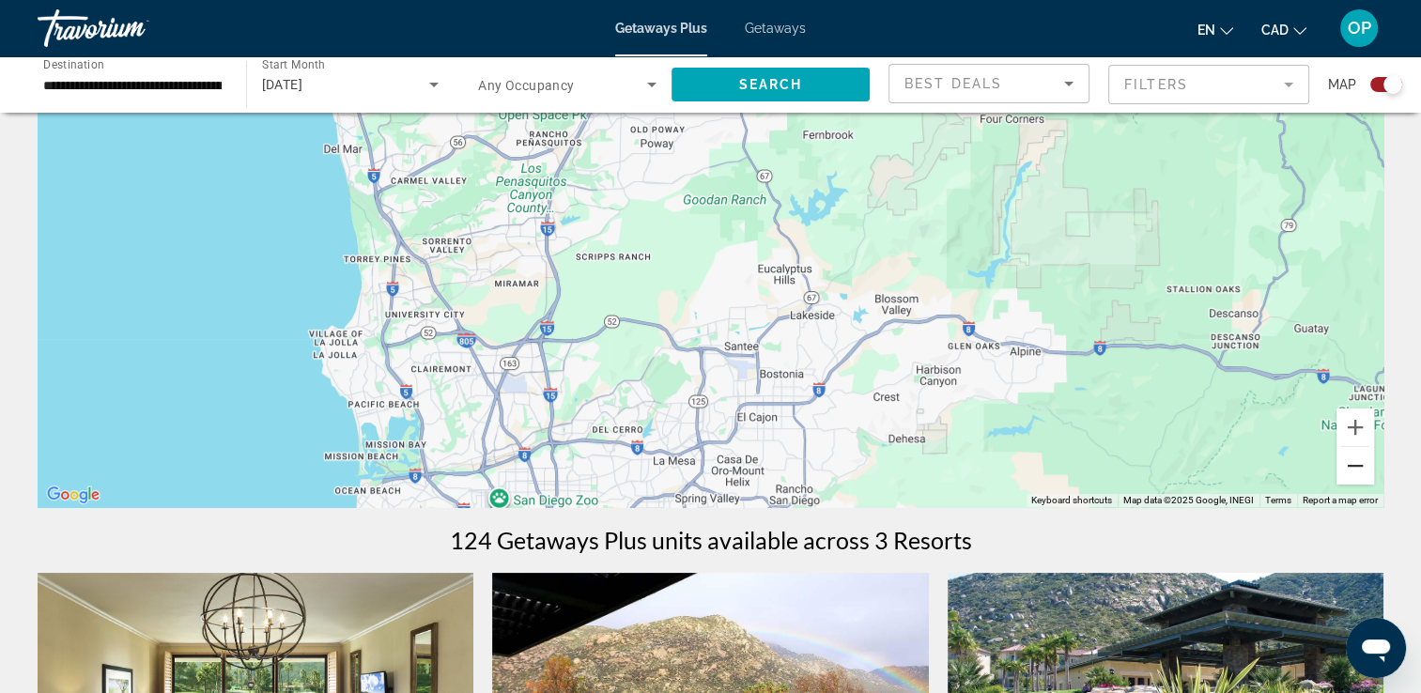
click at [1344, 471] on button "Zoom out" at bounding box center [1355, 466] width 38 height 38
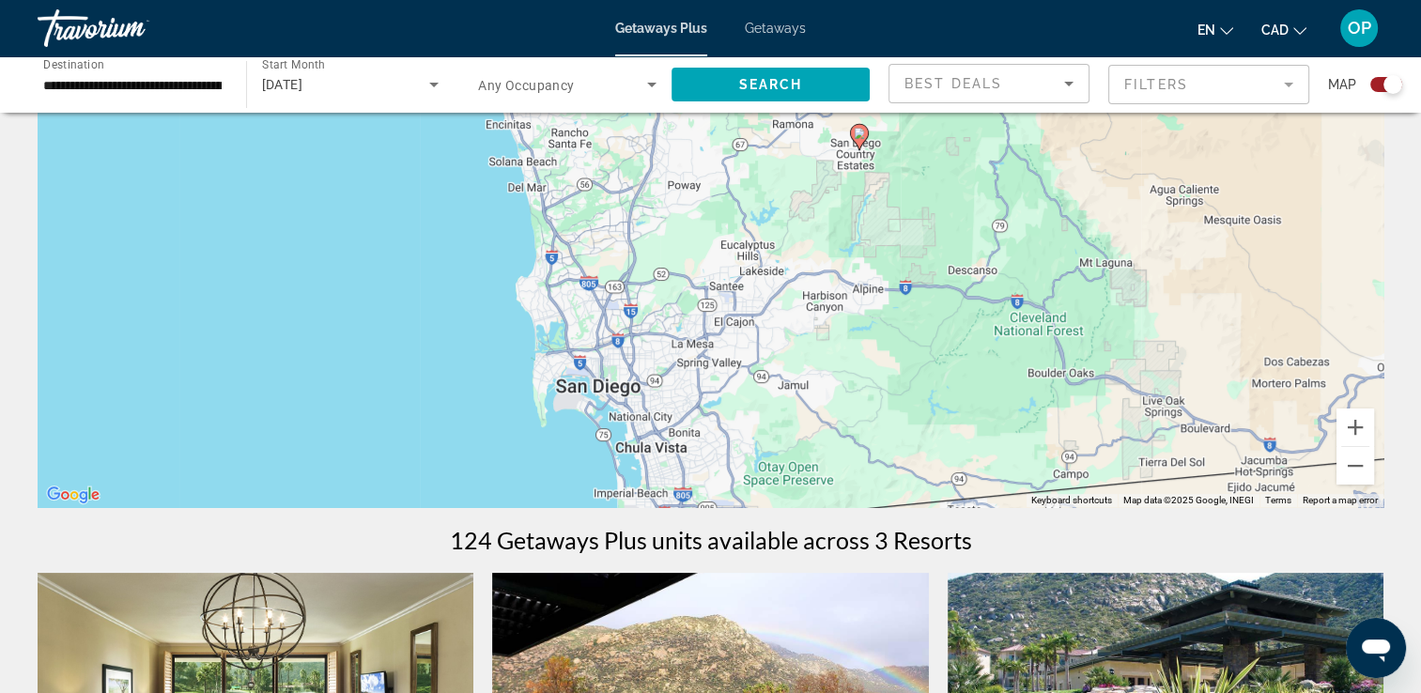
click at [860, 139] on icon "Main content" at bounding box center [858, 137] width 17 height 24
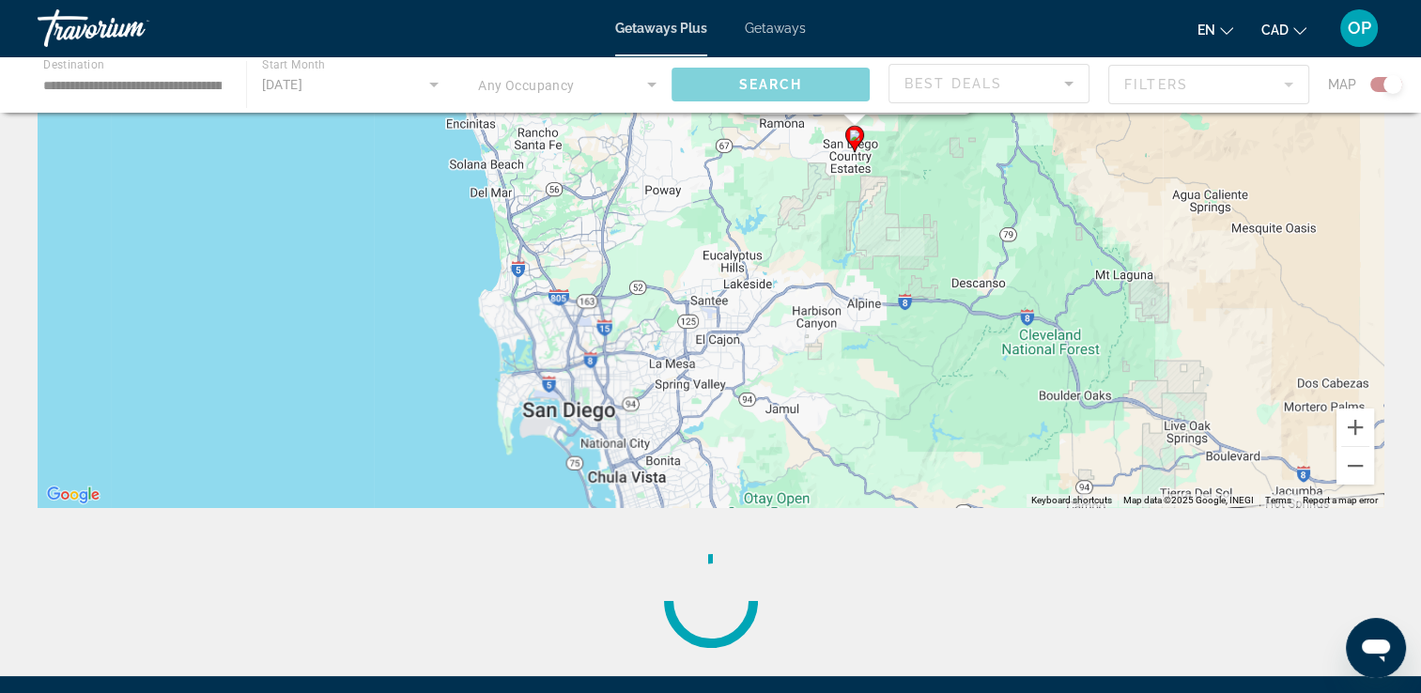
scroll to position [0, 0]
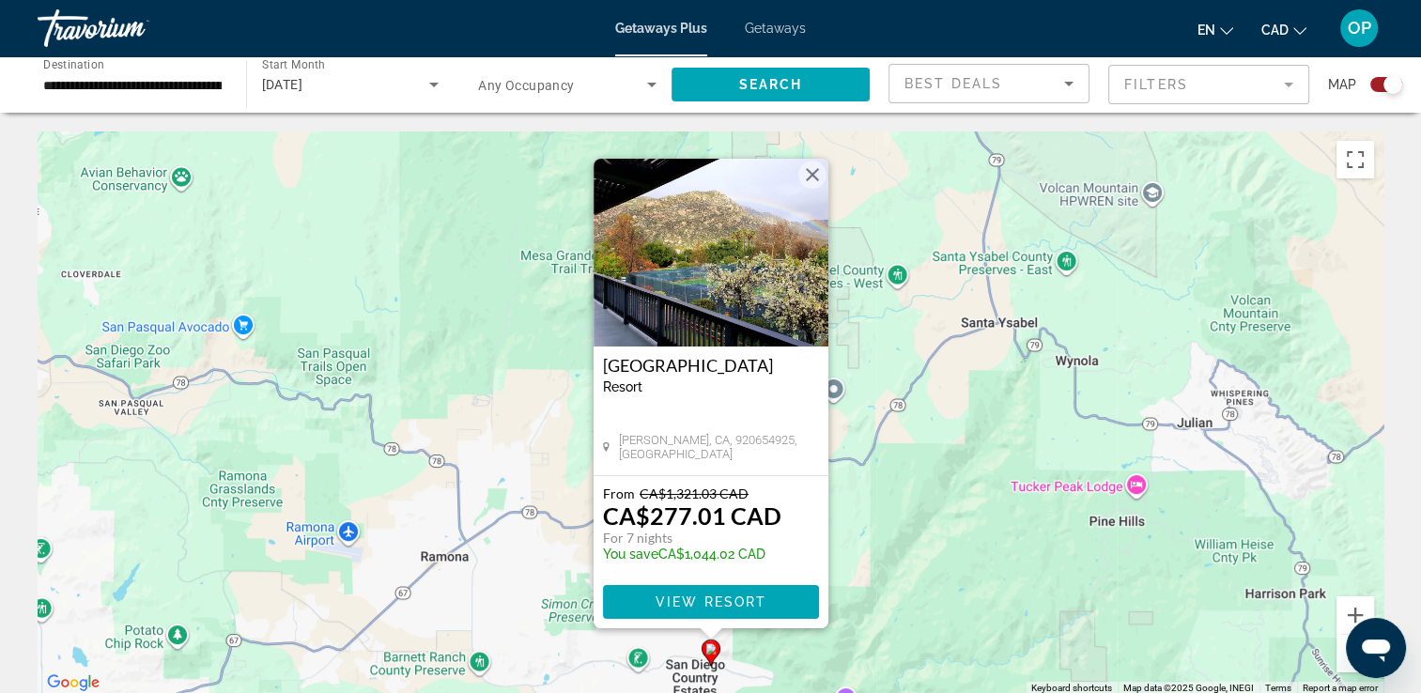
click at [695, 299] on img "Main content" at bounding box center [711, 253] width 235 height 188
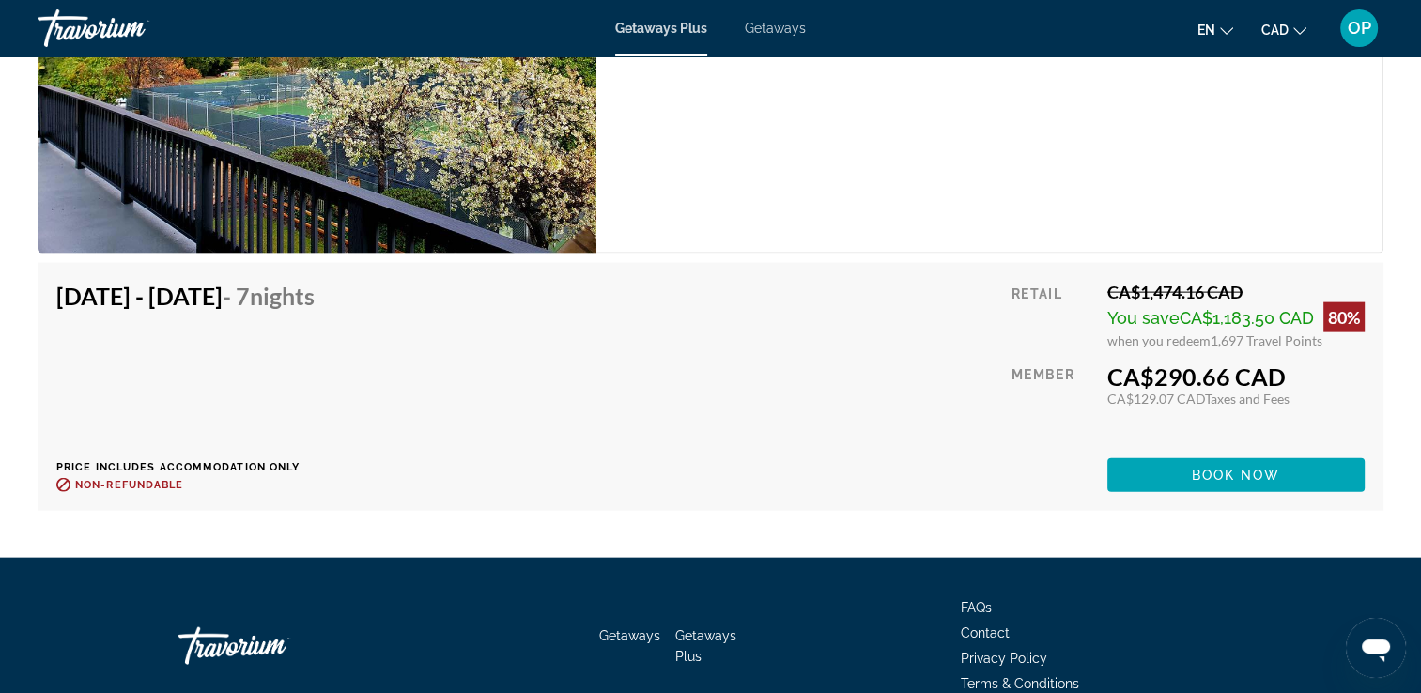
scroll to position [4064, 0]
